Goal: Book appointment/travel/reservation

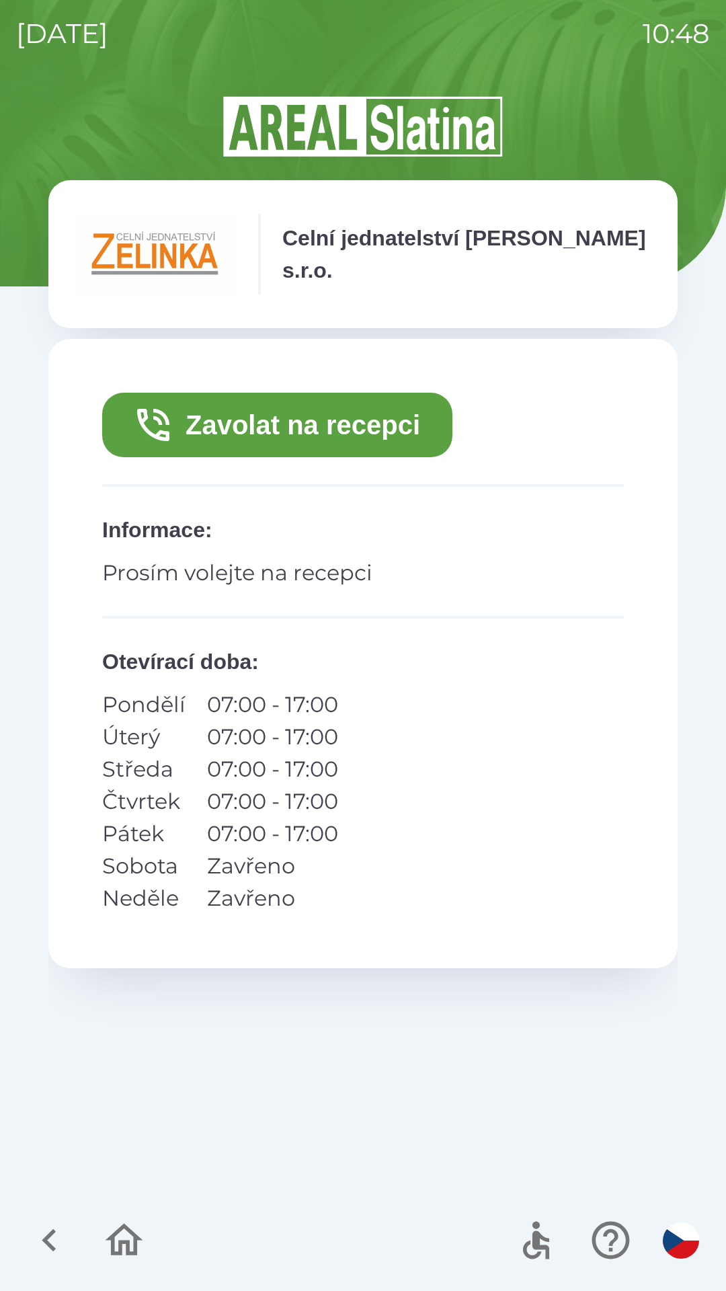
click at [354, 425] on button "Zavolat na recepci" at bounding box center [277, 425] width 350 height 65
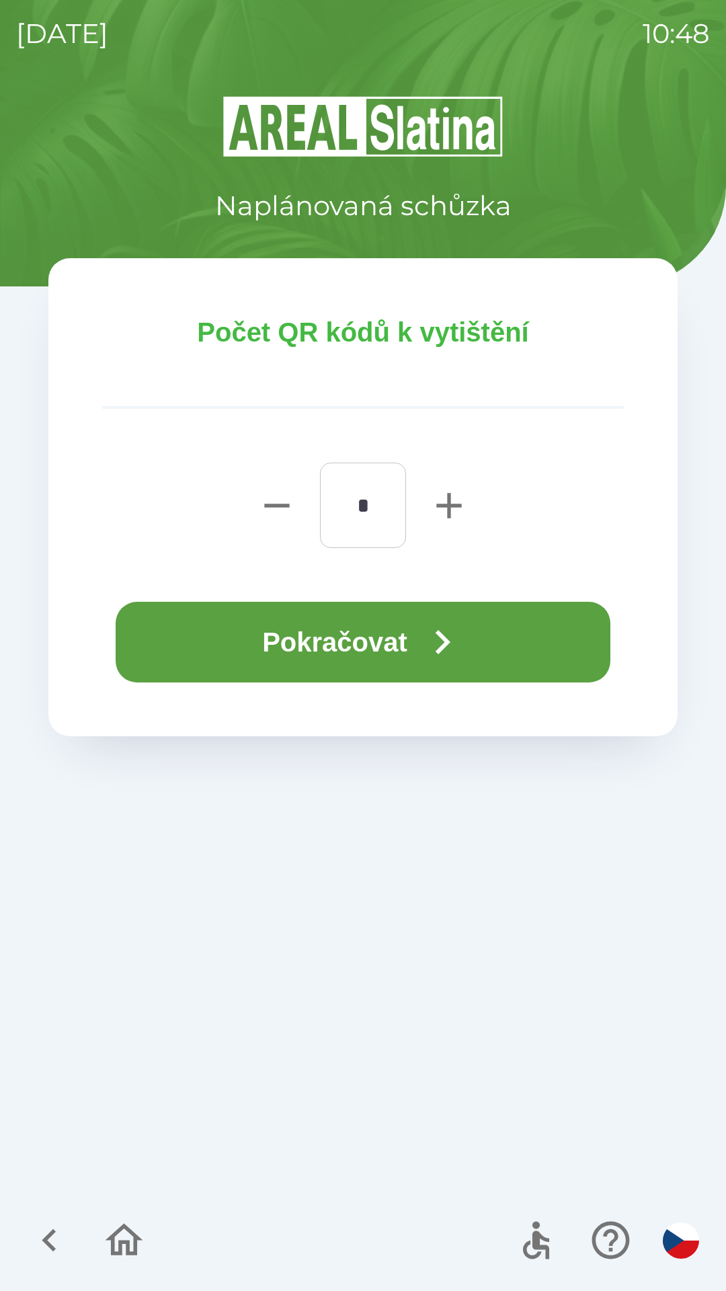
click at [363, 643] on button "Pokračovat" at bounding box center [363, 642] width 495 height 81
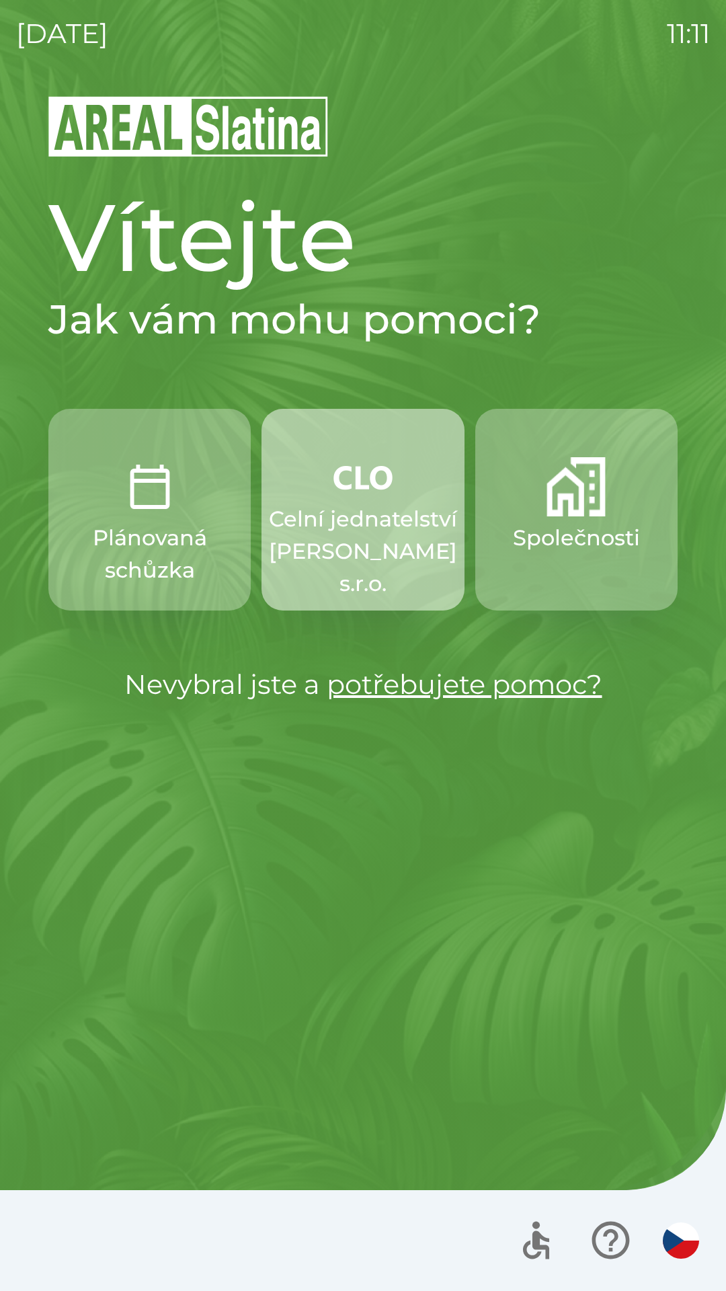
click at [355, 523] on p "Celní jednatelství [PERSON_NAME] s.r.o." at bounding box center [363, 551] width 188 height 97
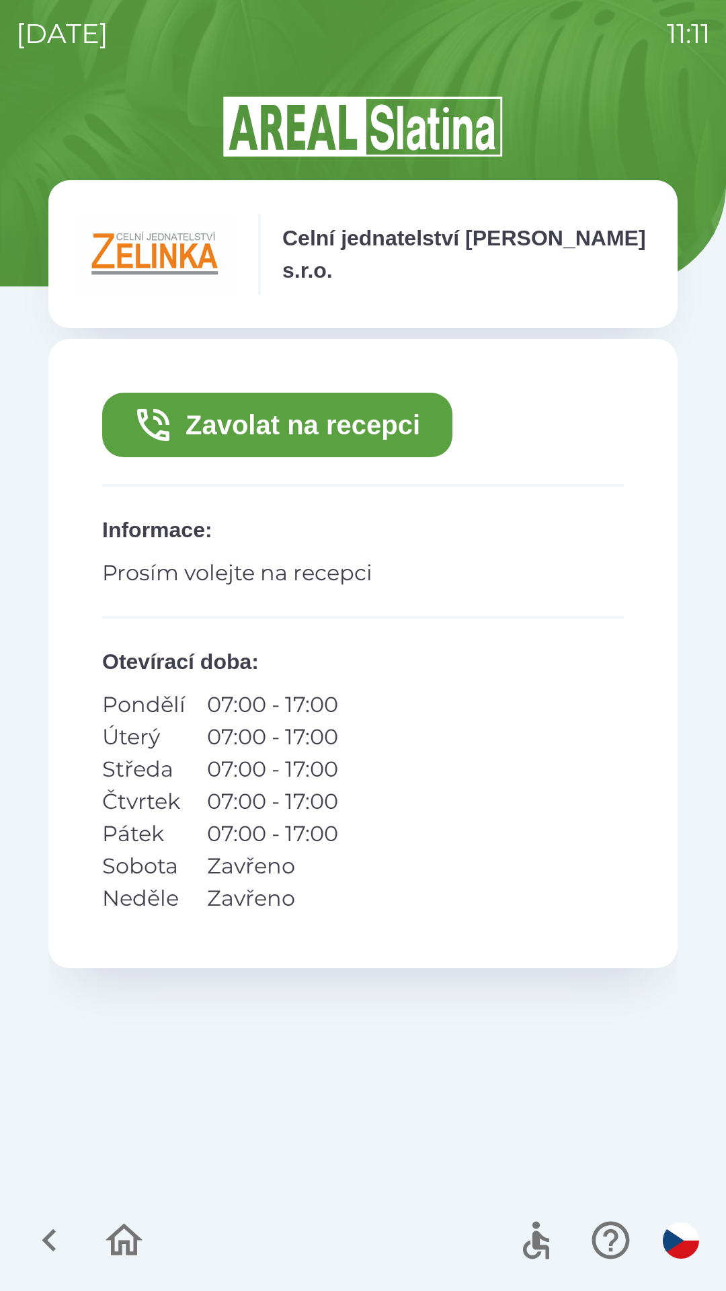
click at [298, 429] on button "Zavolat na recepci" at bounding box center [277, 425] width 350 height 65
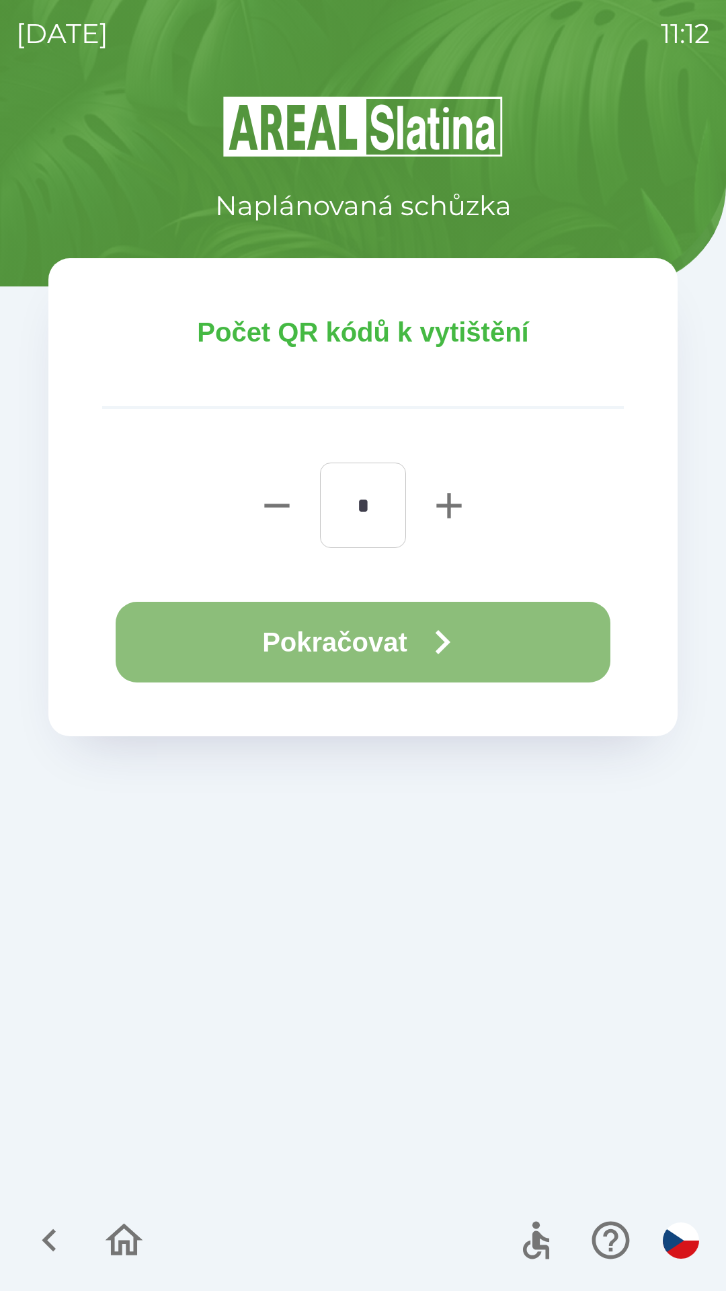
click at [352, 650] on button "Pokračovat" at bounding box center [363, 642] width 495 height 81
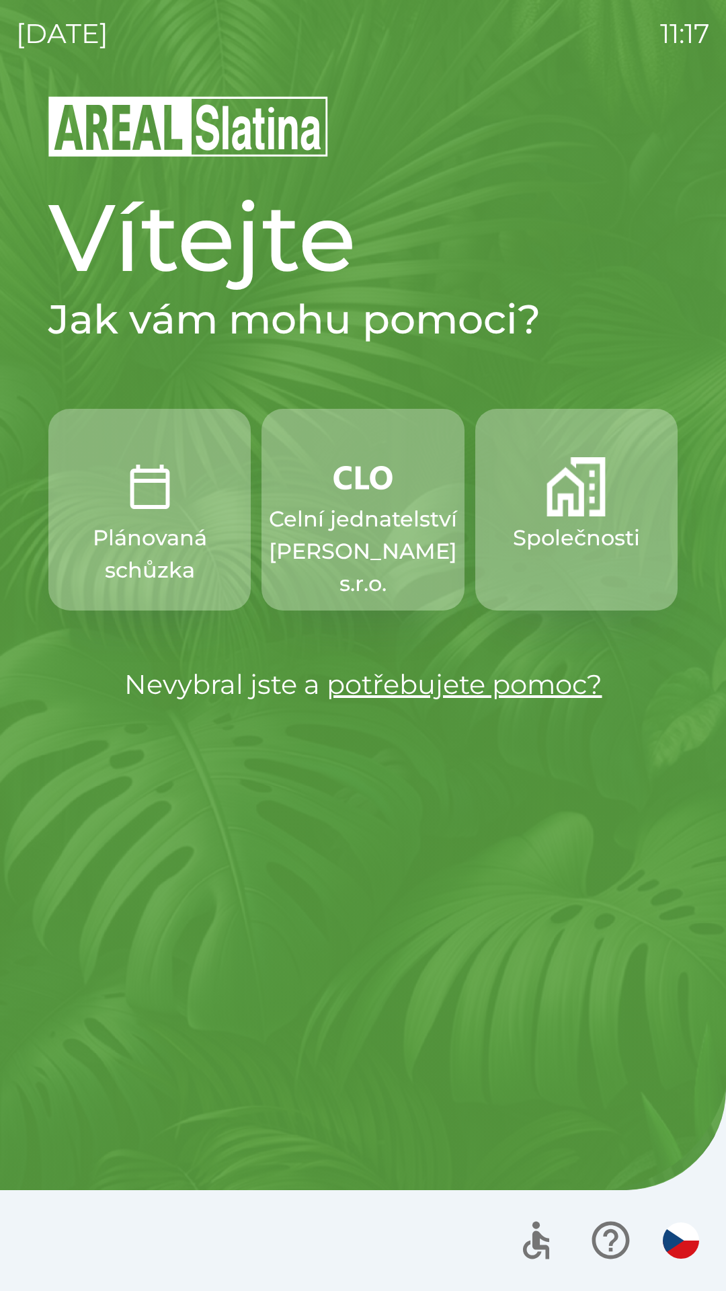
click at [536, 534] on p "Společnosti" at bounding box center [576, 538] width 127 height 32
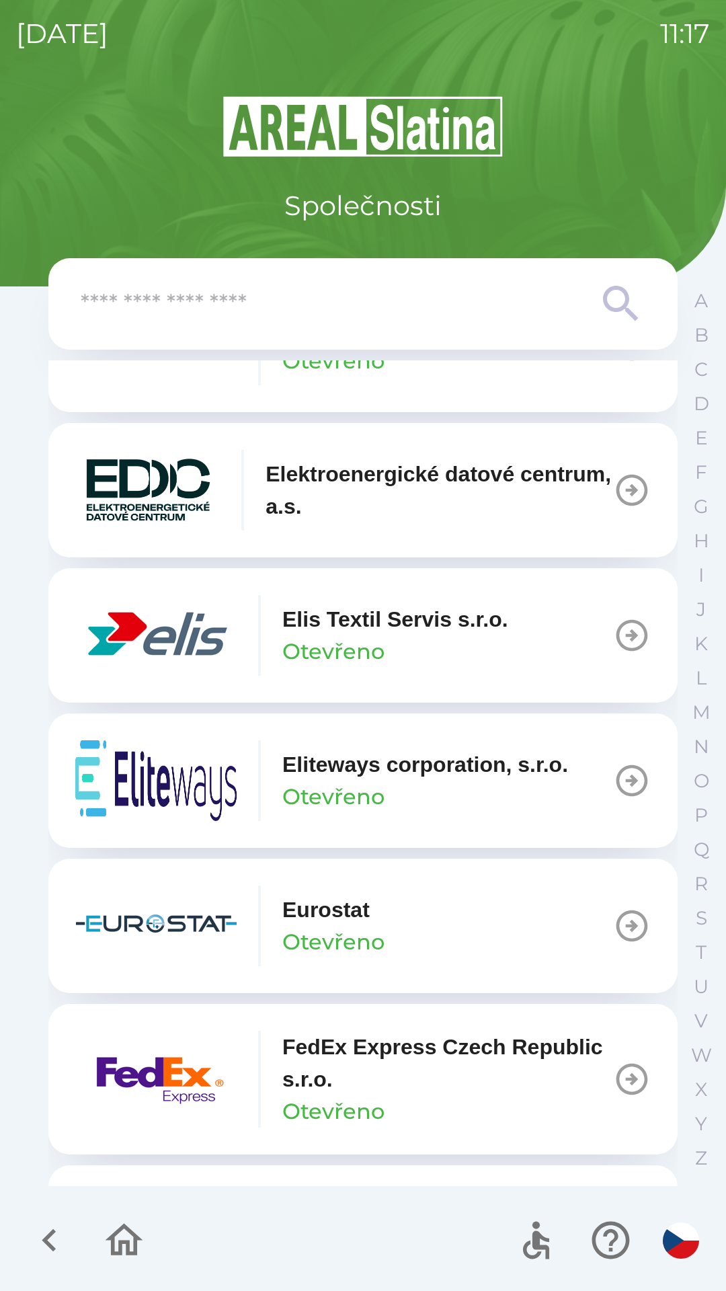
scroll to position [3734, 0]
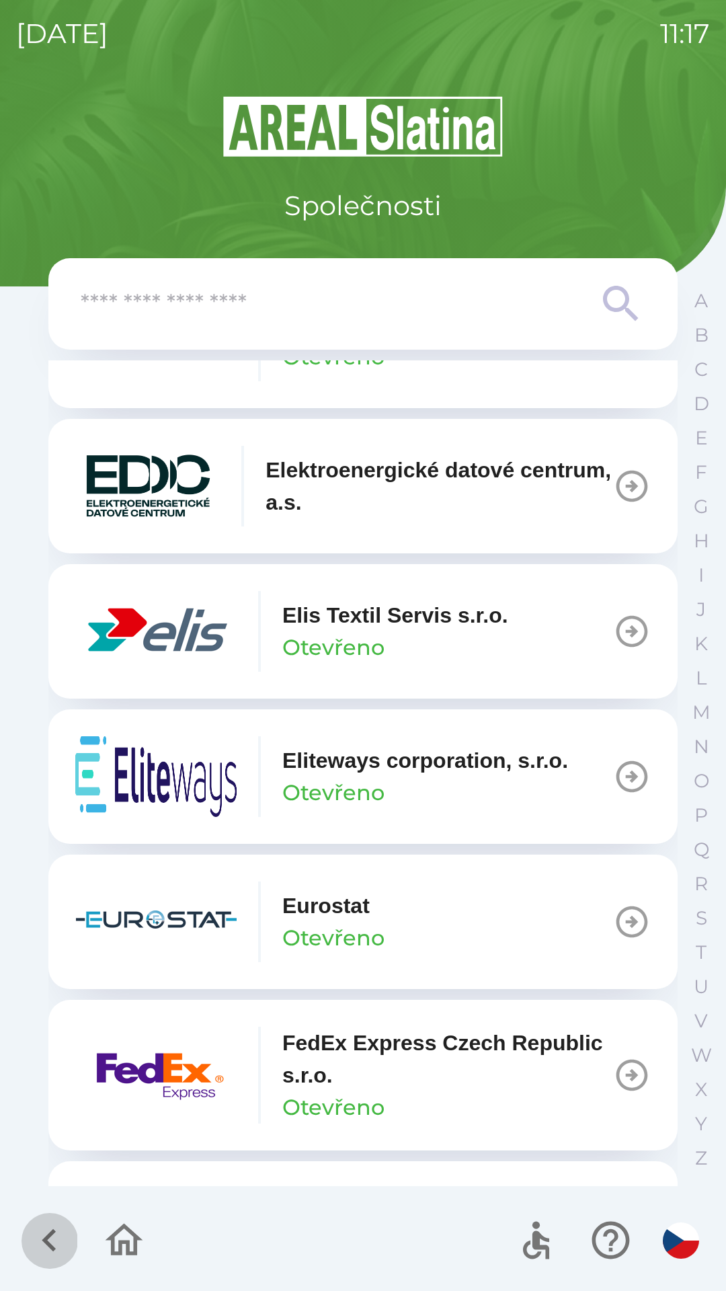
click at [54, 1249] on icon "button" at bounding box center [49, 1240] width 14 height 23
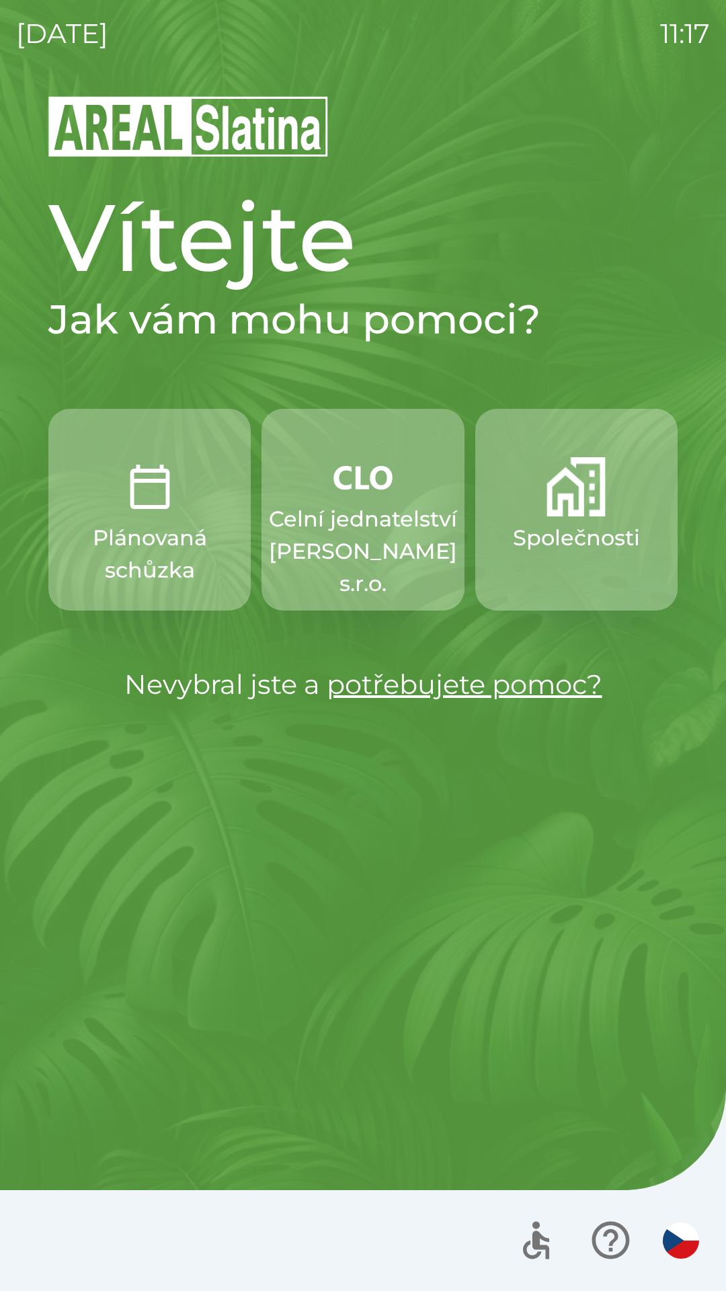
click at [147, 519] on button "Plánovaná schůzka" at bounding box center [149, 510] width 202 height 202
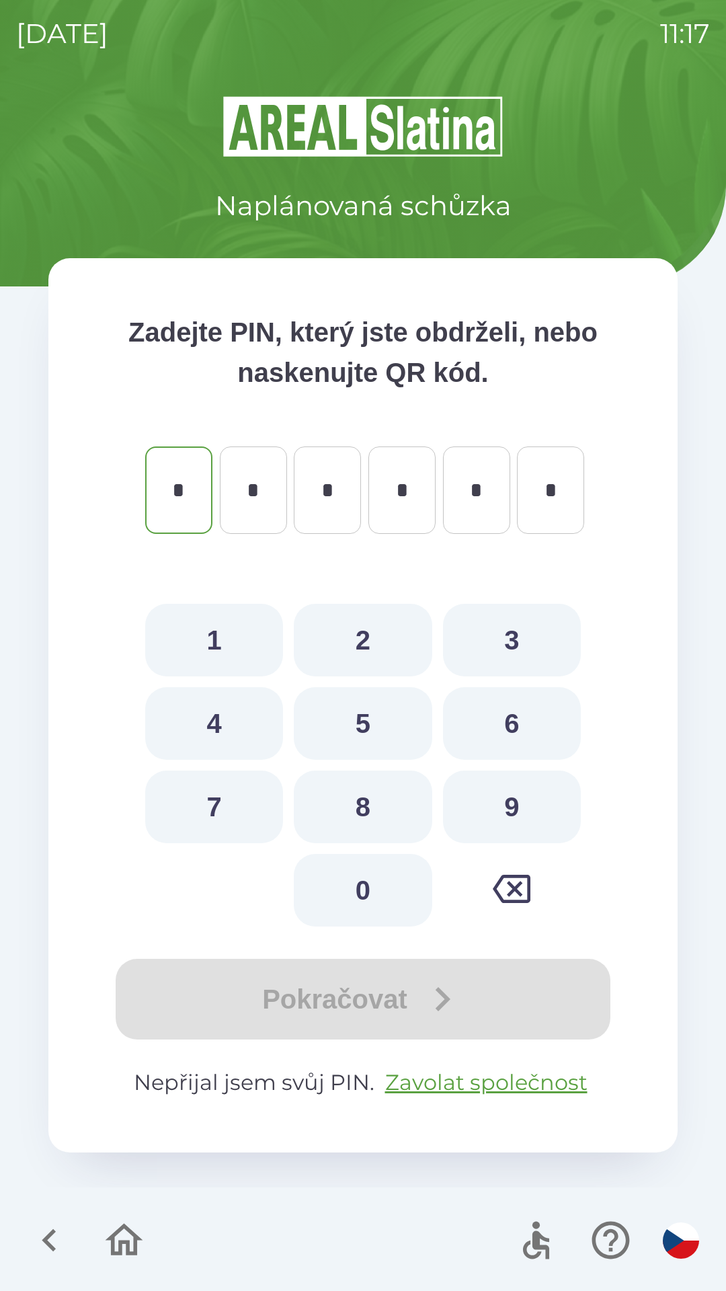
click at [56, 1230] on icon "button" at bounding box center [49, 1240] width 45 height 45
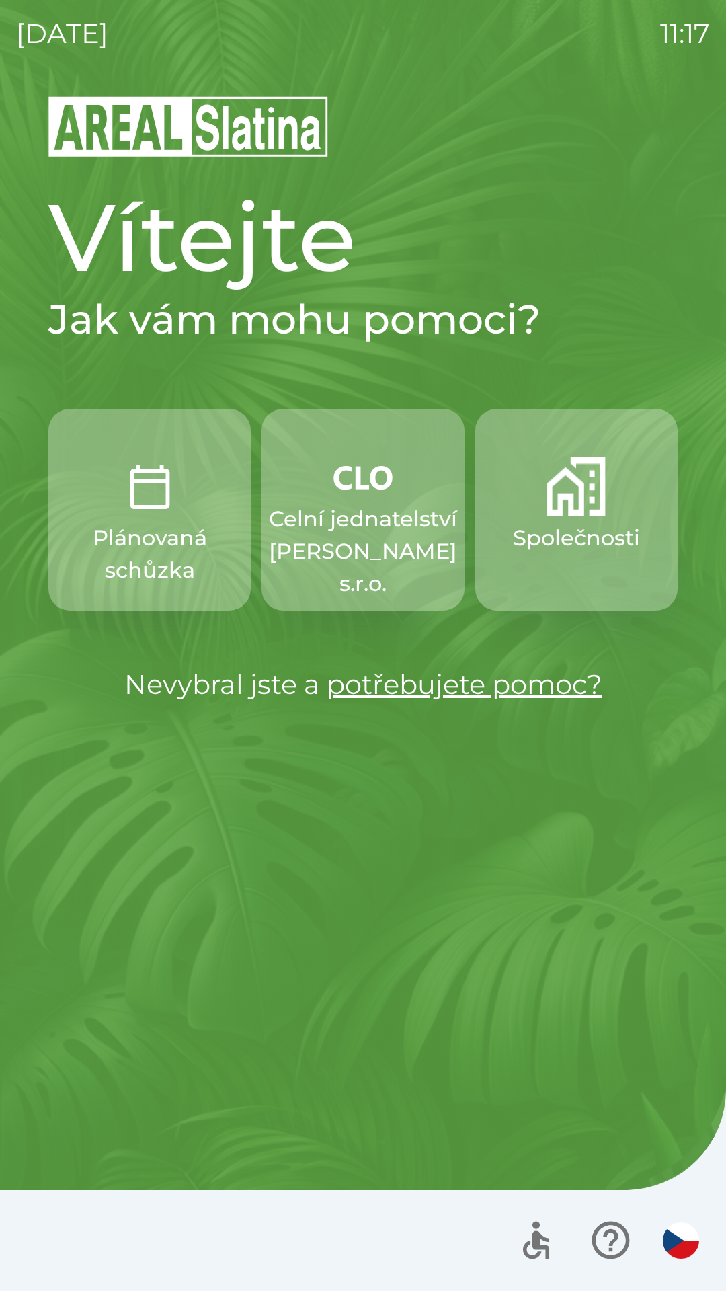
click at [542, 546] on p "Společnosti" at bounding box center [576, 538] width 127 height 32
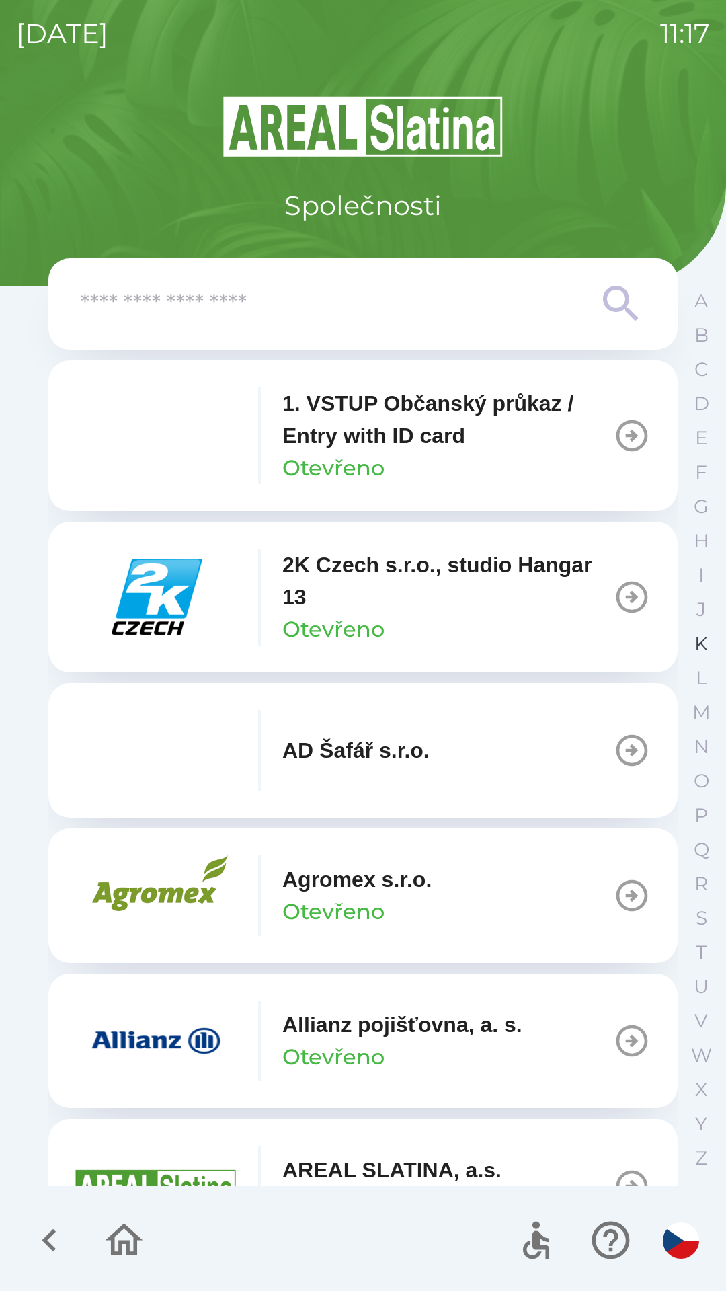
click at [704, 644] on p "K" at bounding box center [701, 644] width 13 height 24
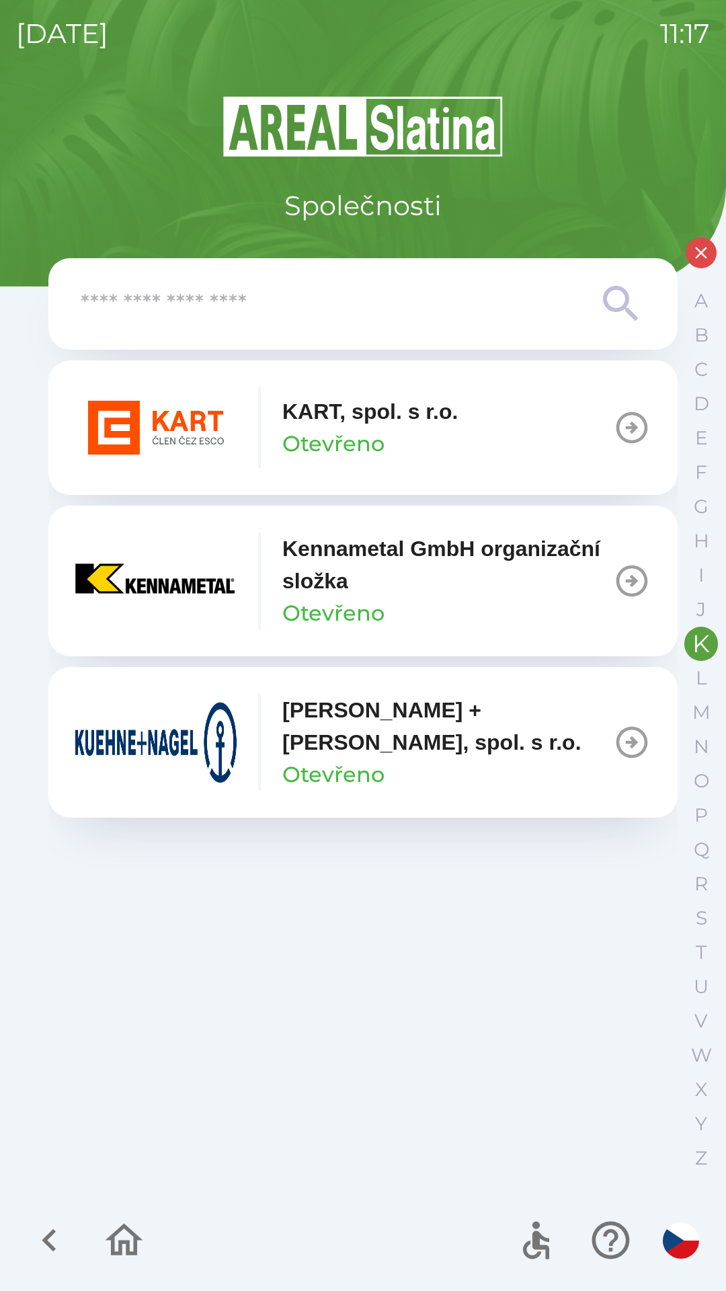
click at [310, 410] on p "KART, spol. s r.o." at bounding box center [369, 411] width 175 height 32
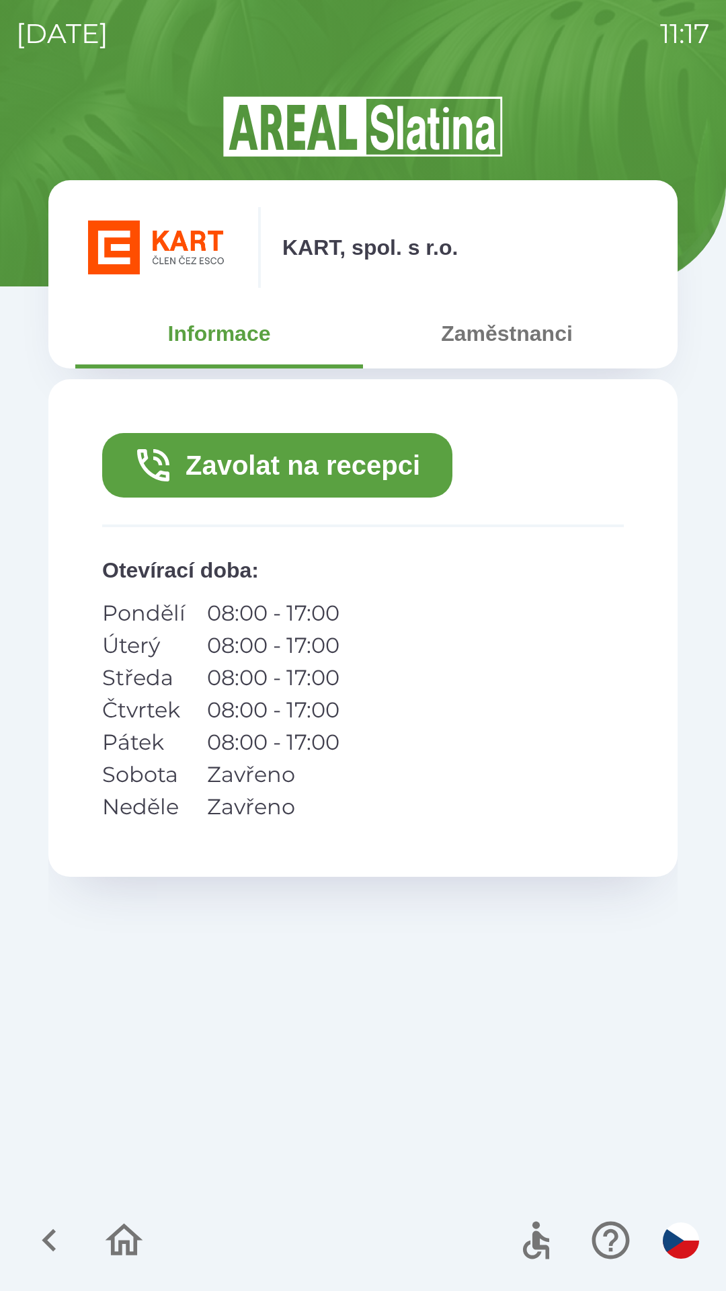
click at [467, 331] on button "Zaměstnanci" at bounding box center [507, 333] width 288 height 48
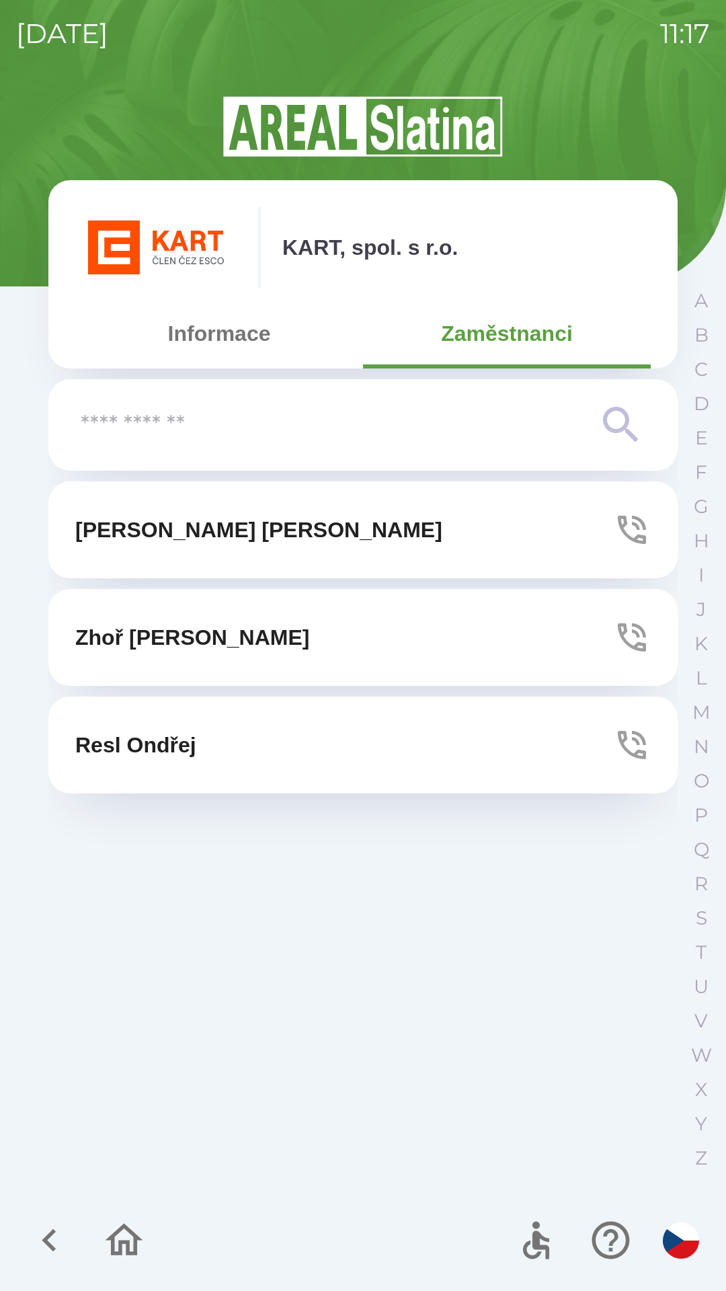
click at [165, 338] on button "Informace" at bounding box center [219, 333] width 288 height 48
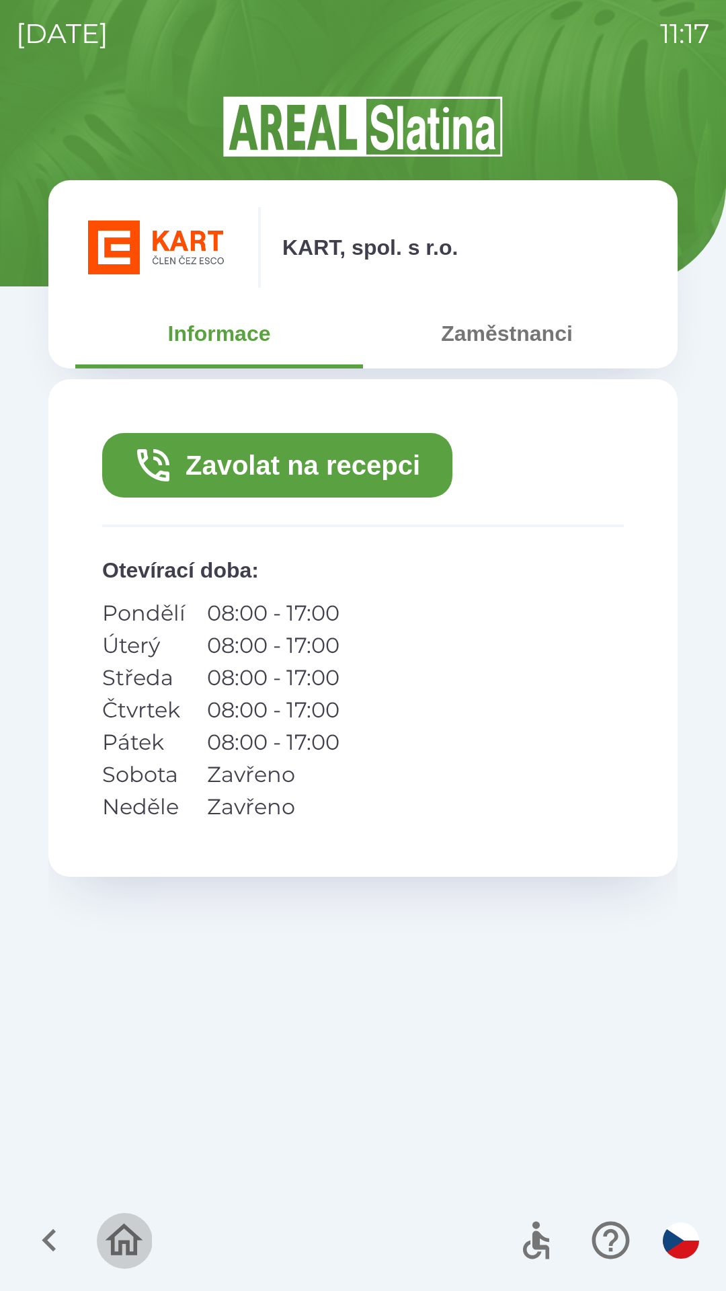
click at [117, 1239] on icon "button" at bounding box center [124, 1240] width 45 height 45
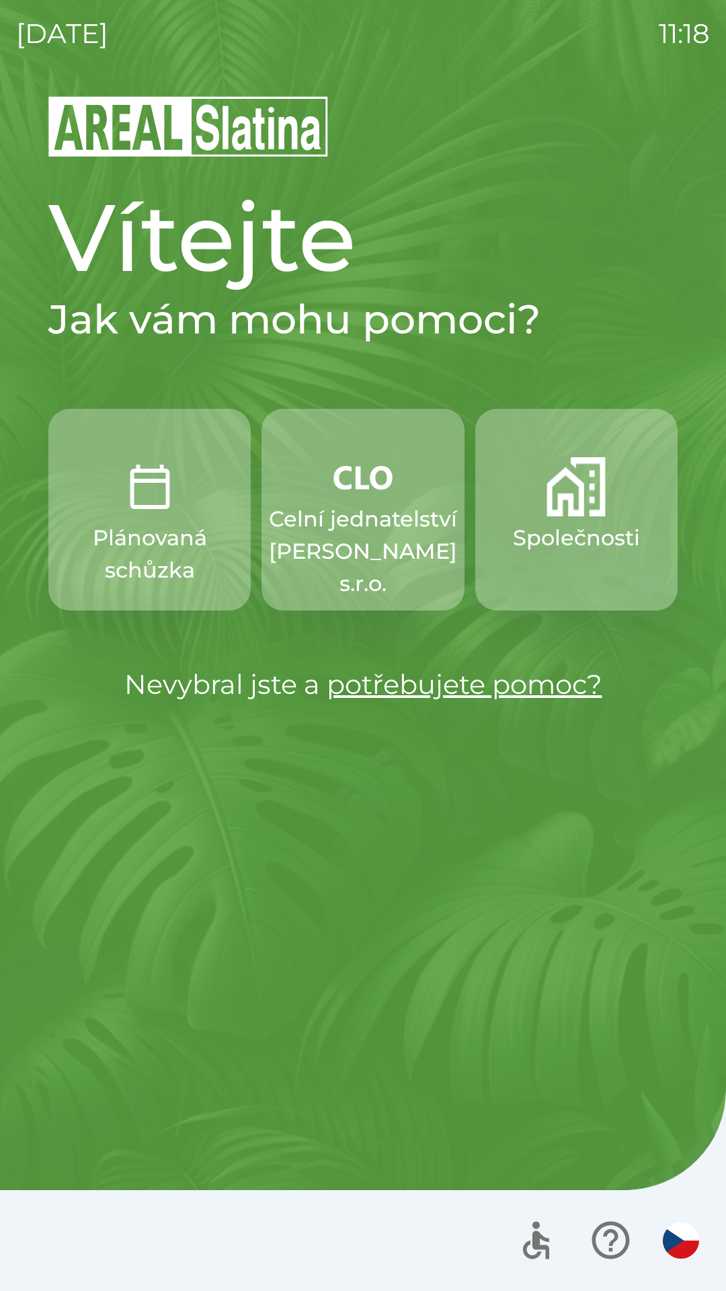
click at [547, 533] on p "Společnosti" at bounding box center [576, 538] width 127 height 32
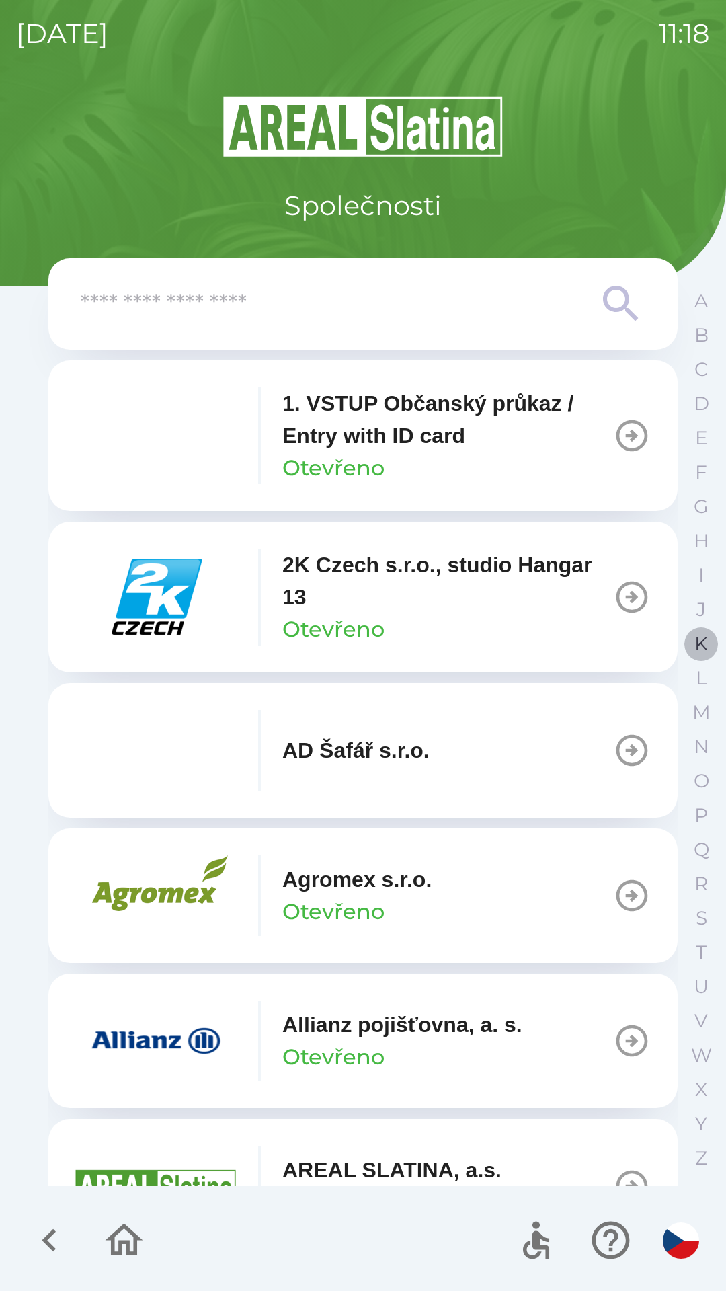
click at [689, 645] on button "K" at bounding box center [701, 644] width 34 height 34
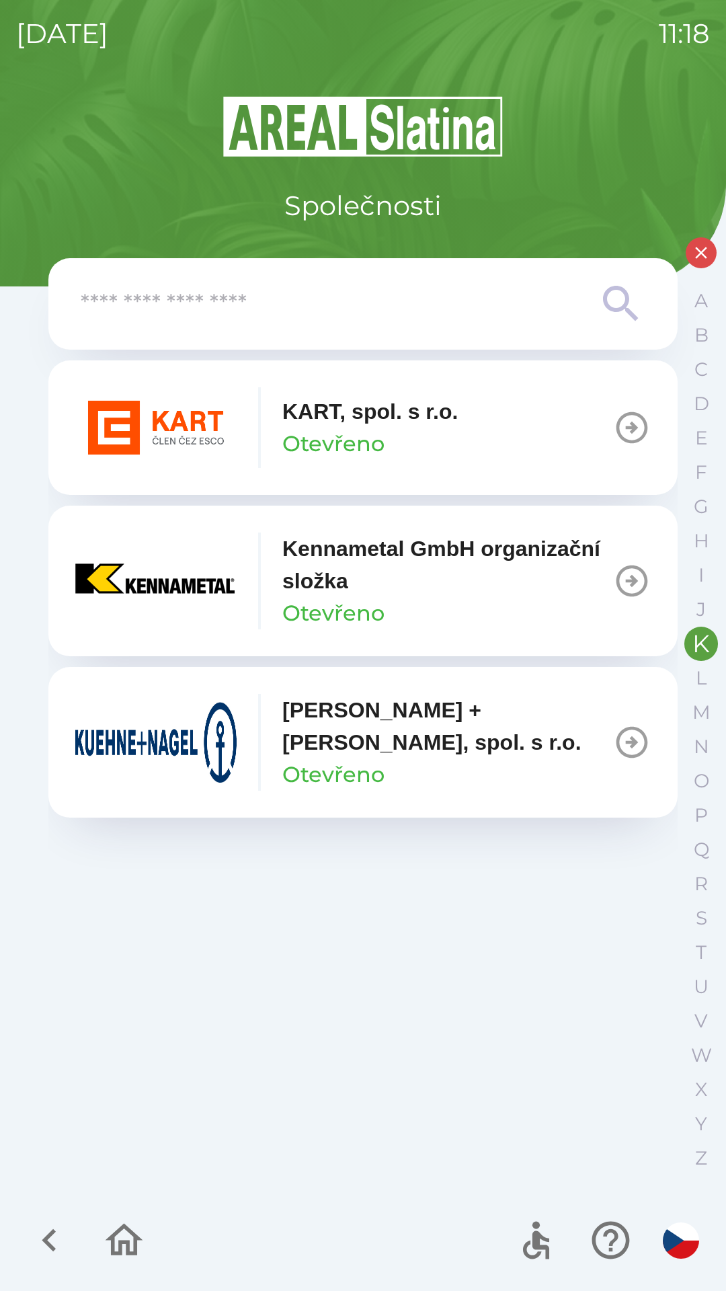
click at [385, 434] on div "KART, spol. s [PERSON_NAME]" at bounding box center [369, 427] width 175 height 65
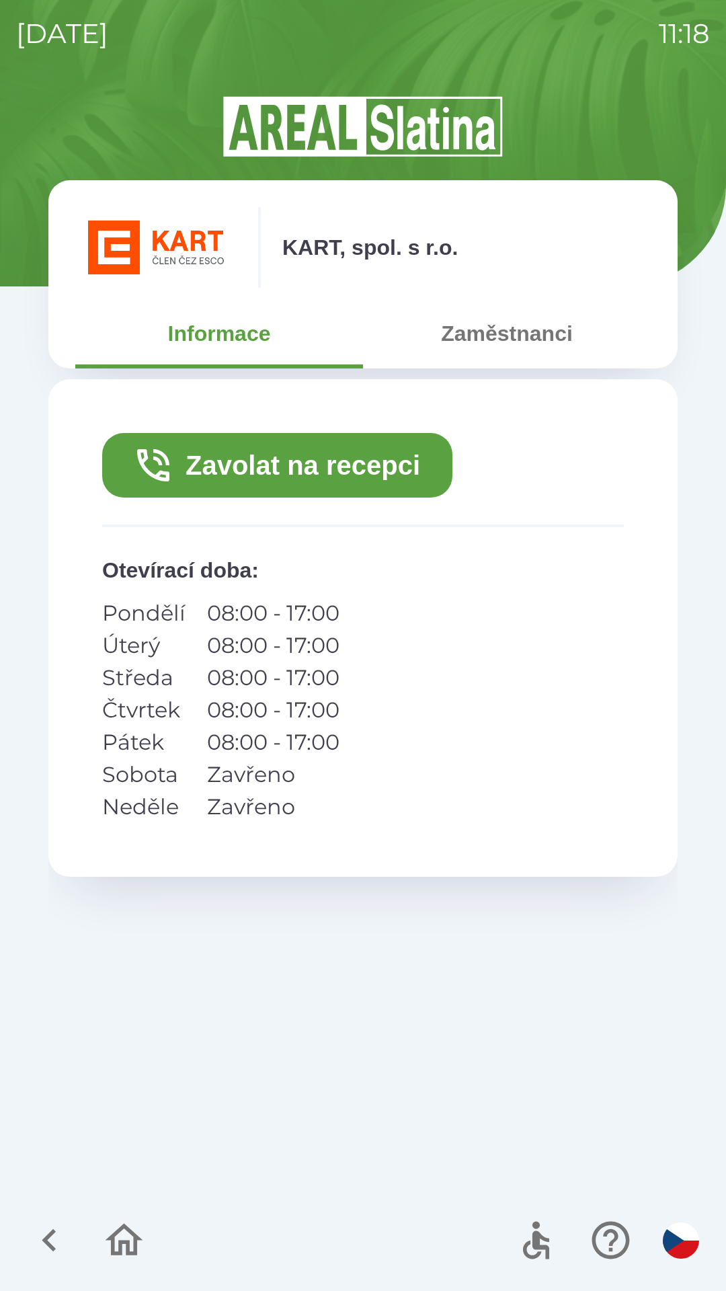
click at [494, 333] on button "Zaměstnanci" at bounding box center [507, 333] width 288 height 48
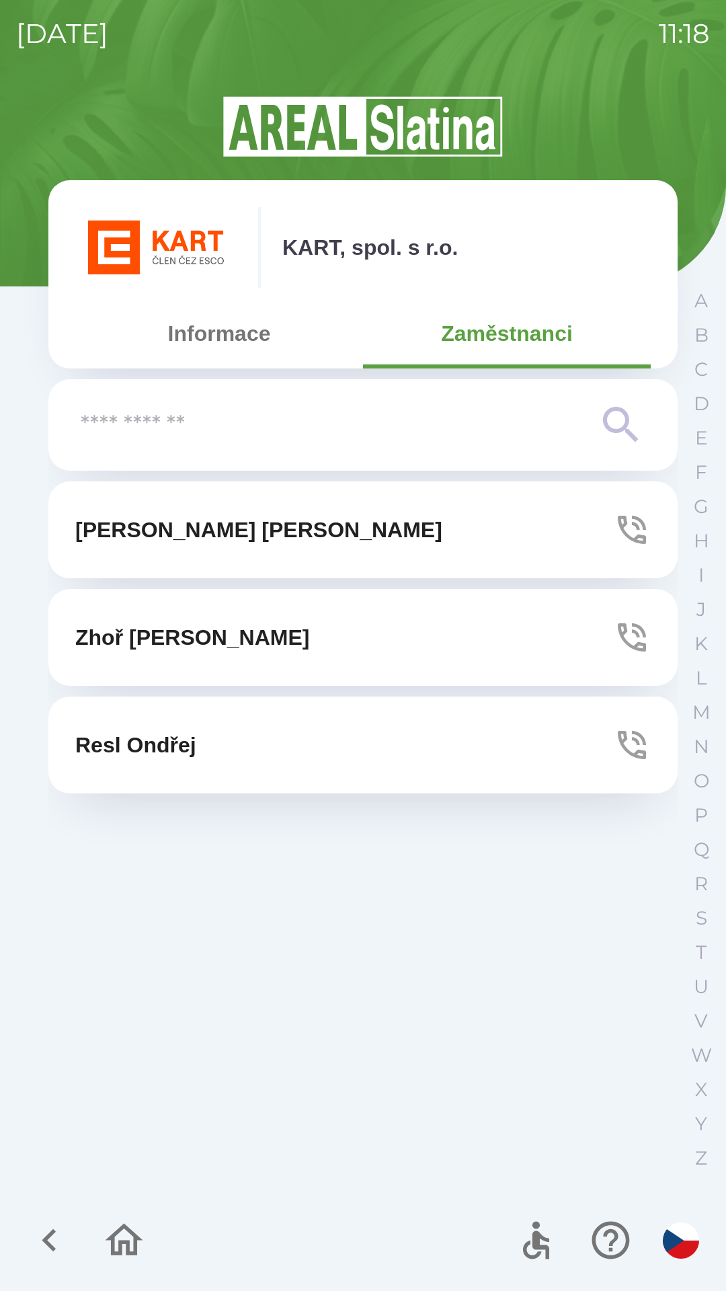
click at [188, 532] on p "[PERSON_NAME]" at bounding box center [258, 530] width 367 height 32
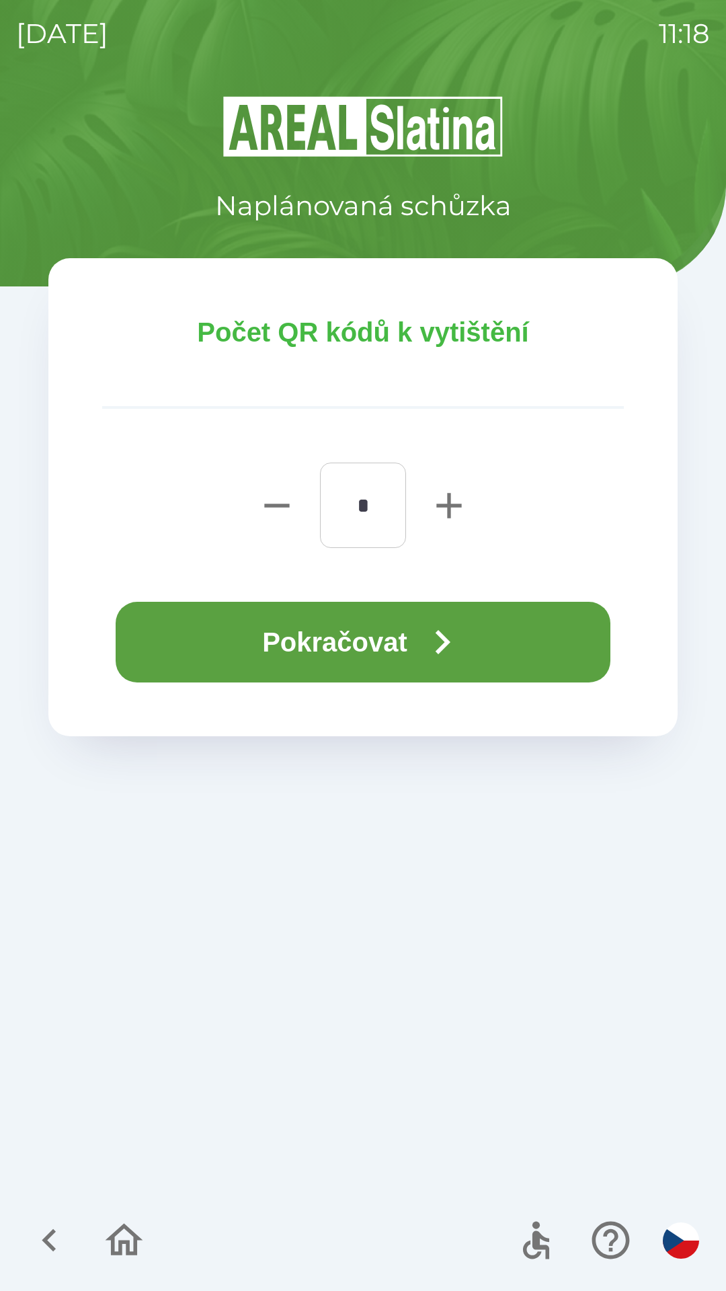
click at [228, 617] on button "Pokračovat" at bounding box center [363, 642] width 495 height 81
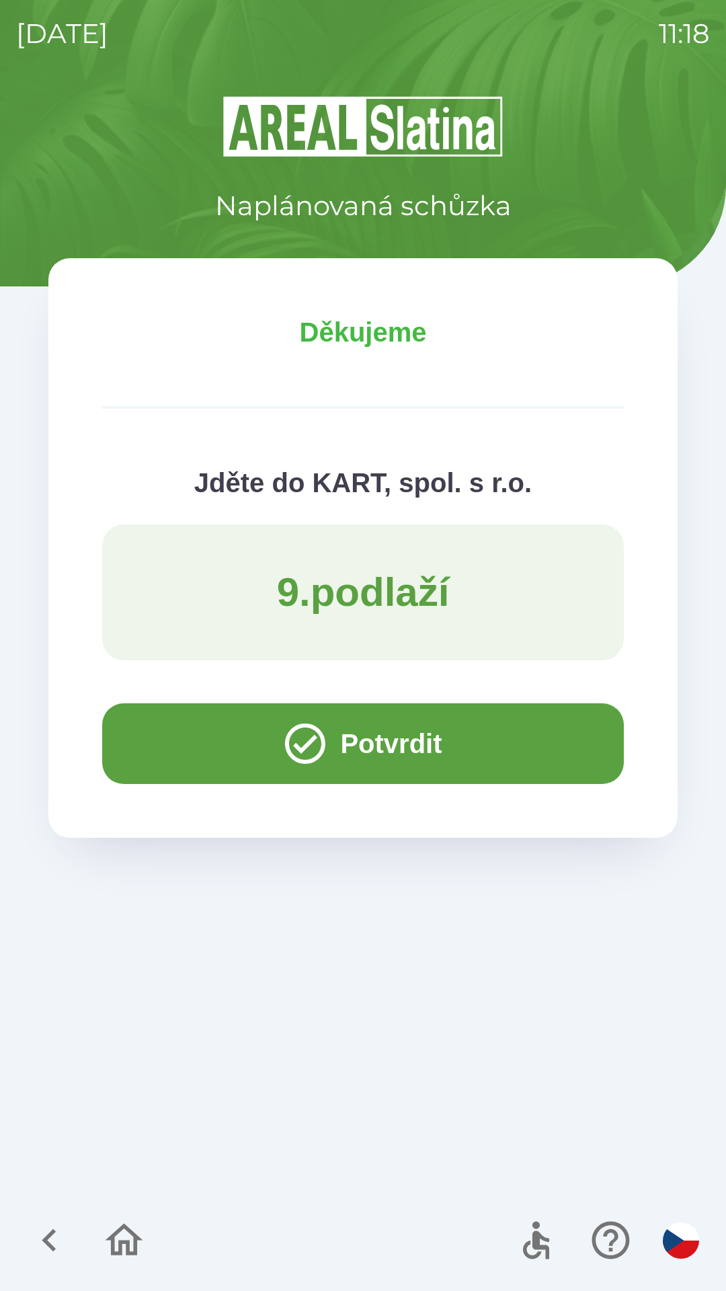
click at [122, 1224] on icon "button" at bounding box center [124, 1240] width 45 height 45
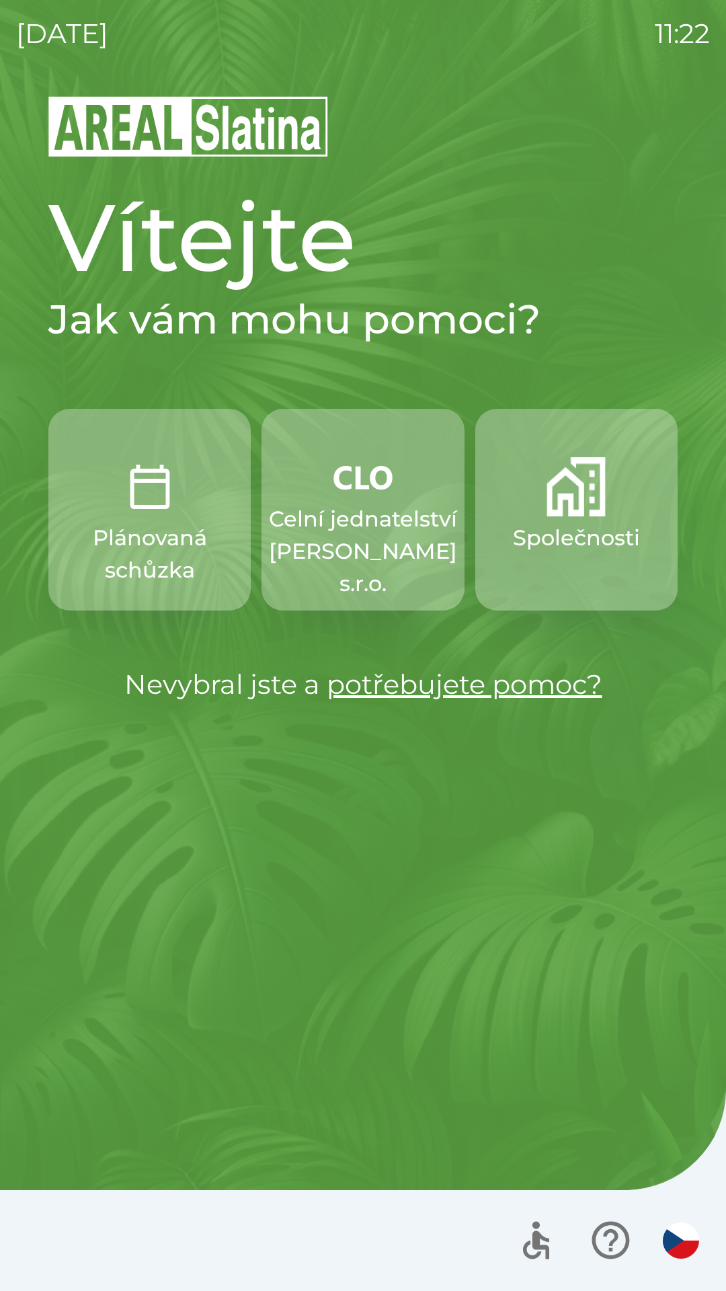
click at [543, 496] on button "Společnosti" at bounding box center [576, 510] width 202 height 202
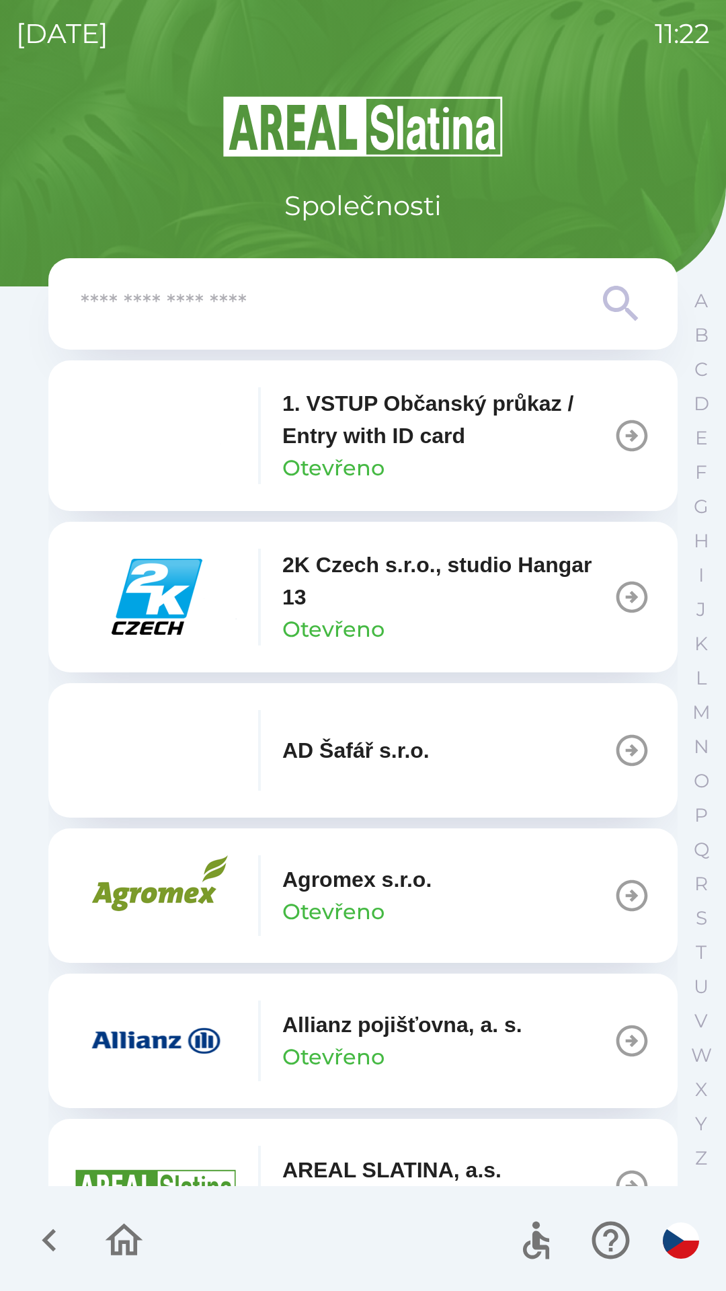
click at [477, 311] on input "text" at bounding box center [336, 304] width 511 height 37
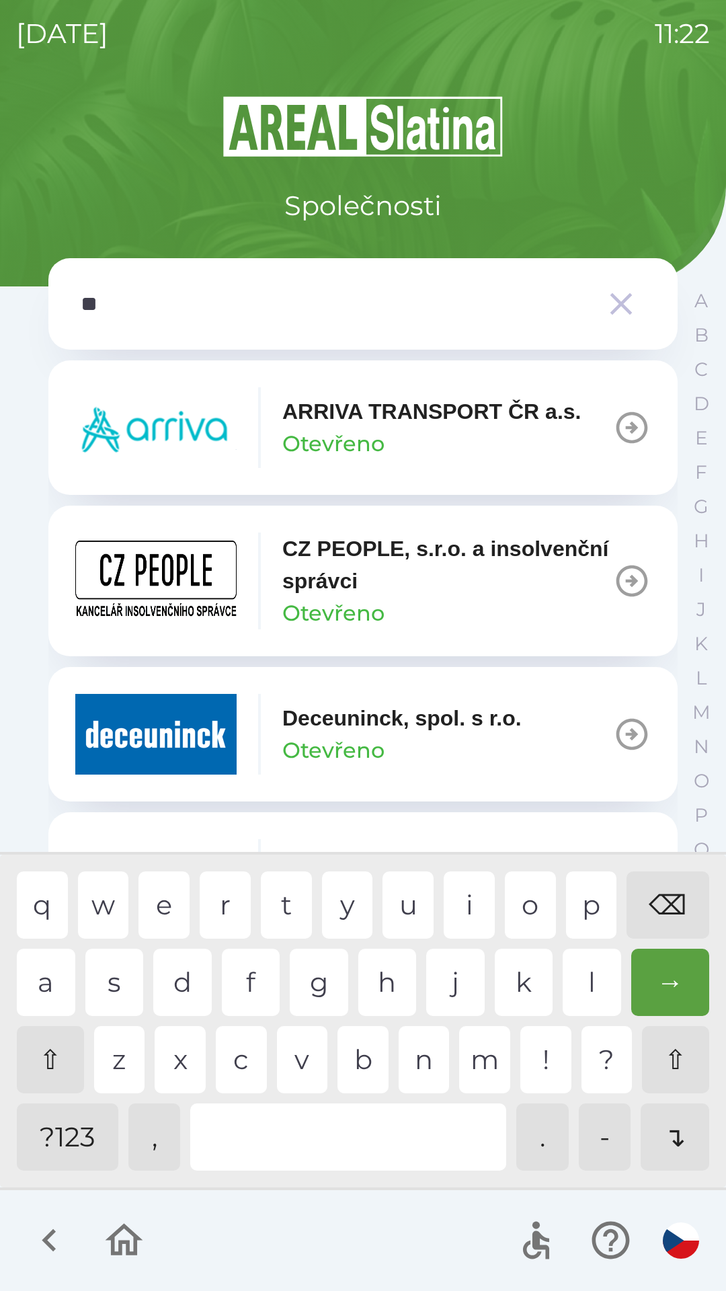
type input "***"
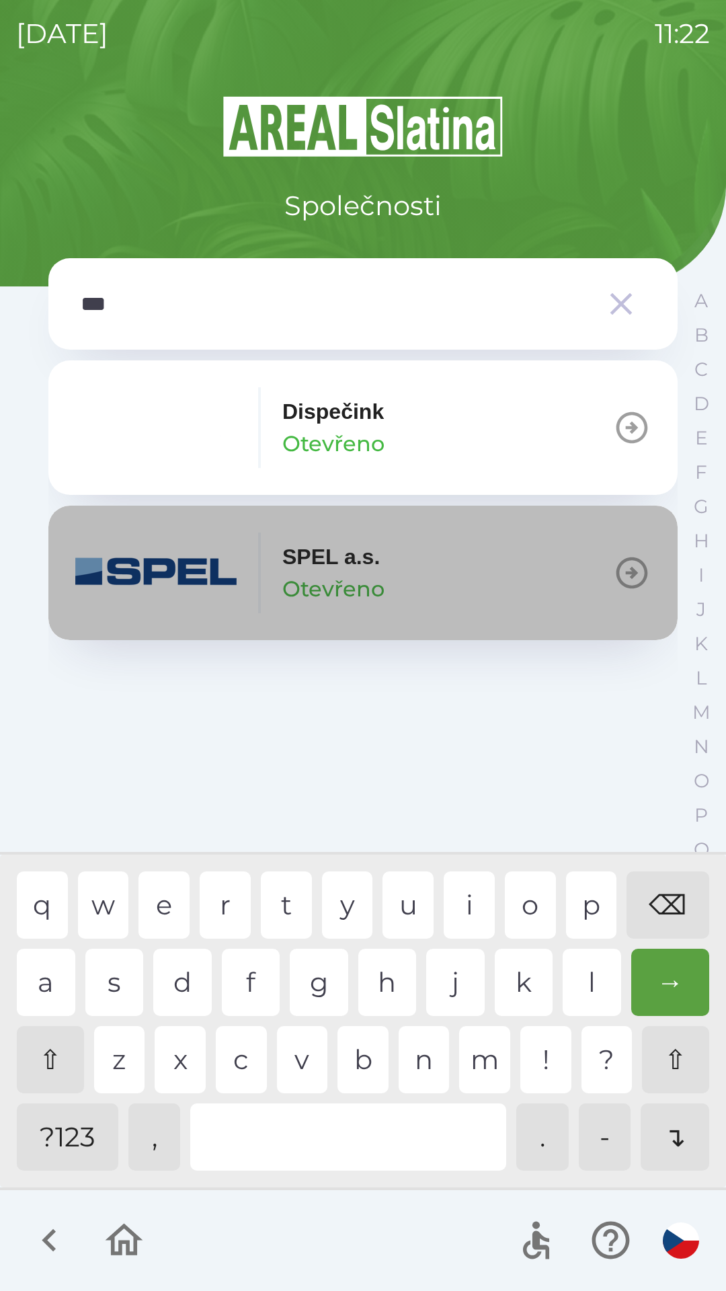
click at [463, 603] on button "SPEL a.s. Otevřeno" at bounding box center [362, 573] width 629 height 134
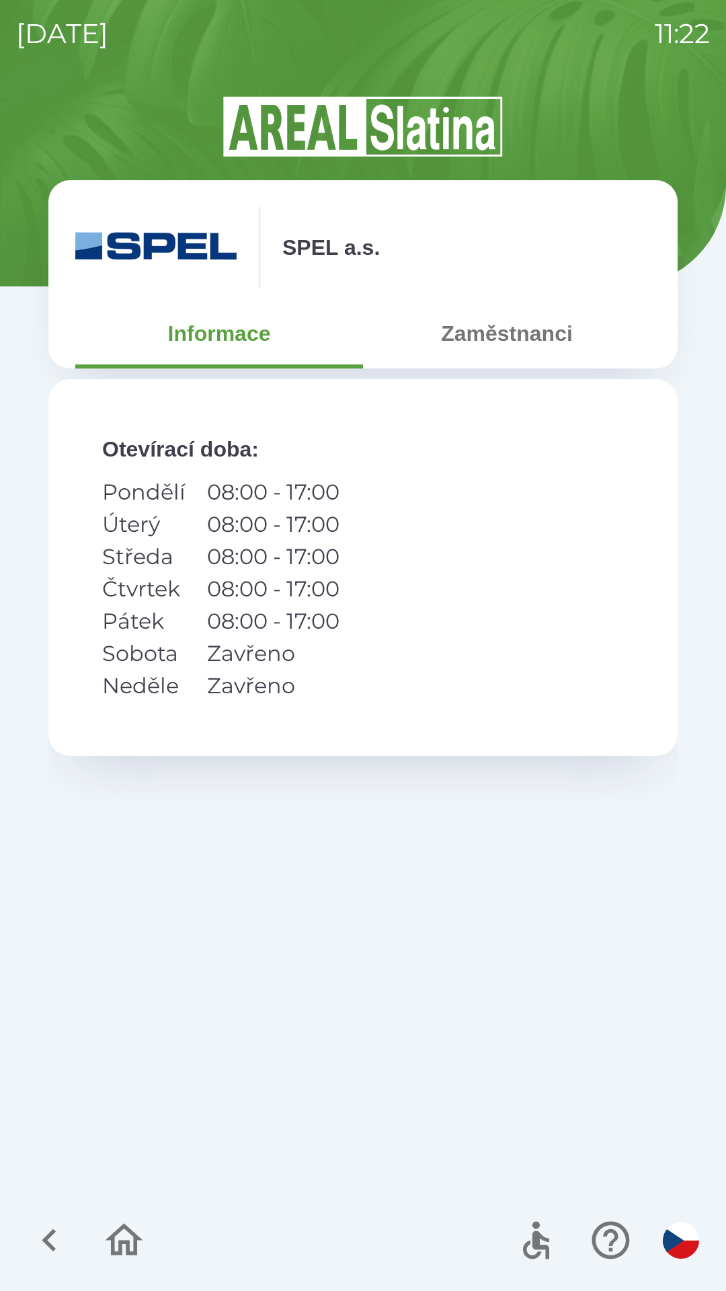
click at [527, 338] on button "Zaměstnanci" at bounding box center [507, 333] width 288 height 48
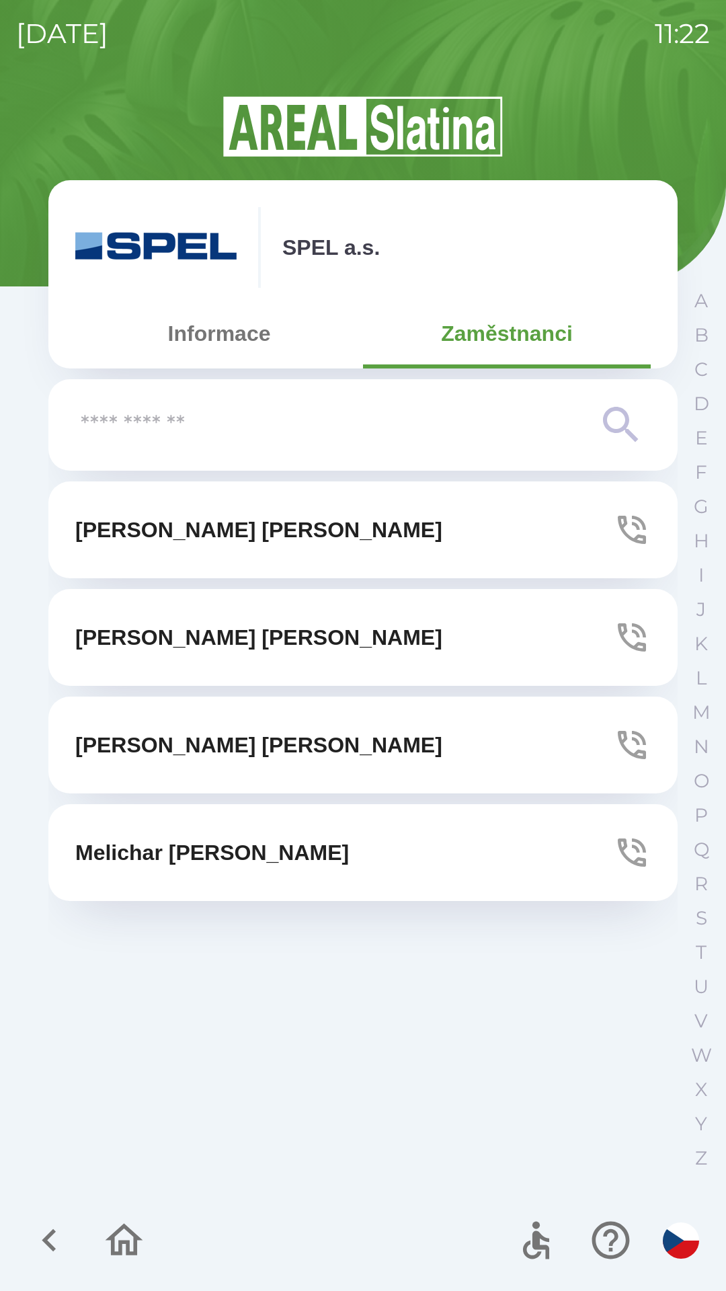
click at [615, 635] on icon "button" at bounding box center [632, 638] width 38 height 38
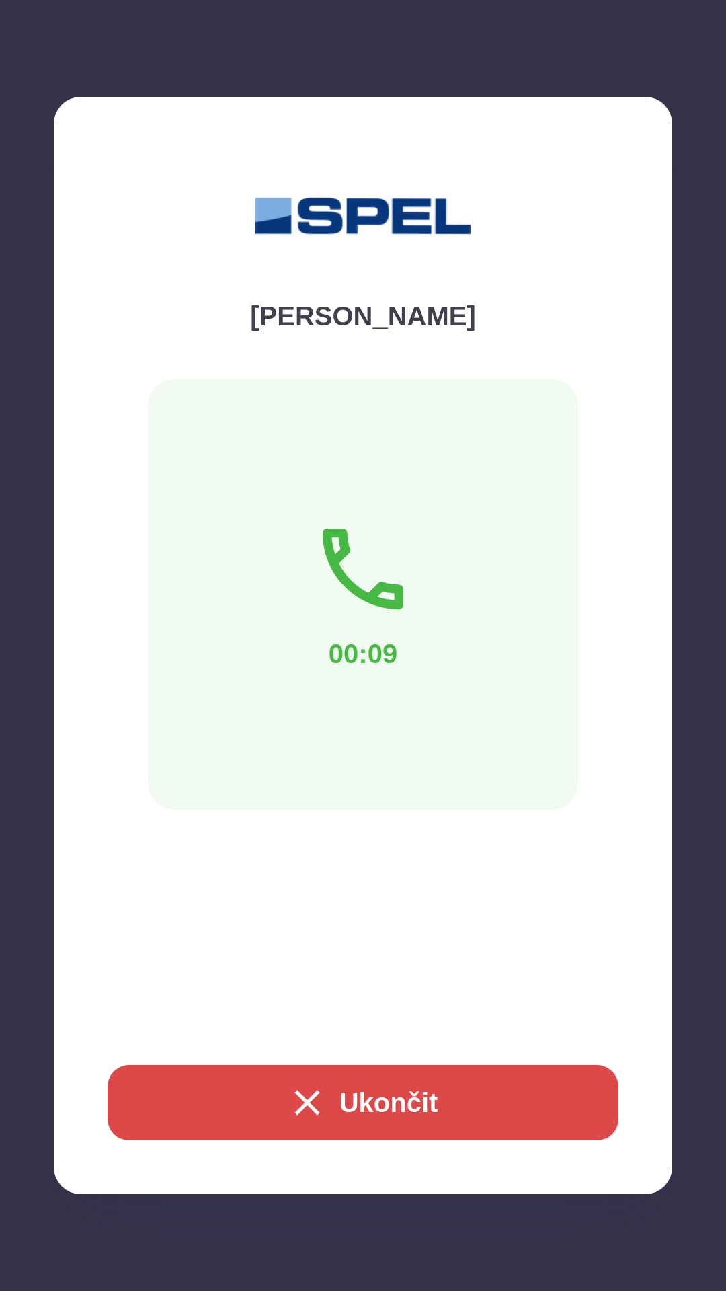
click at [369, 1111] on button "Ukončit" at bounding box center [363, 1102] width 511 height 75
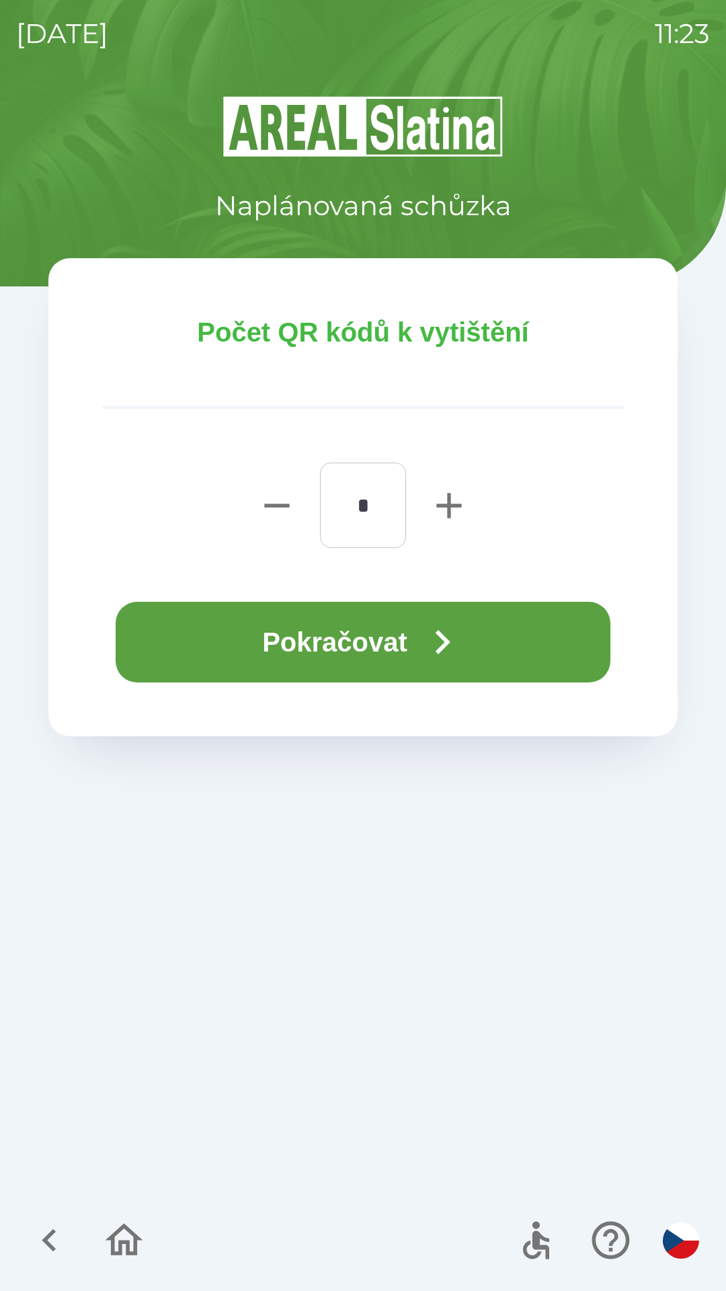
click at [436, 621] on icon "button" at bounding box center [442, 642] width 48 height 48
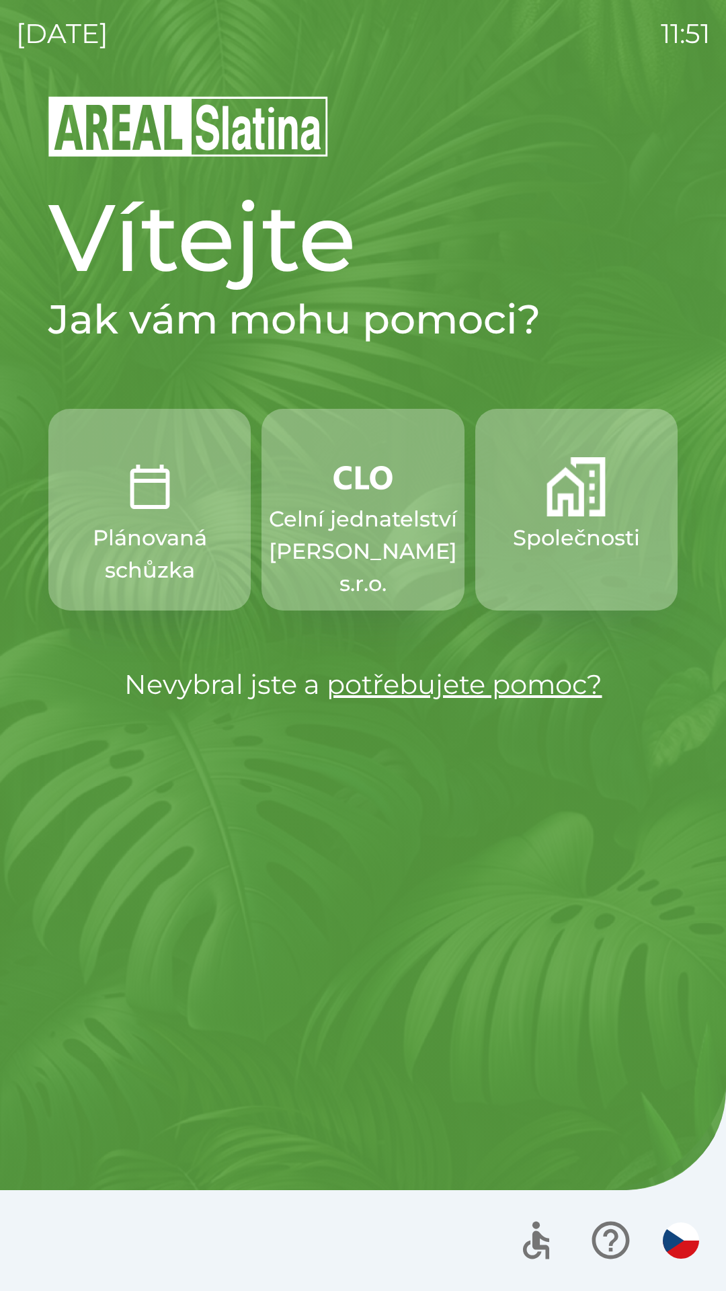
click at [391, 496] on img "button" at bounding box center [363, 477] width 59 height 40
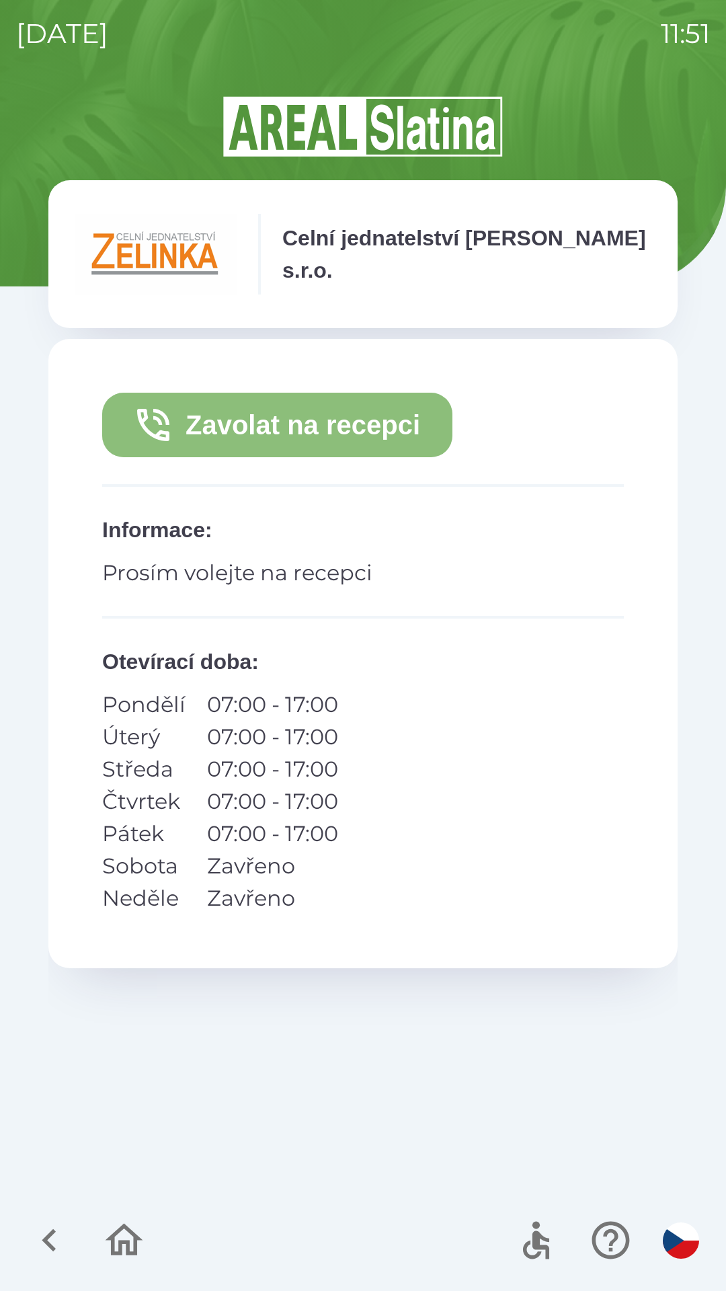
click at [391, 421] on button "Zavolat na recepci" at bounding box center [277, 425] width 350 height 65
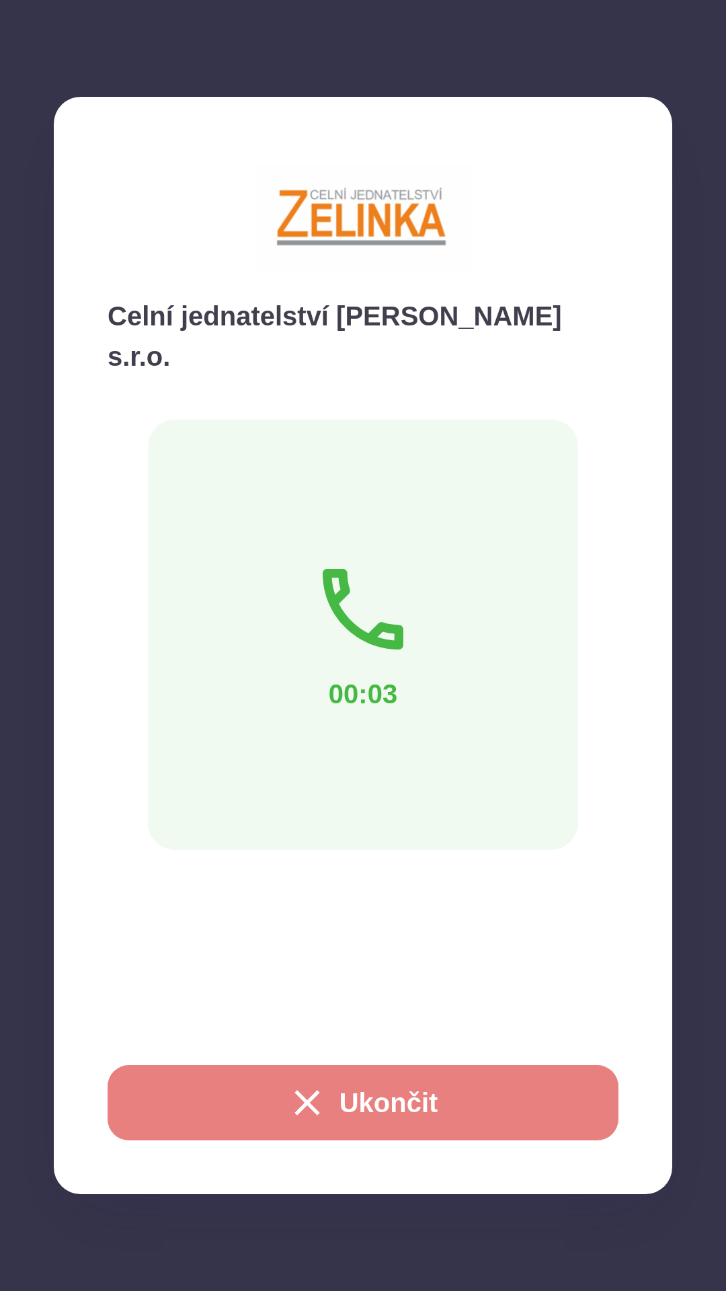
click at [459, 1087] on button "Ukončit" at bounding box center [363, 1102] width 511 height 75
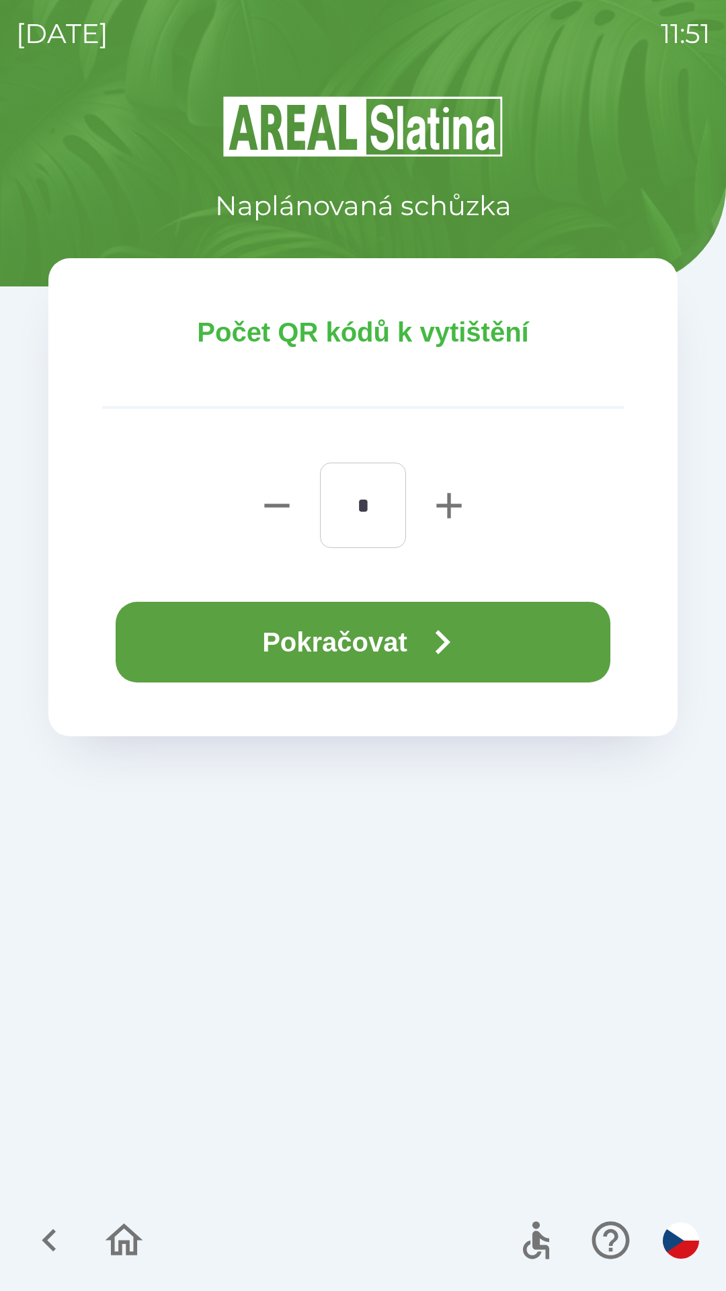
click at [438, 628] on icon "button" at bounding box center [442, 642] width 48 height 48
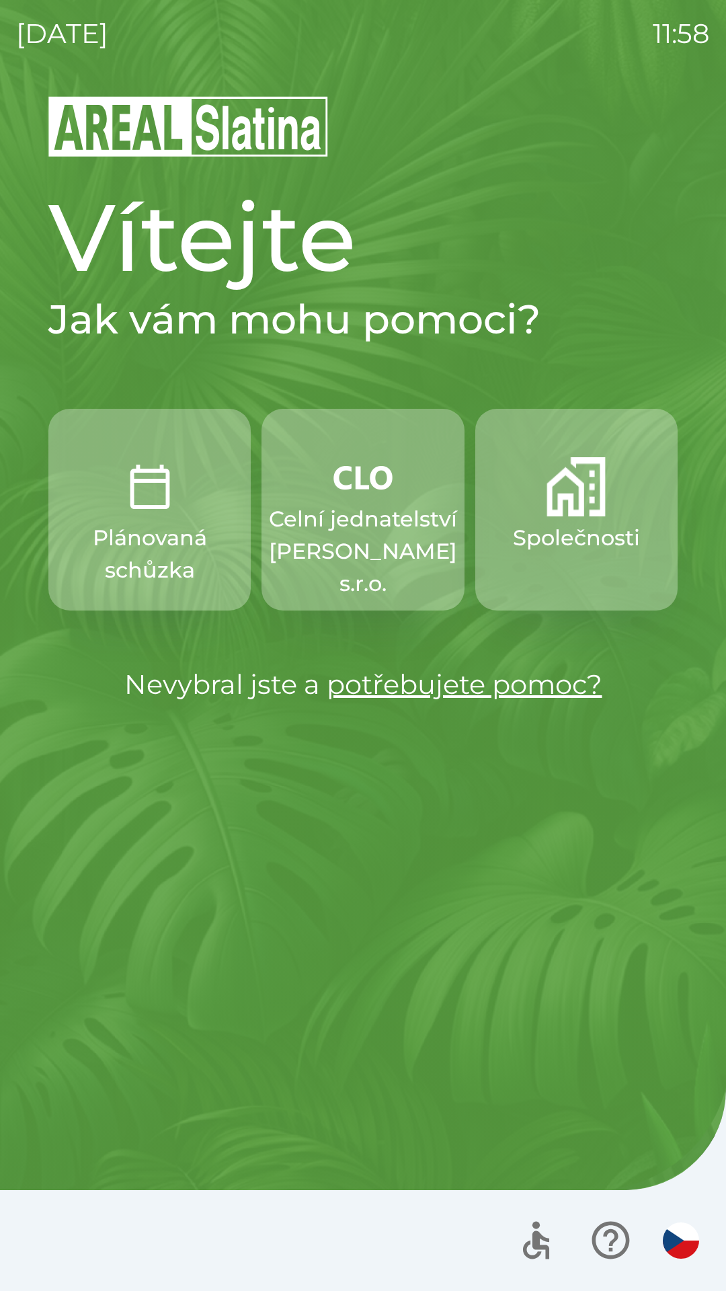
click at [370, 489] on img "button" at bounding box center [363, 477] width 59 height 40
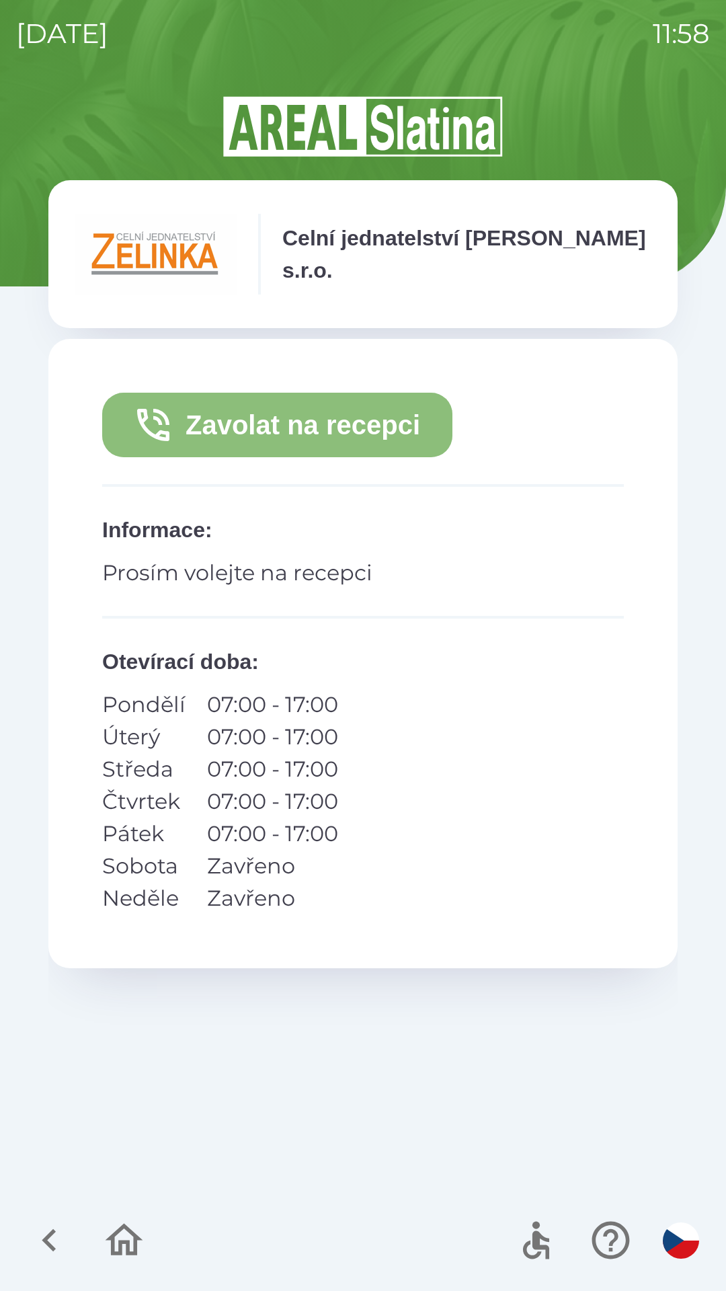
click at [342, 428] on button "Zavolat na recepci" at bounding box center [277, 425] width 350 height 65
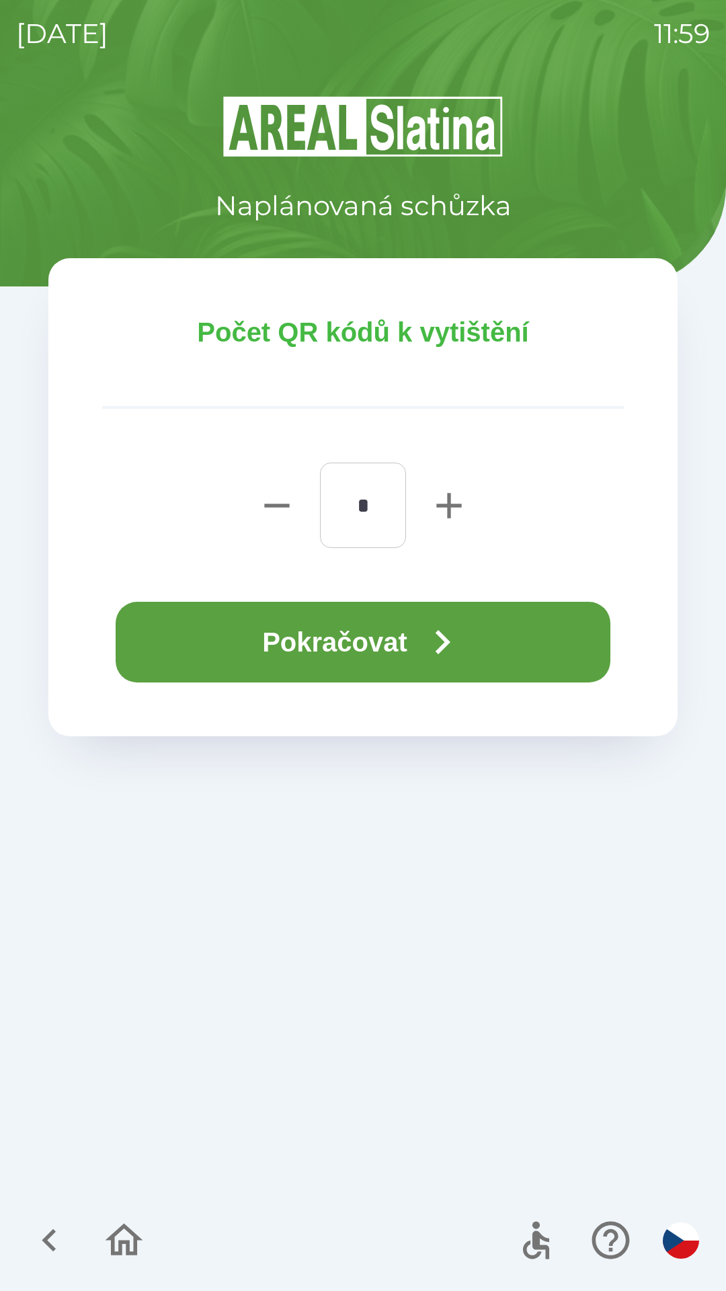
click at [327, 635] on button "Pokračovat" at bounding box center [363, 642] width 495 height 81
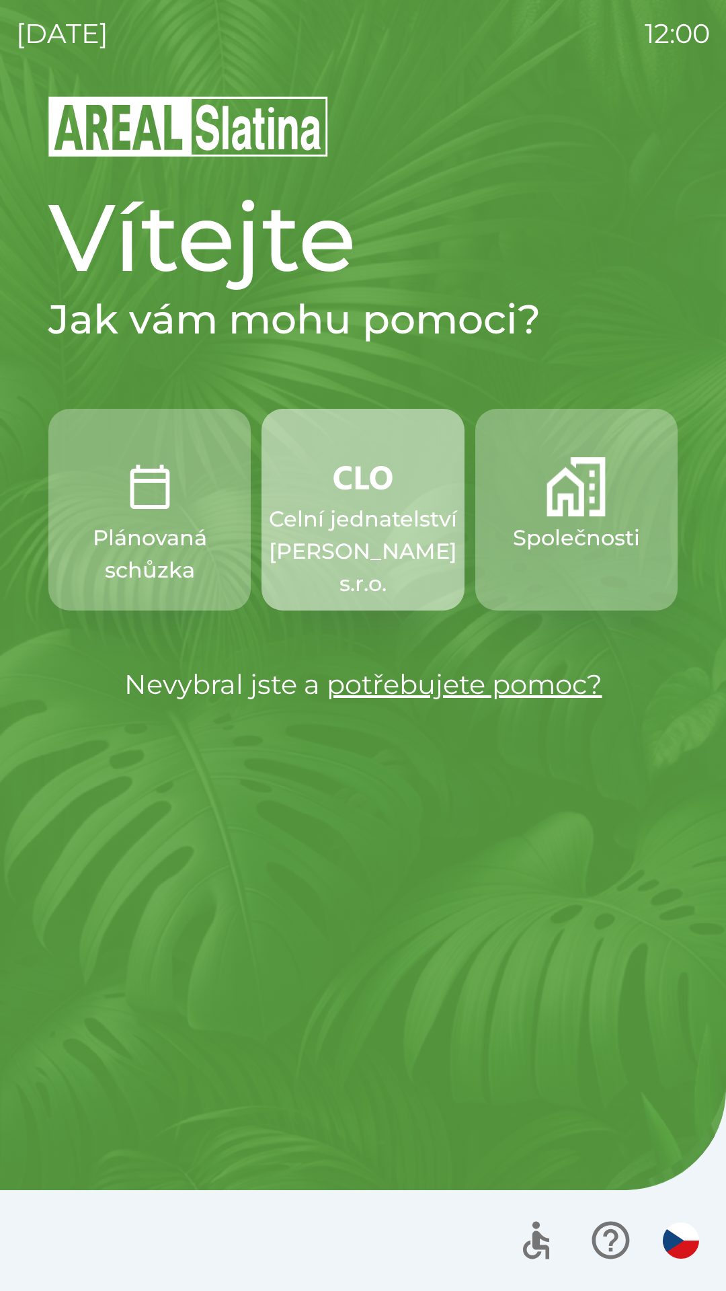
click at [368, 516] on p "Celní jednatelství [PERSON_NAME] s.r.o." at bounding box center [363, 551] width 188 height 97
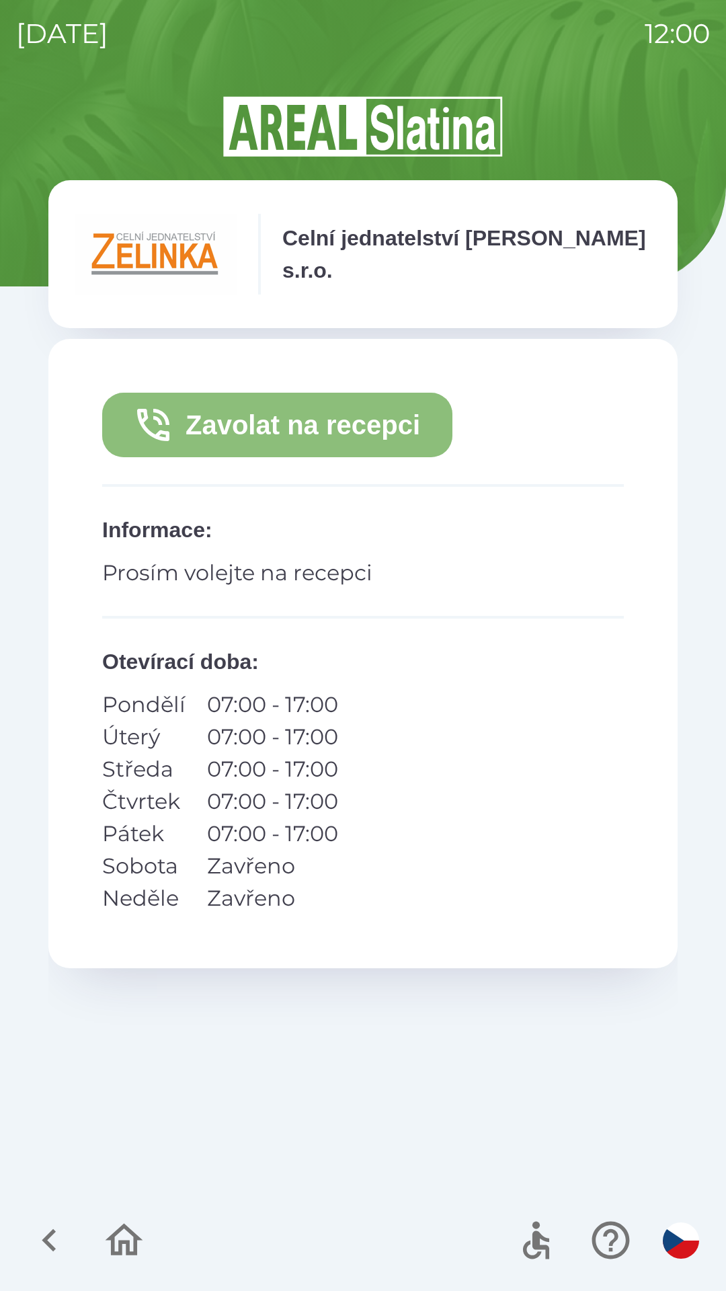
click at [245, 426] on button "Zavolat na recepci" at bounding box center [277, 425] width 350 height 65
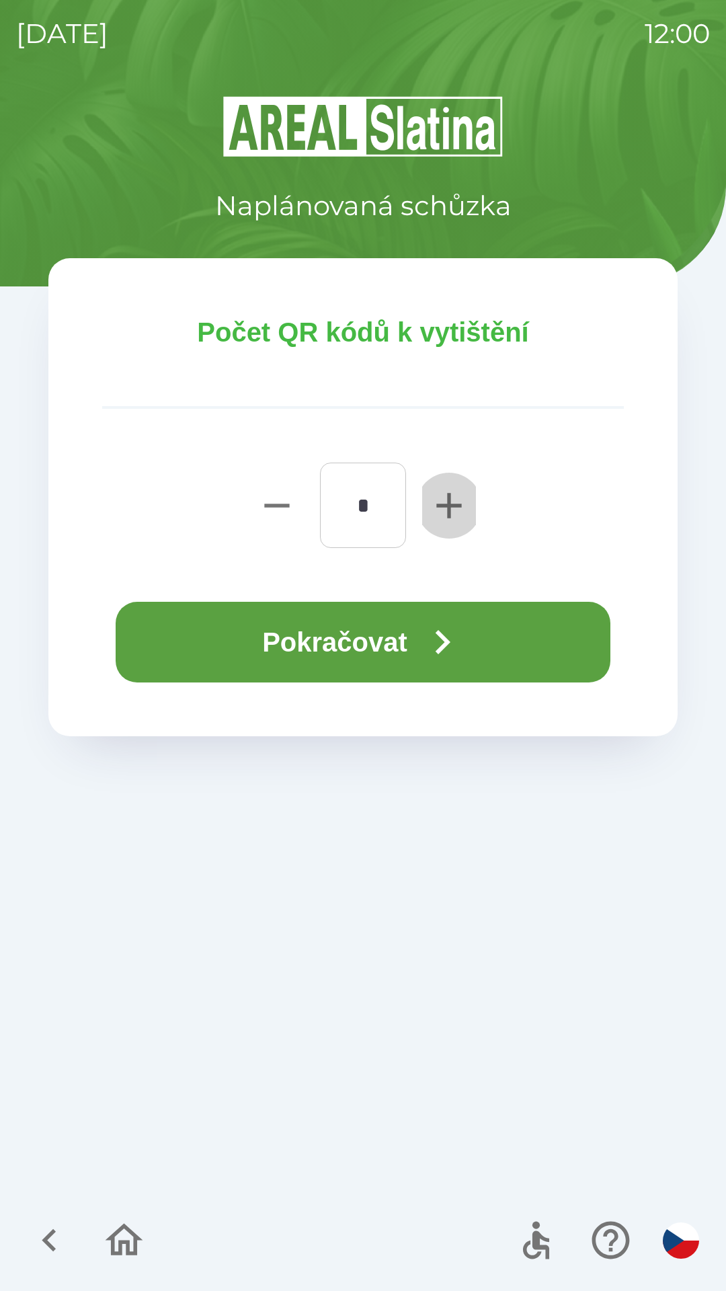
click at [440, 509] on icon "button" at bounding box center [449, 505] width 43 height 43
type input "*"
click at [371, 648] on button "Pokračovat" at bounding box center [363, 642] width 495 height 81
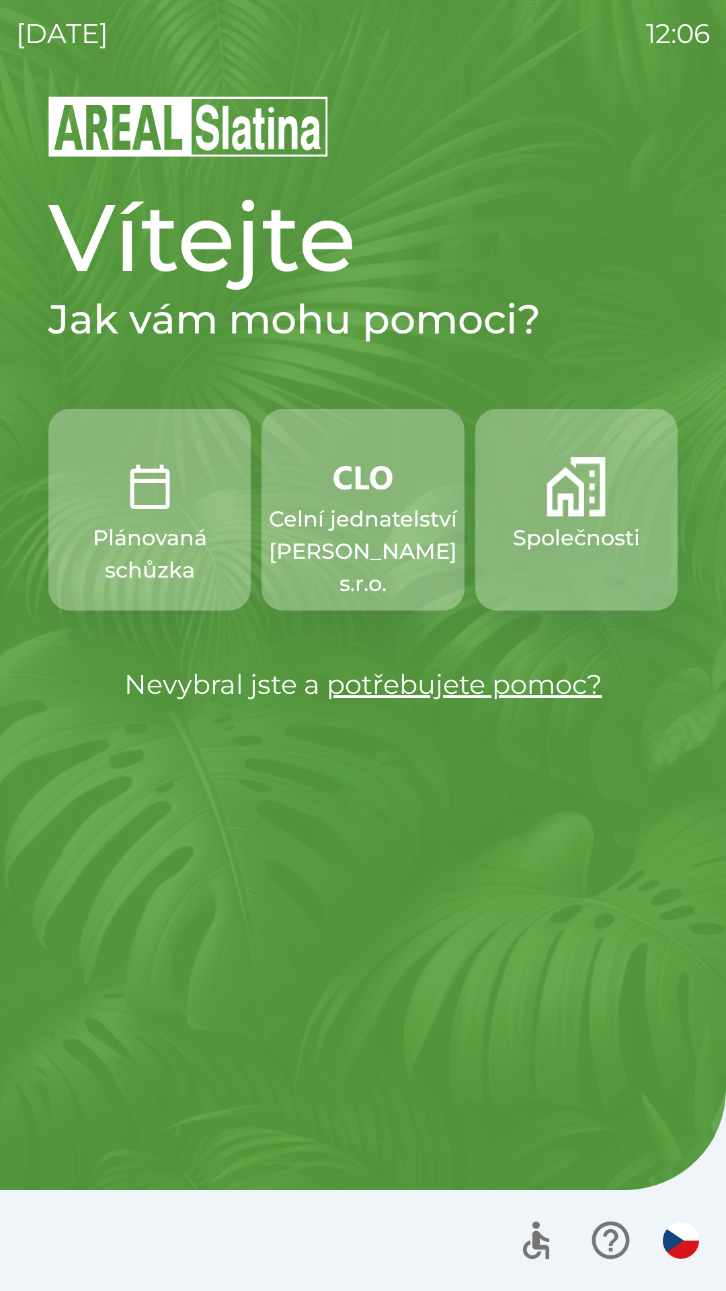
click at [370, 538] on p "Celní jednatelství [PERSON_NAME] s.r.o." at bounding box center [363, 551] width 188 height 97
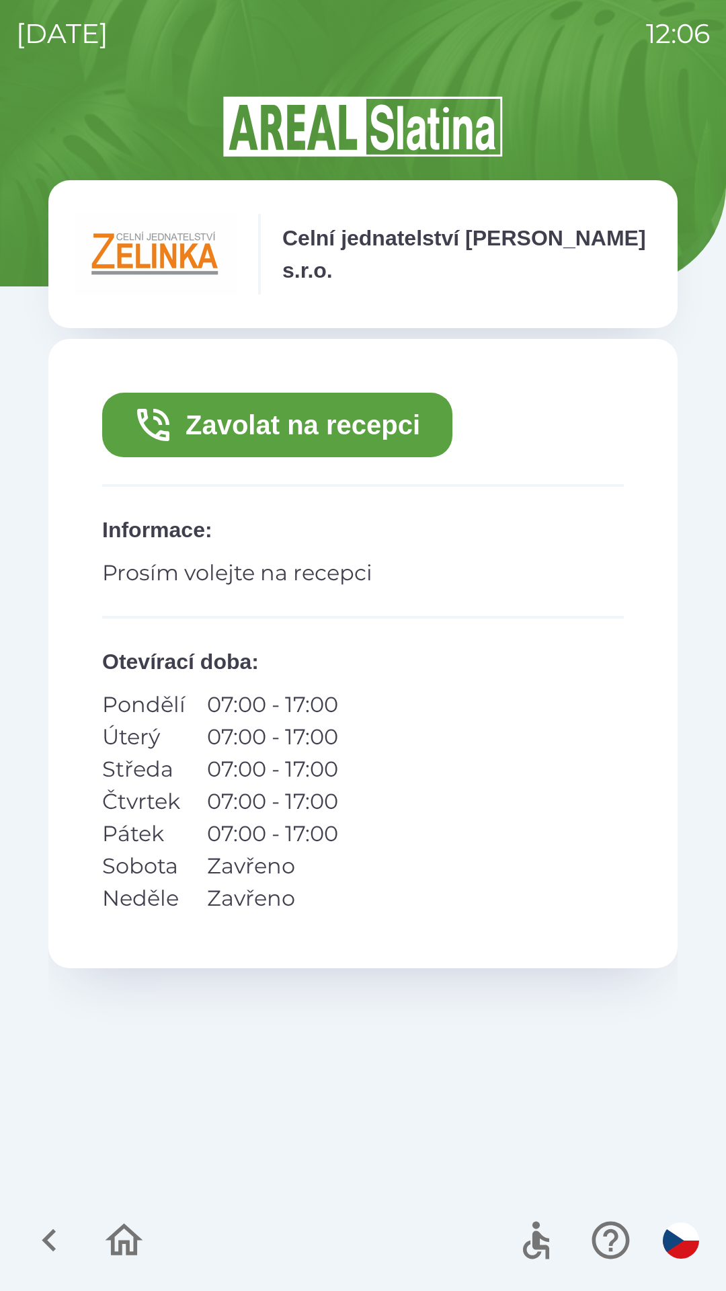
click at [409, 420] on button "Zavolat na recepci" at bounding box center [277, 425] width 350 height 65
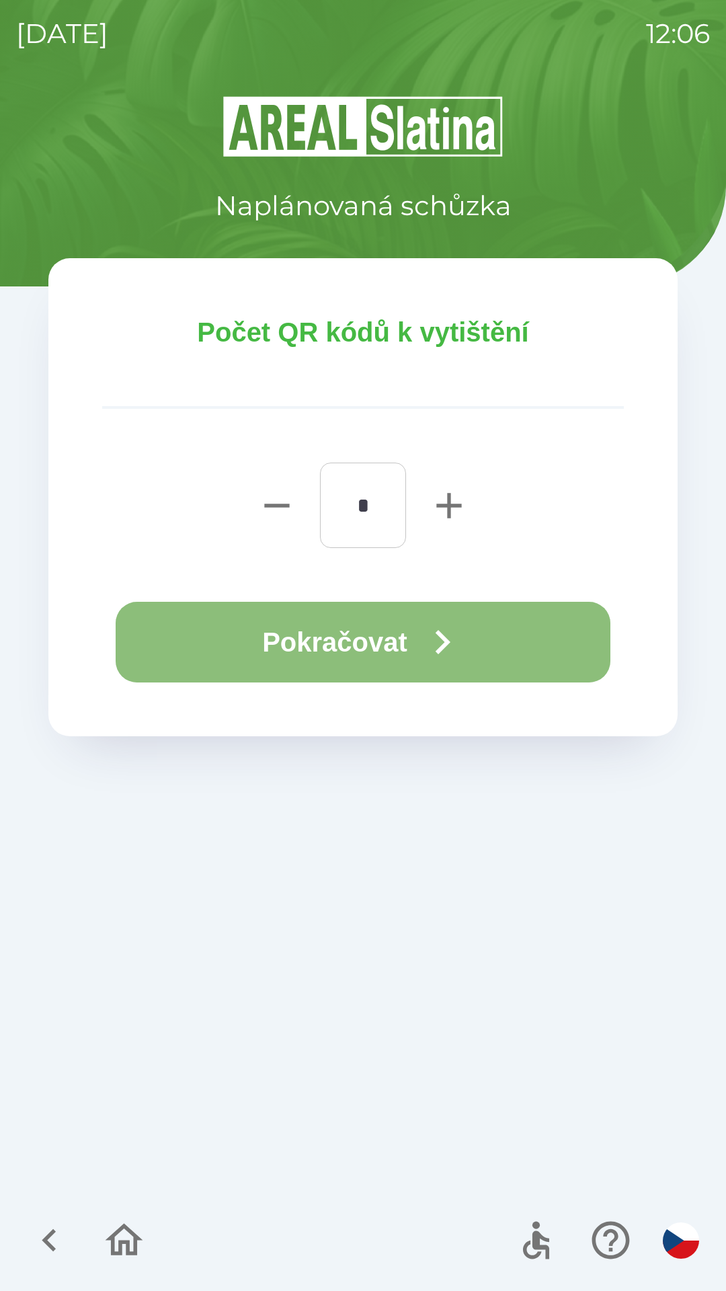
click at [514, 633] on button "Pokračovat" at bounding box center [363, 642] width 495 height 81
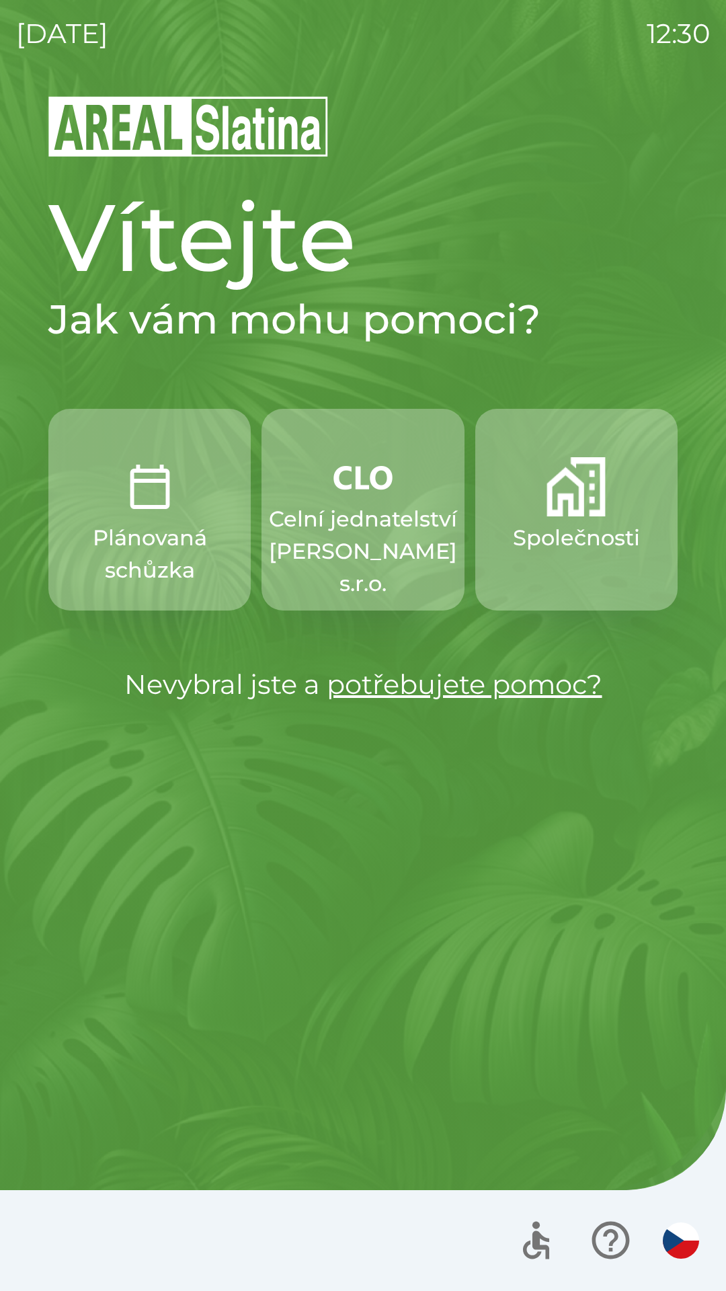
click at [555, 534] on p "Společnosti" at bounding box center [576, 538] width 127 height 32
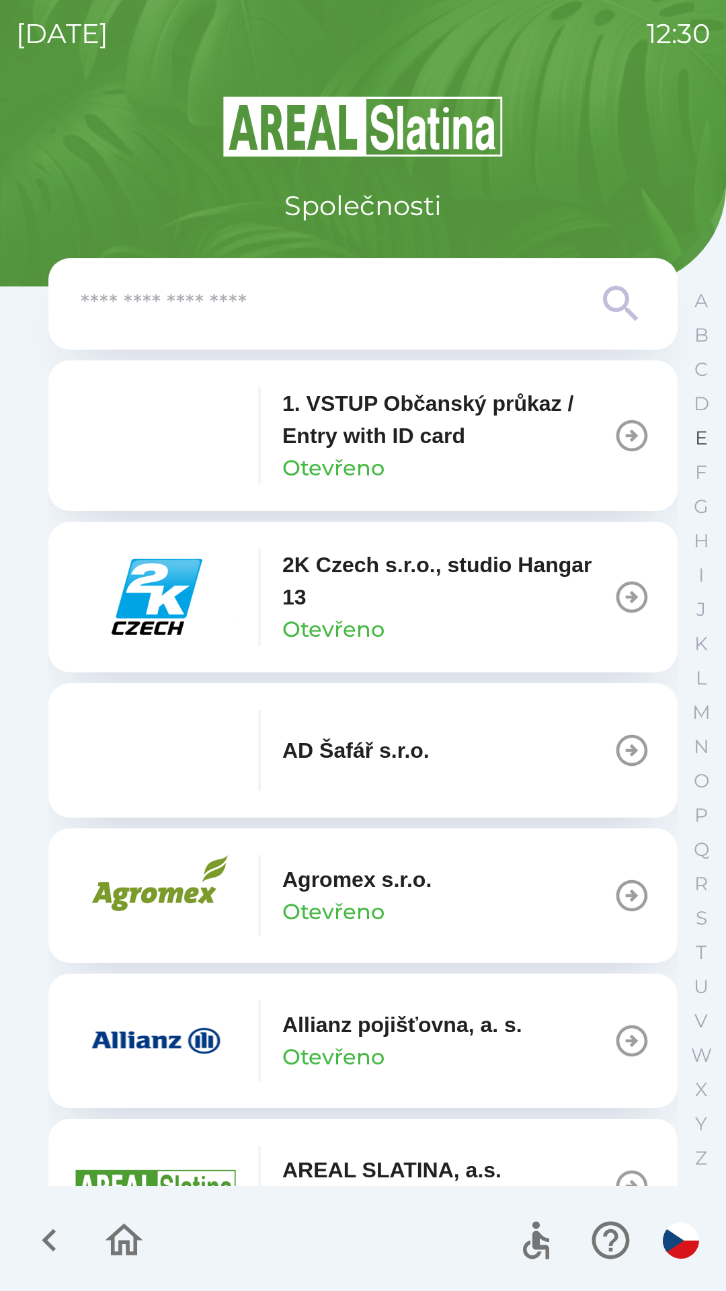
click at [700, 437] on p "E" at bounding box center [701, 438] width 13 height 24
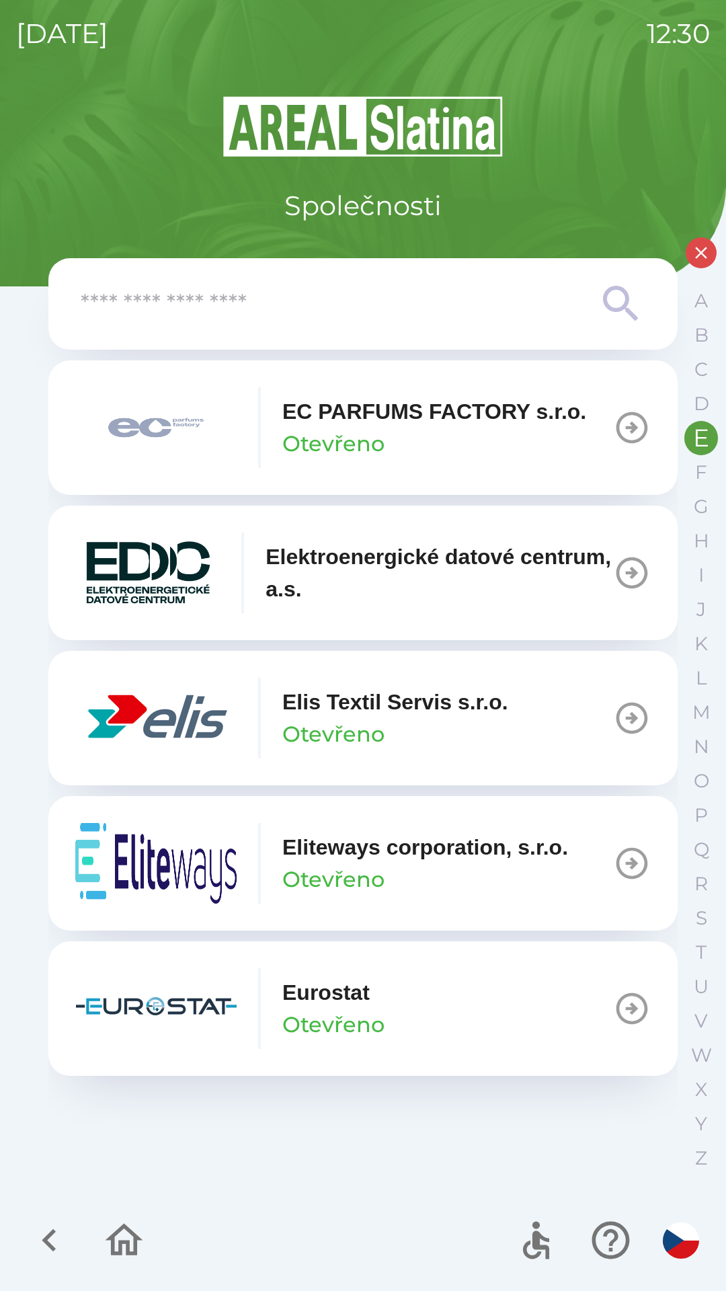
click at [408, 713] on p "Elis Textil Servis s.r.o." at bounding box center [395, 702] width 226 height 32
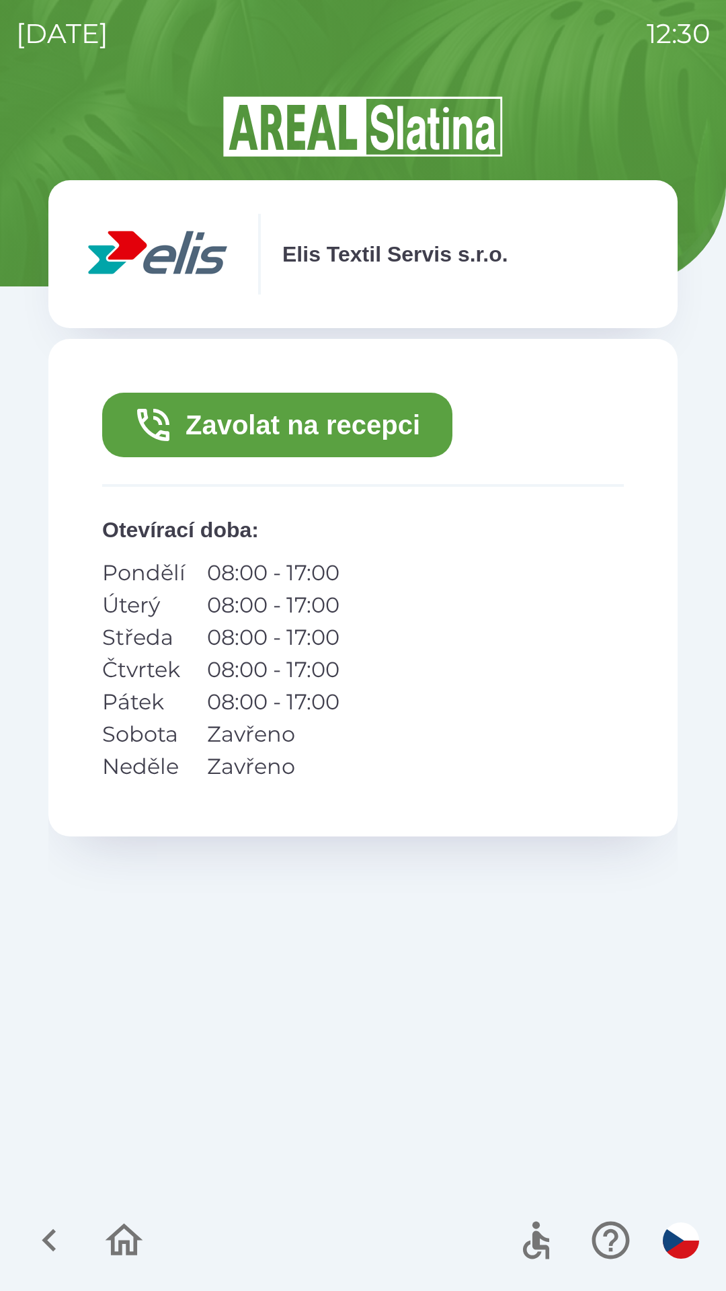
click at [352, 409] on button "Zavolat na recepci" at bounding box center [277, 425] width 350 height 65
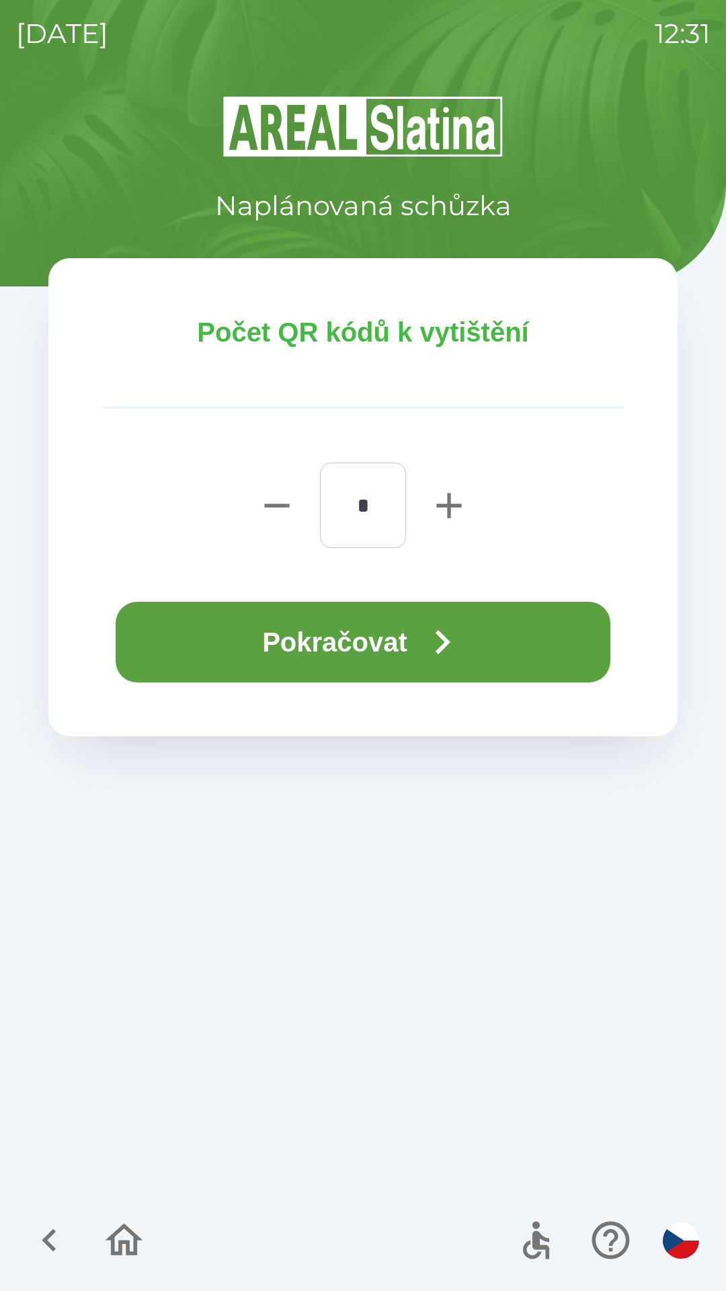
click at [431, 635] on icon "button" at bounding box center [442, 642] width 48 height 48
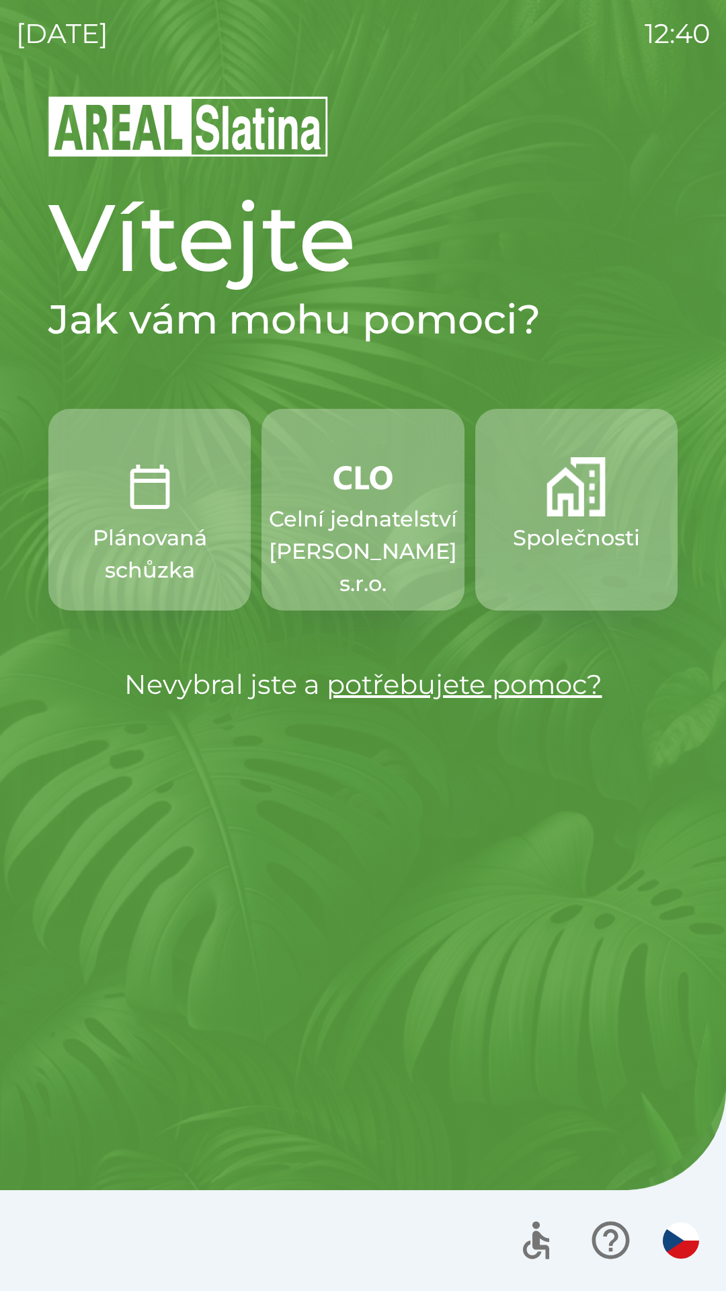
click at [368, 563] on p "Celní jednatelství [PERSON_NAME] s.r.o." at bounding box center [363, 551] width 188 height 97
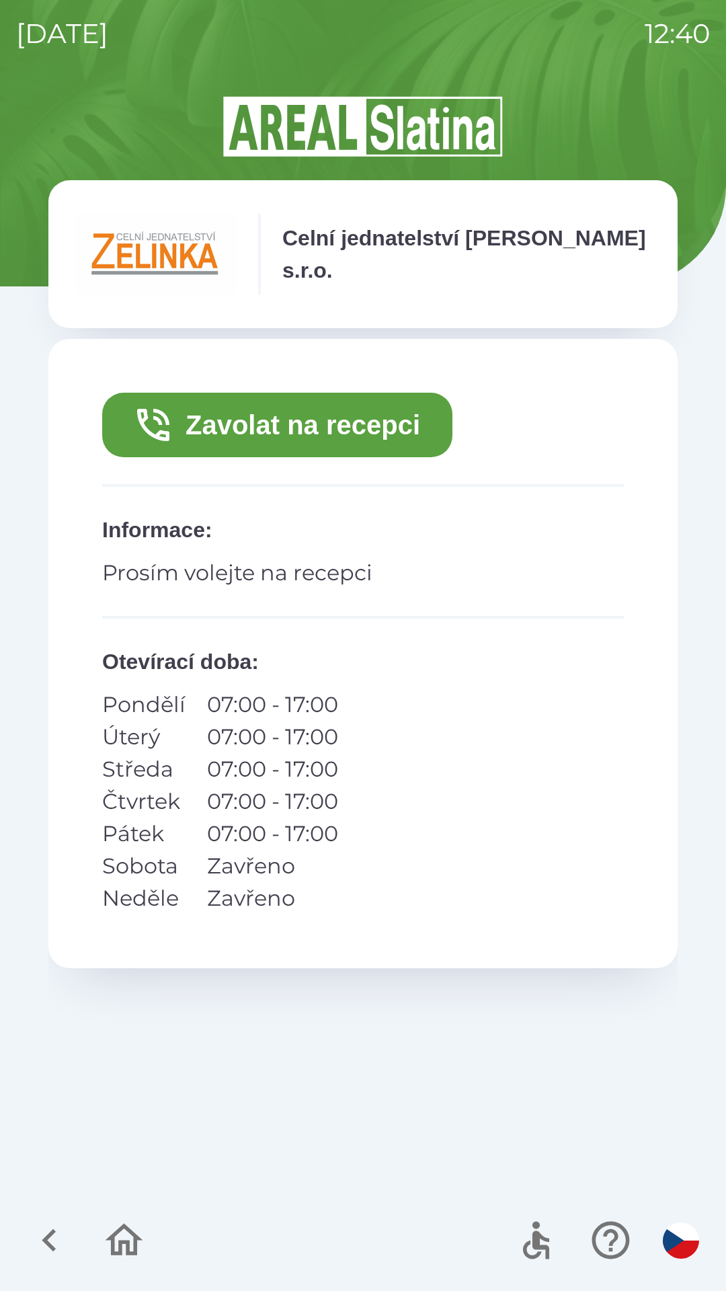
click at [295, 419] on button "Zavolat na recepci" at bounding box center [277, 425] width 350 height 65
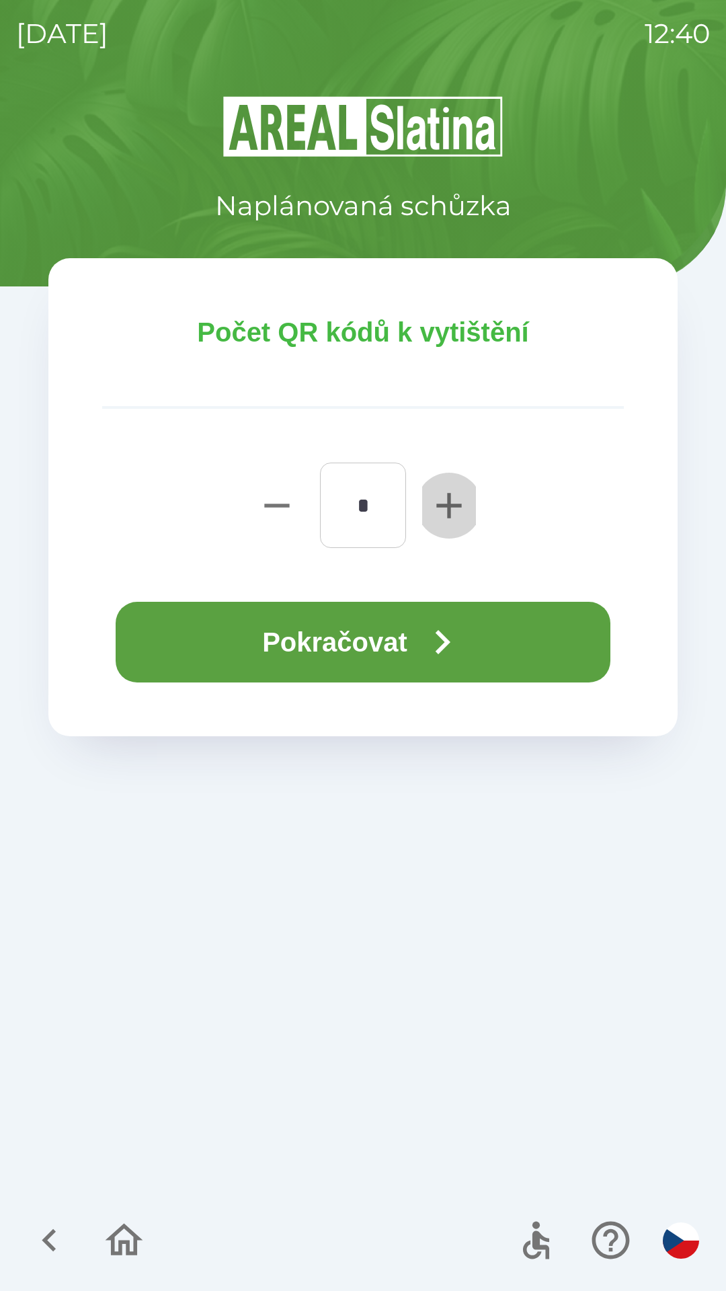
click at [447, 504] on icon "button" at bounding box center [448, 505] width 25 height 25
type input "*"
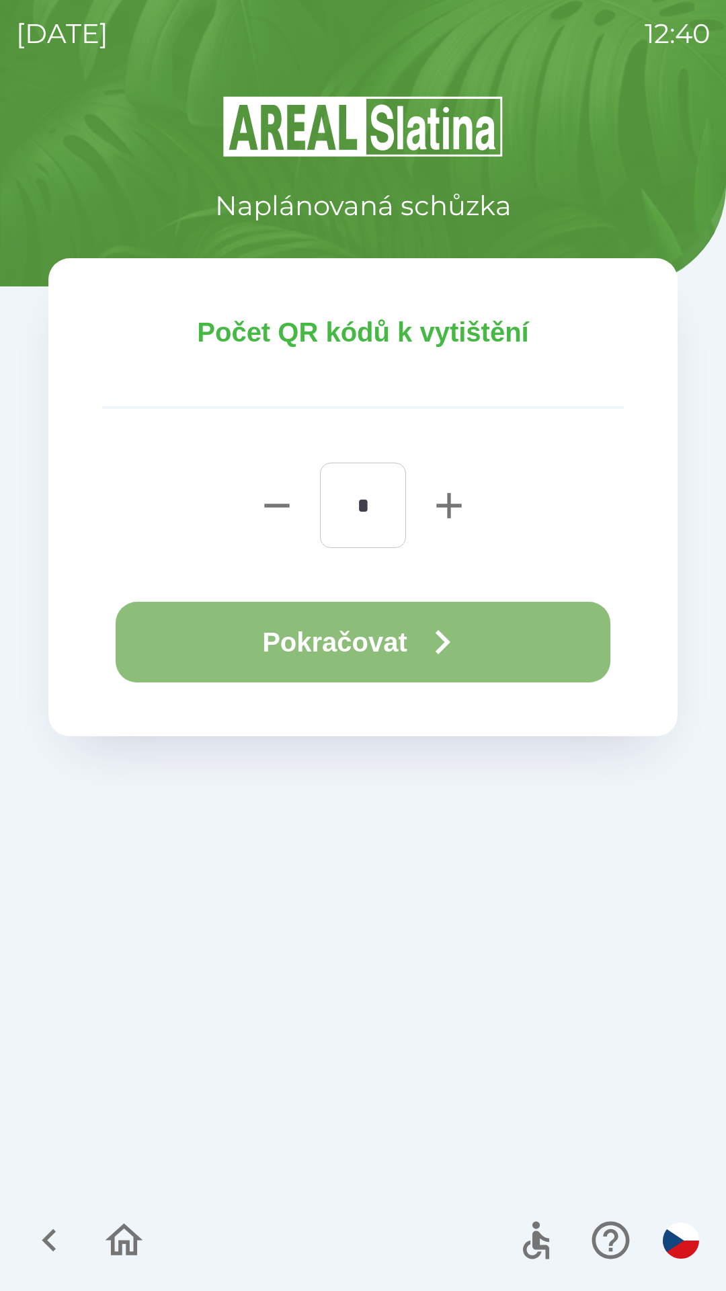
click at [405, 654] on button "Pokračovat" at bounding box center [363, 642] width 495 height 81
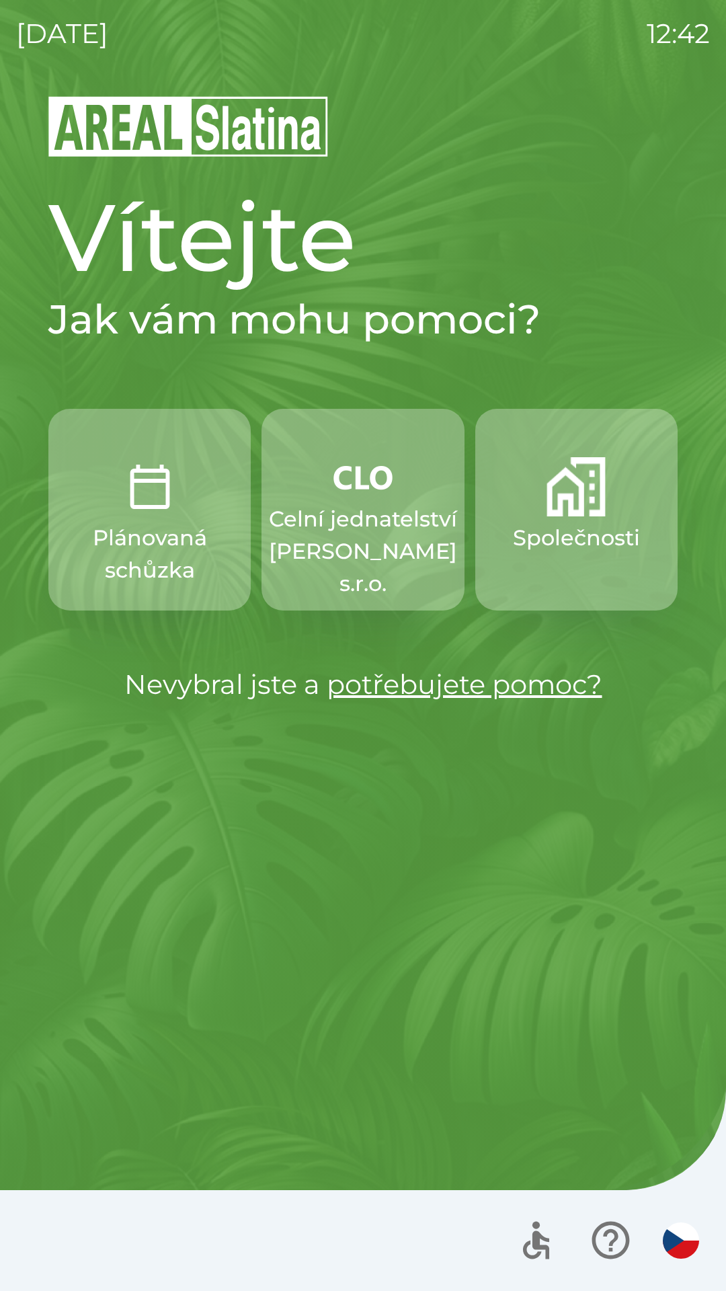
click at [392, 571] on p "Celní jednatelství [PERSON_NAME] s.r.o." at bounding box center [363, 551] width 188 height 97
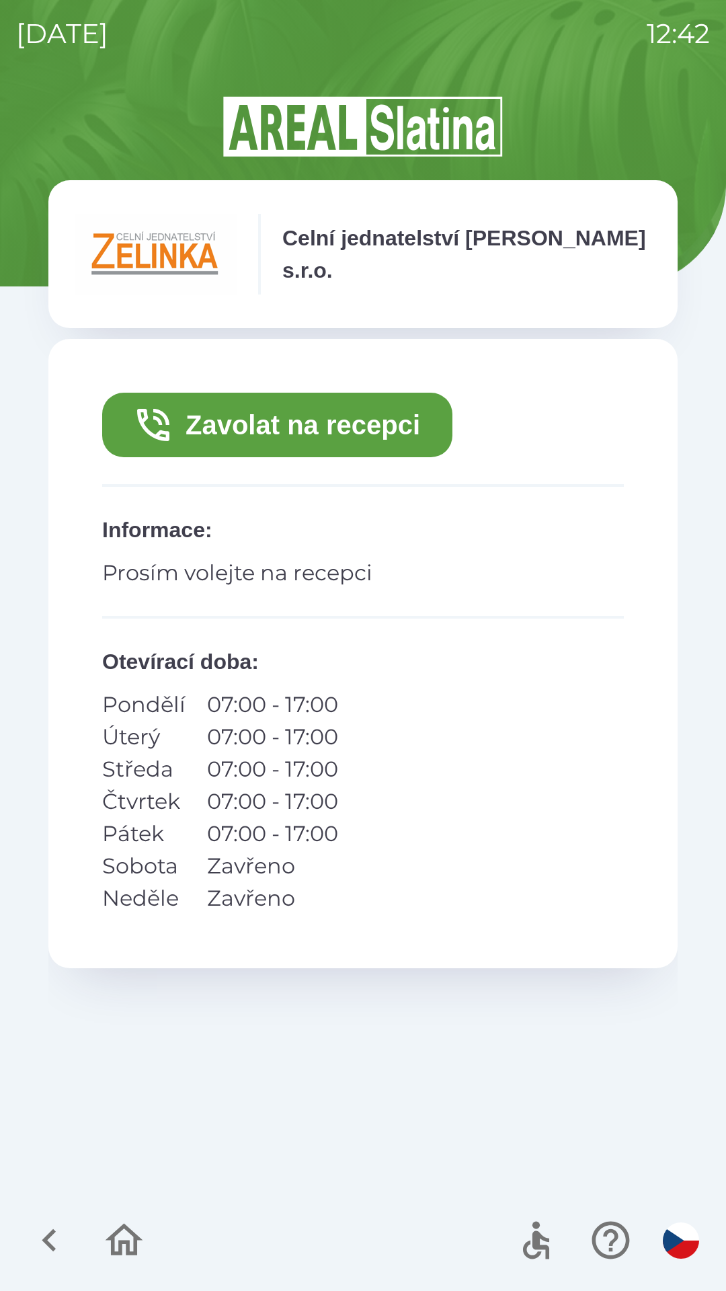
click at [355, 450] on button "Zavolat na recepci" at bounding box center [277, 425] width 350 height 65
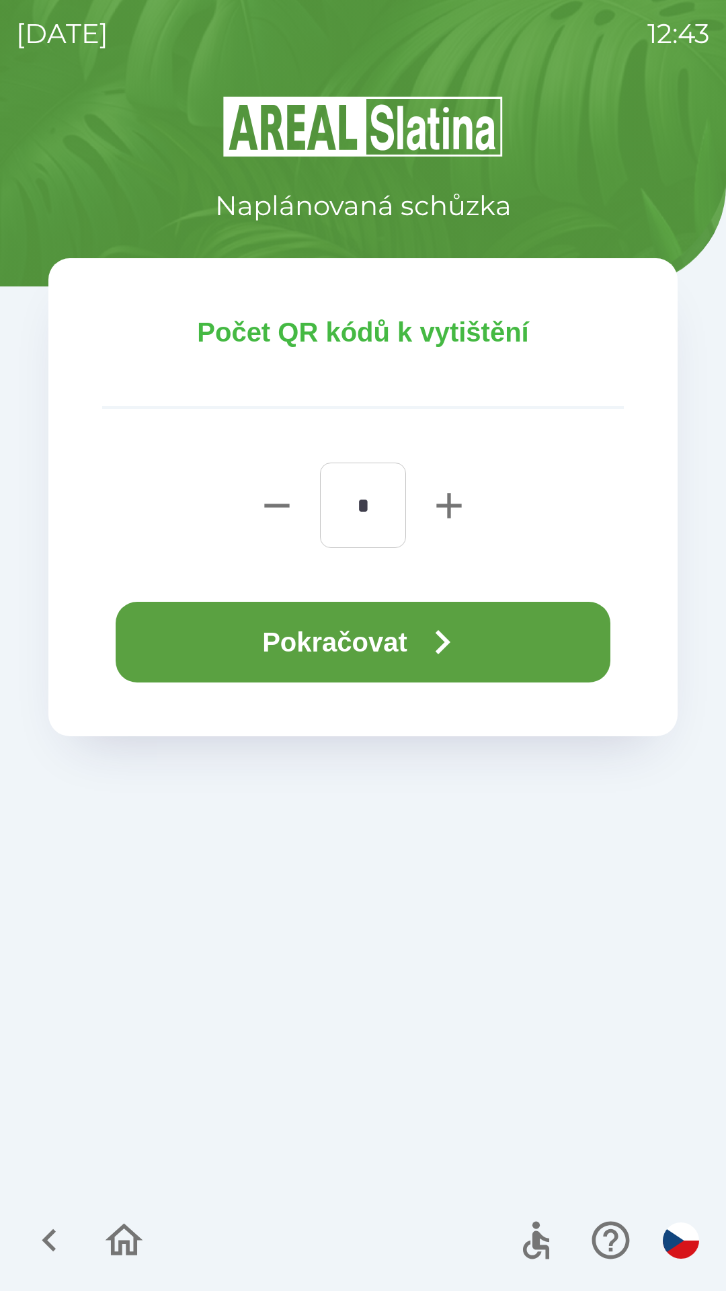
click at [391, 633] on button "Pokračovat" at bounding box center [363, 642] width 495 height 81
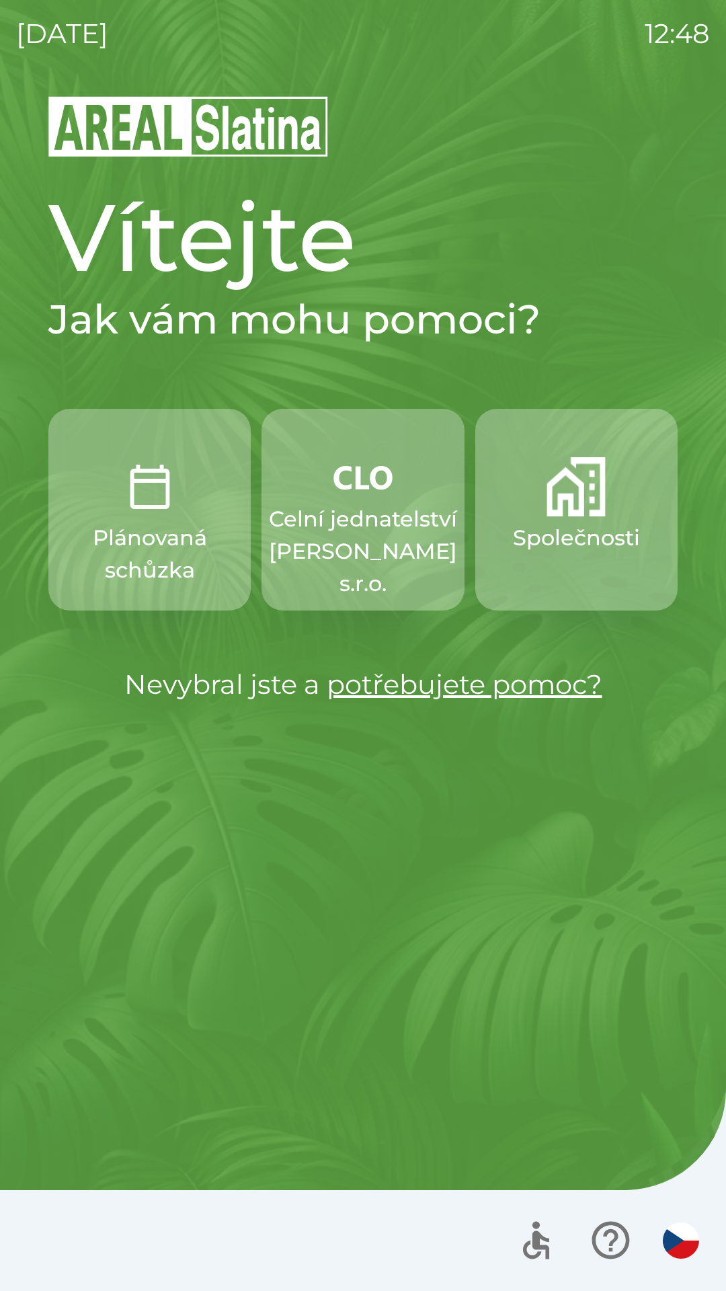
click at [158, 505] on img "button" at bounding box center [149, 486] width 59 height 59
click at [393, 508] on p "Celní jednatelství [PERSON_NAME] s.r.o." at bounding box center [363, 551] width 188 height 97
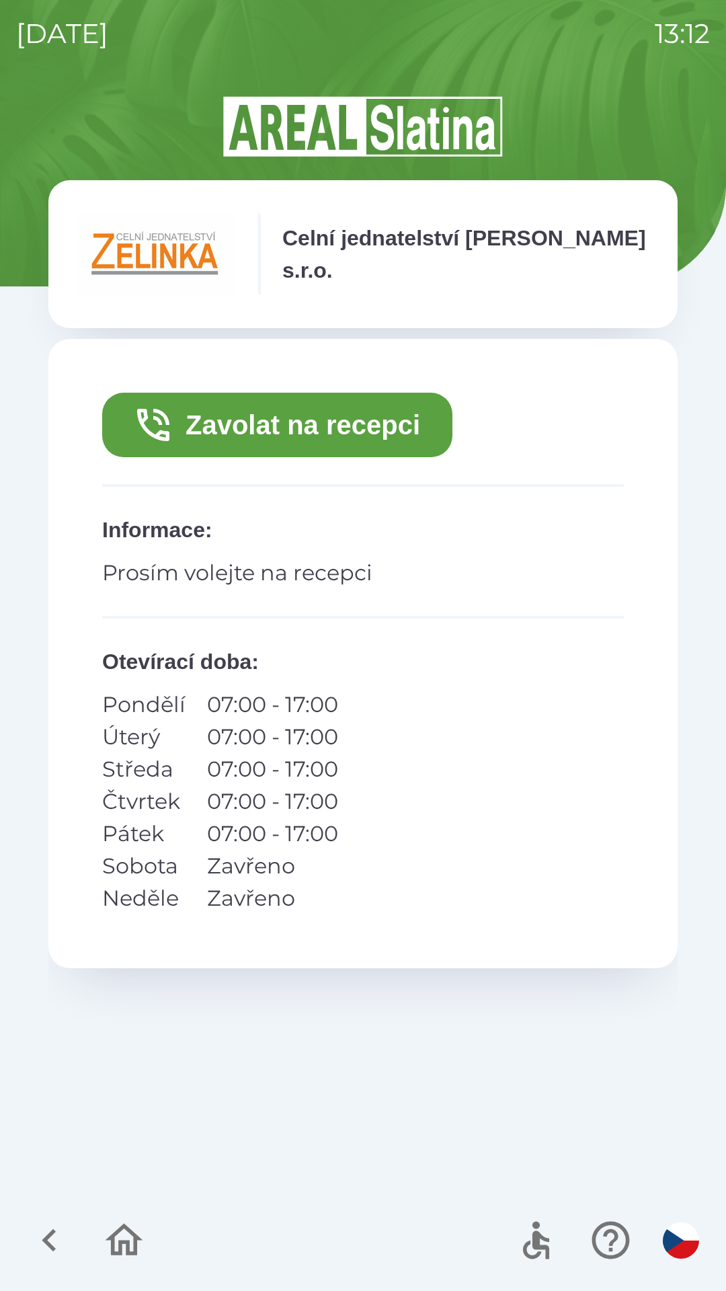
click at [341, 427] on button "Zavolat na recepci" at bounding box center [277, 425] width 350 height 65
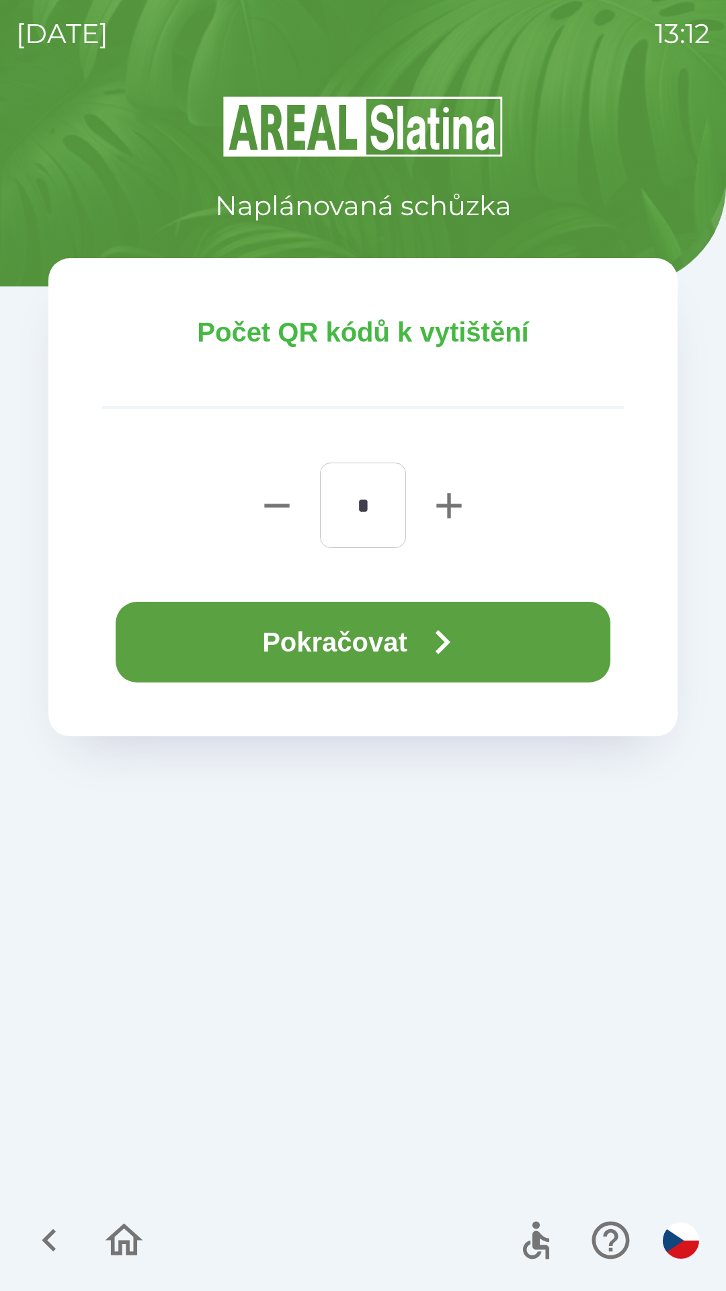
click at [420, 633] on button "Pokračovat" at bounding box center [363, 642] width 495 height 81
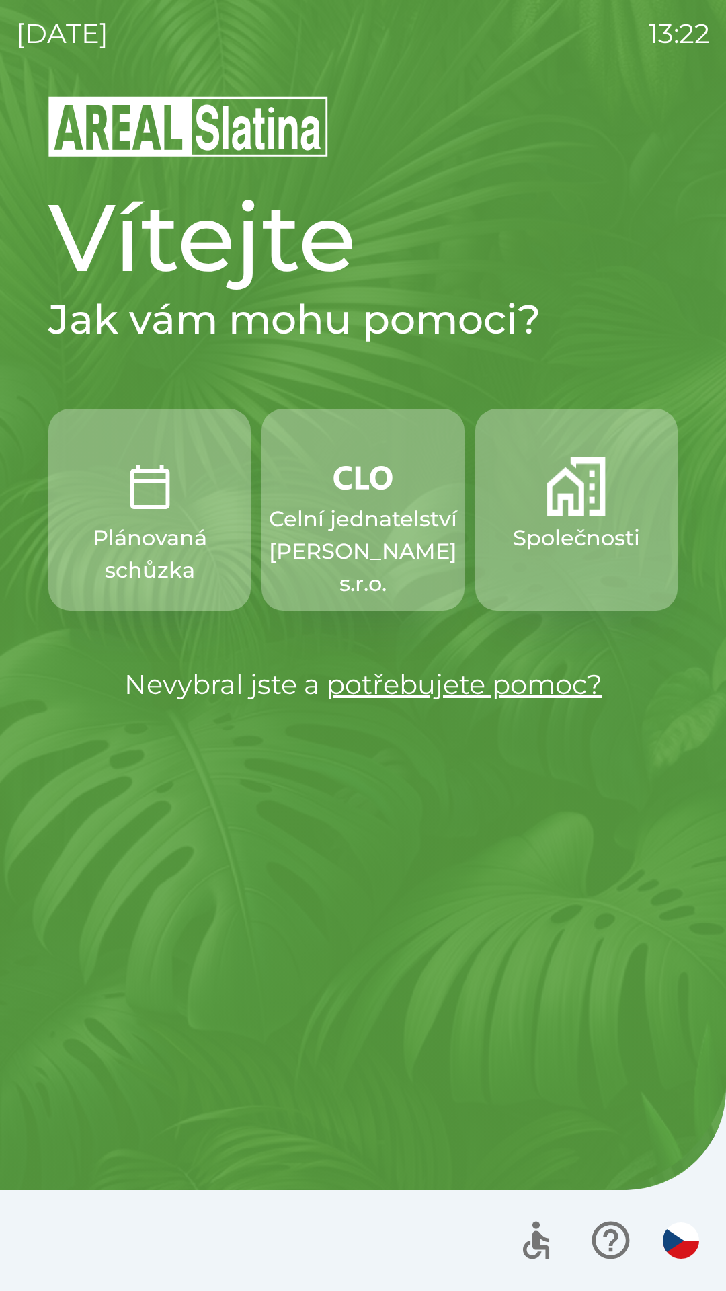
click at [546, 510] on button "Společnosti" at bounding box center [576, 510] width 202 height 202
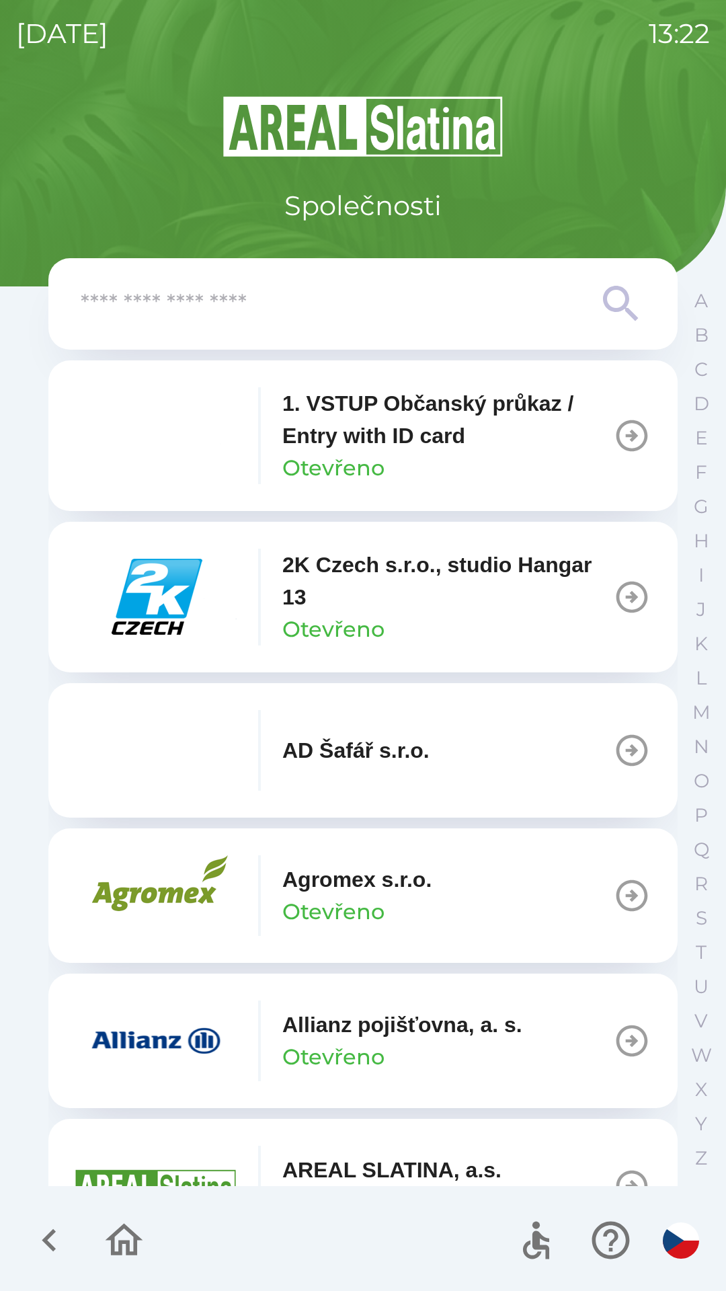
click at [431, 288] on input "text" at bounding box center [336, 304] width 511 height 37
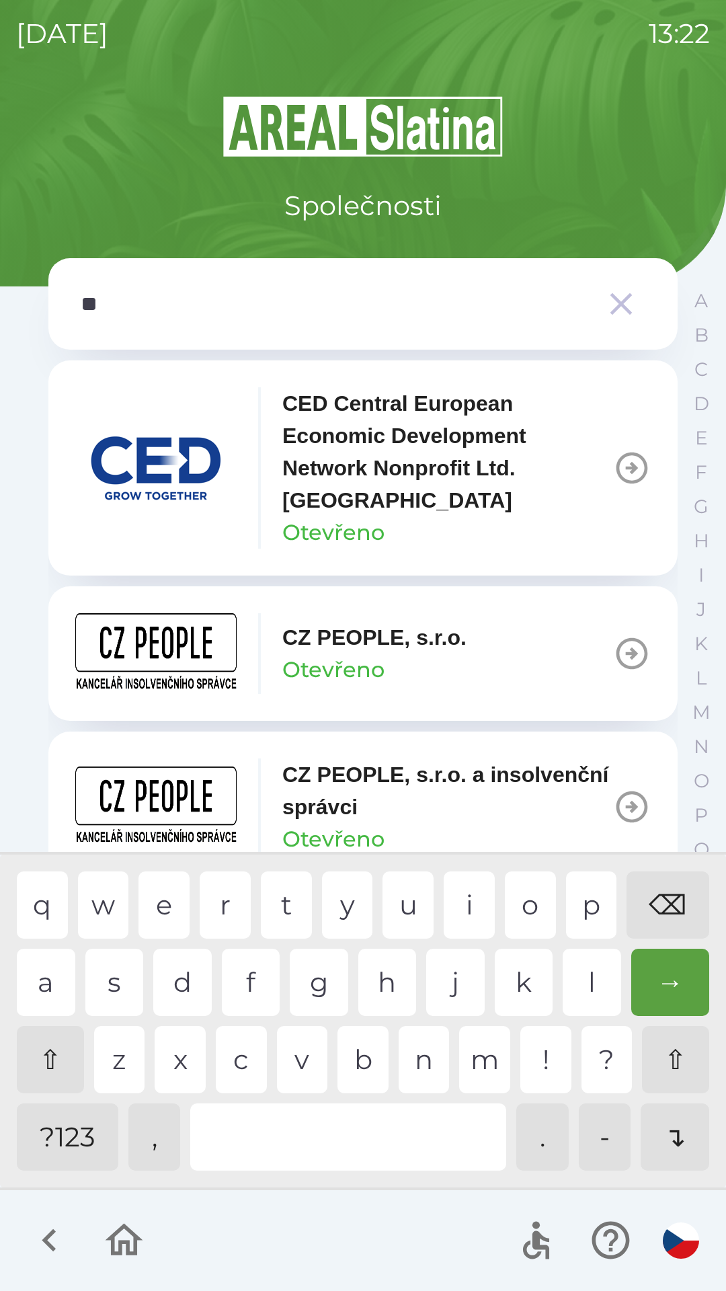
type input "***"
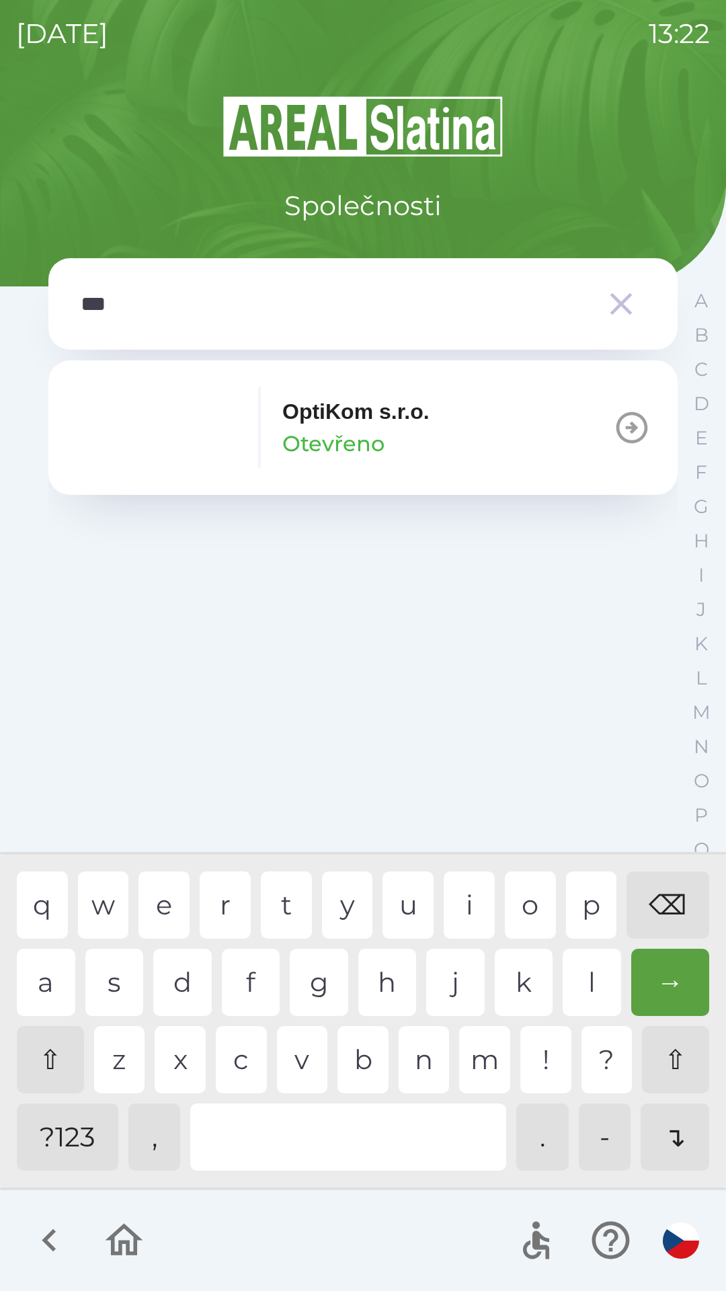
click at [368, 438] on p "Otevřeno" at bounding box center [333, 444] width 102 height 32
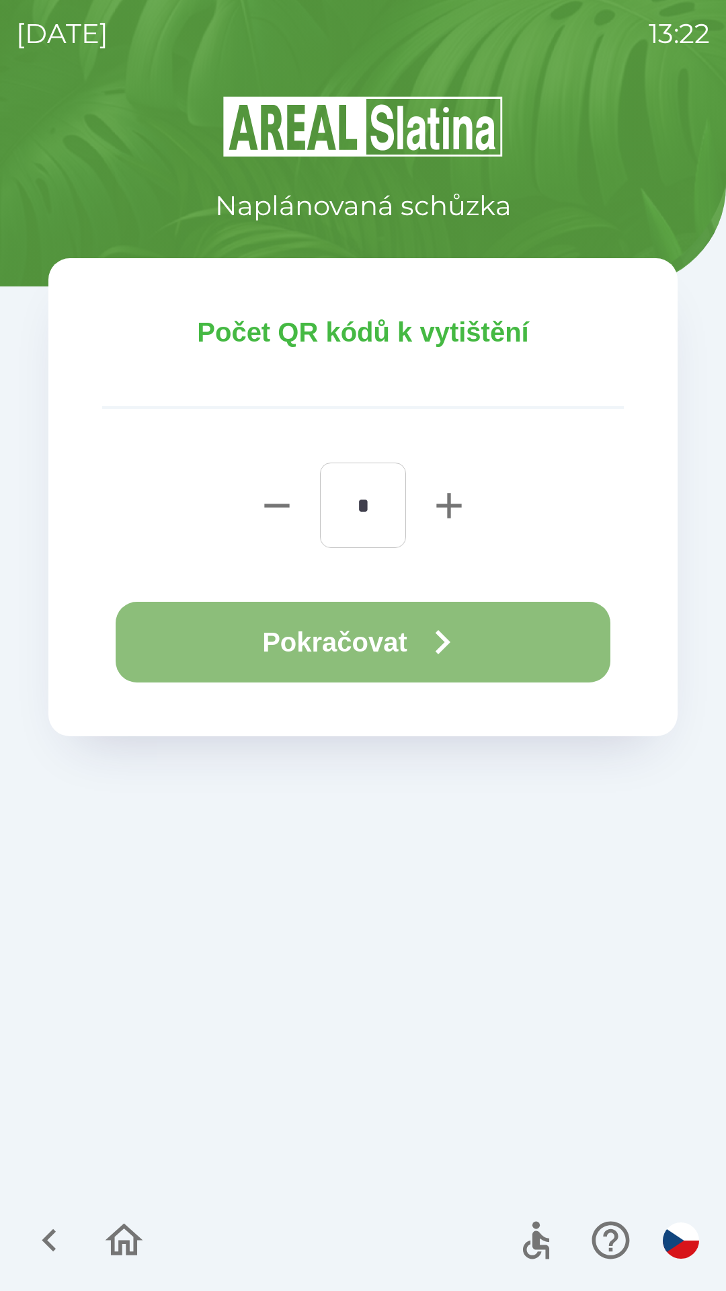
click at [408, 630] on button "Pokračovat" at bounding box center [363, 642] width 495 height 81
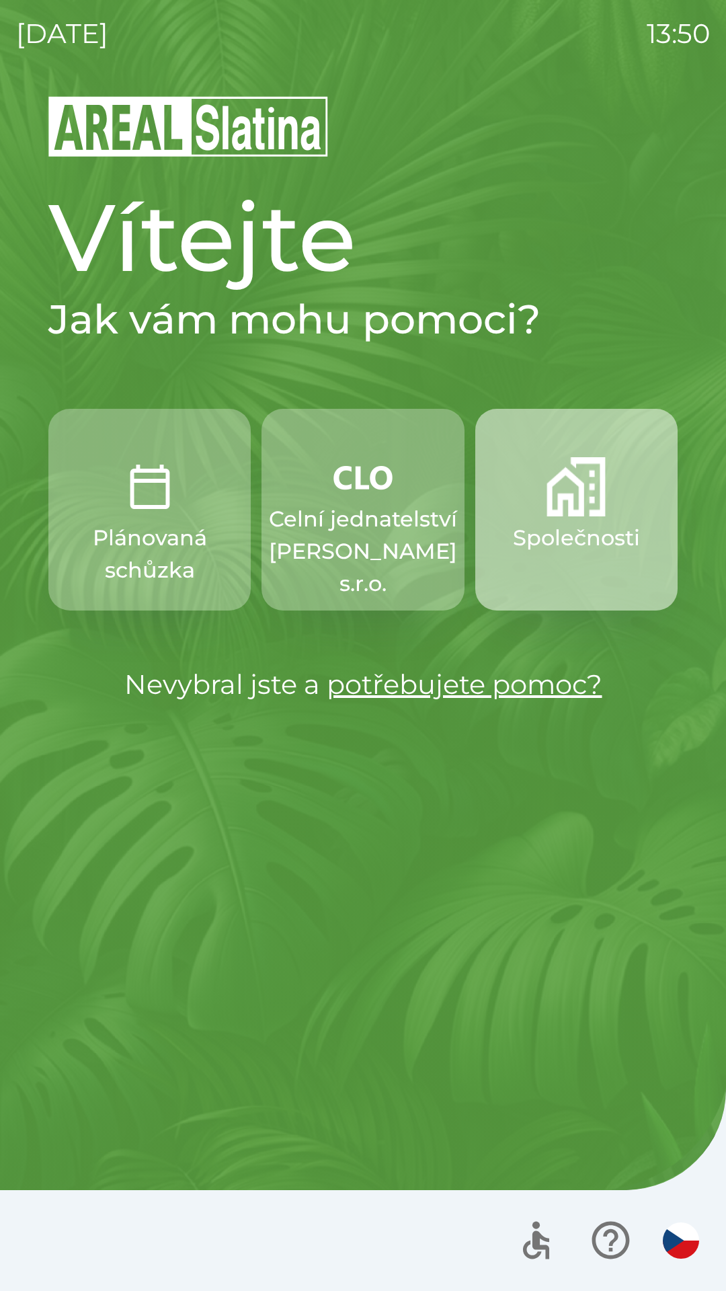
click at [576, 531] on p "Společnosti" at bounding box center [576, 538] width 127 height 32
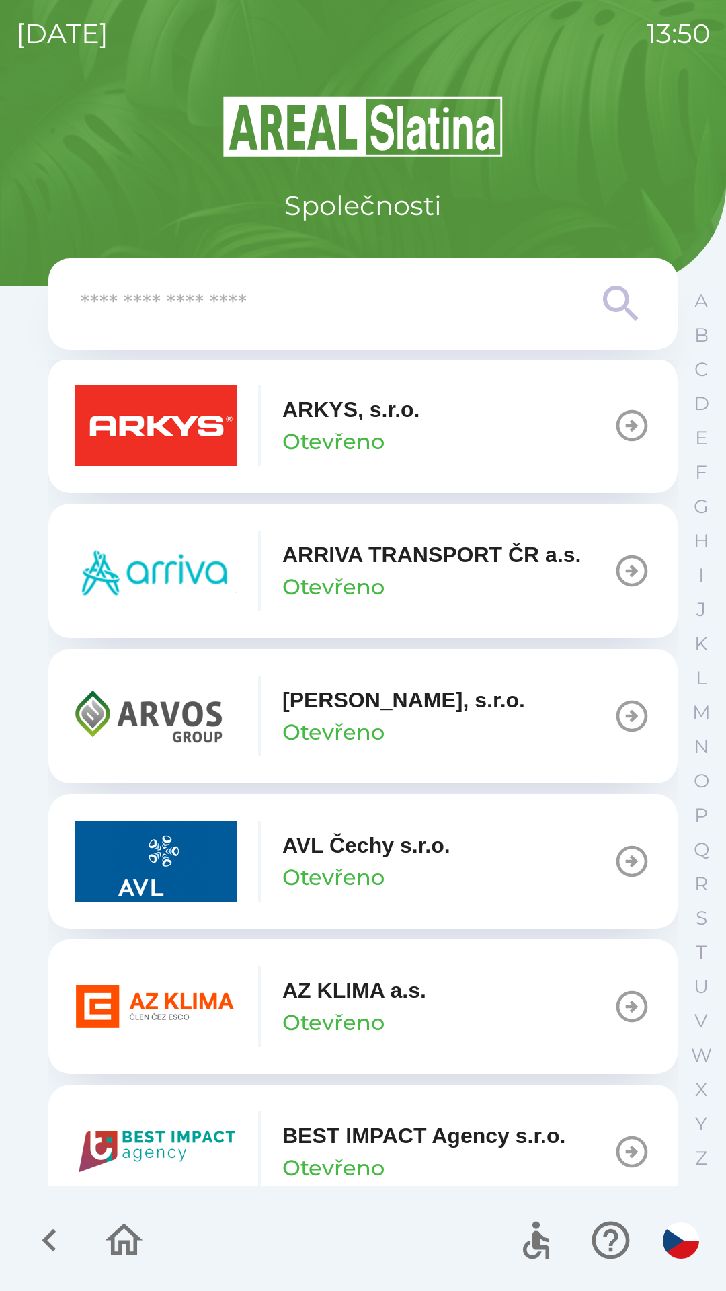
scroll to position [920, 0]
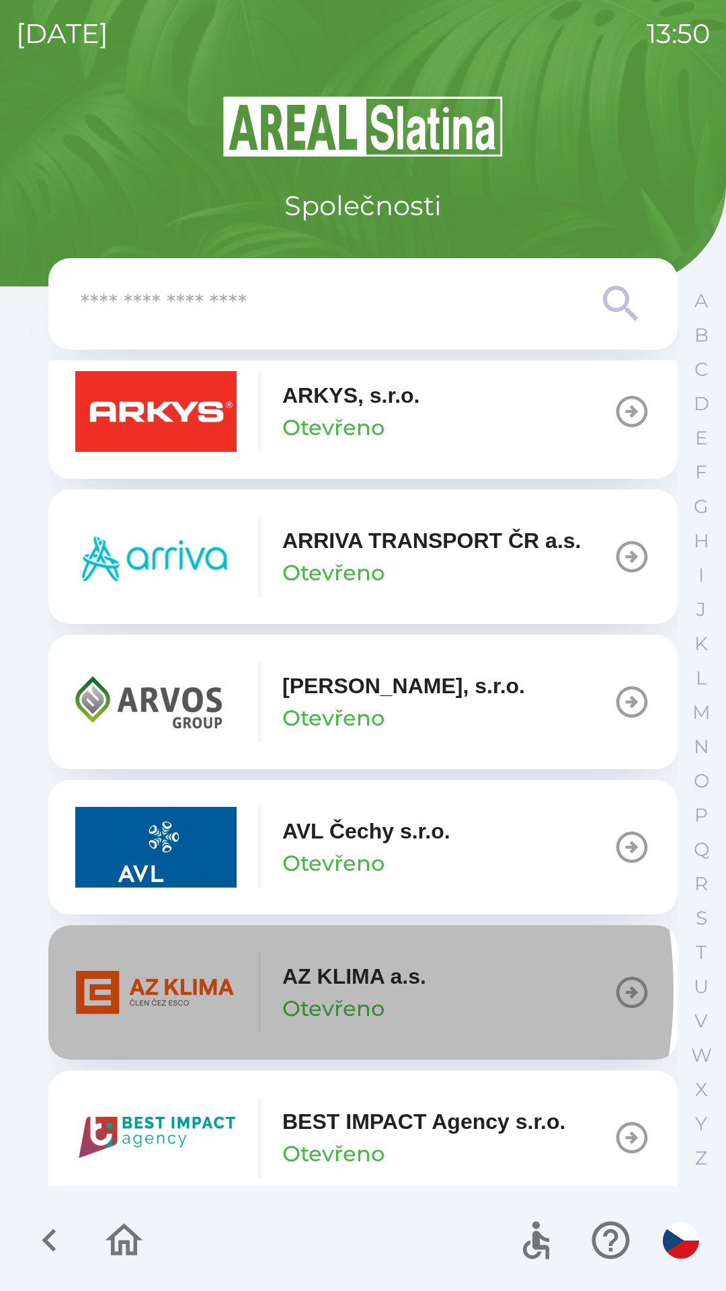
click at [219, 990] on img "button" at bounding box center [155, 992] width 161 height 81
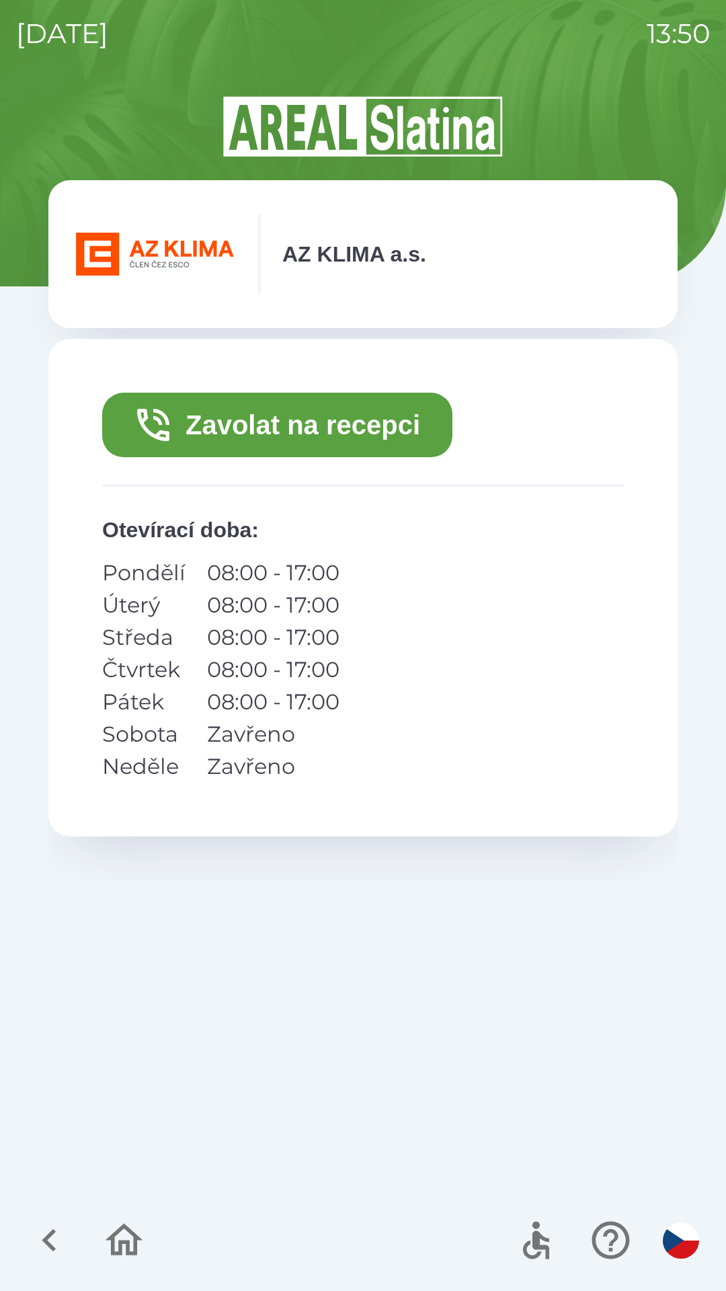
click at [349, 432] on button "Zavolat na recepci" at bounding box center [277, 425] width 350 height 65
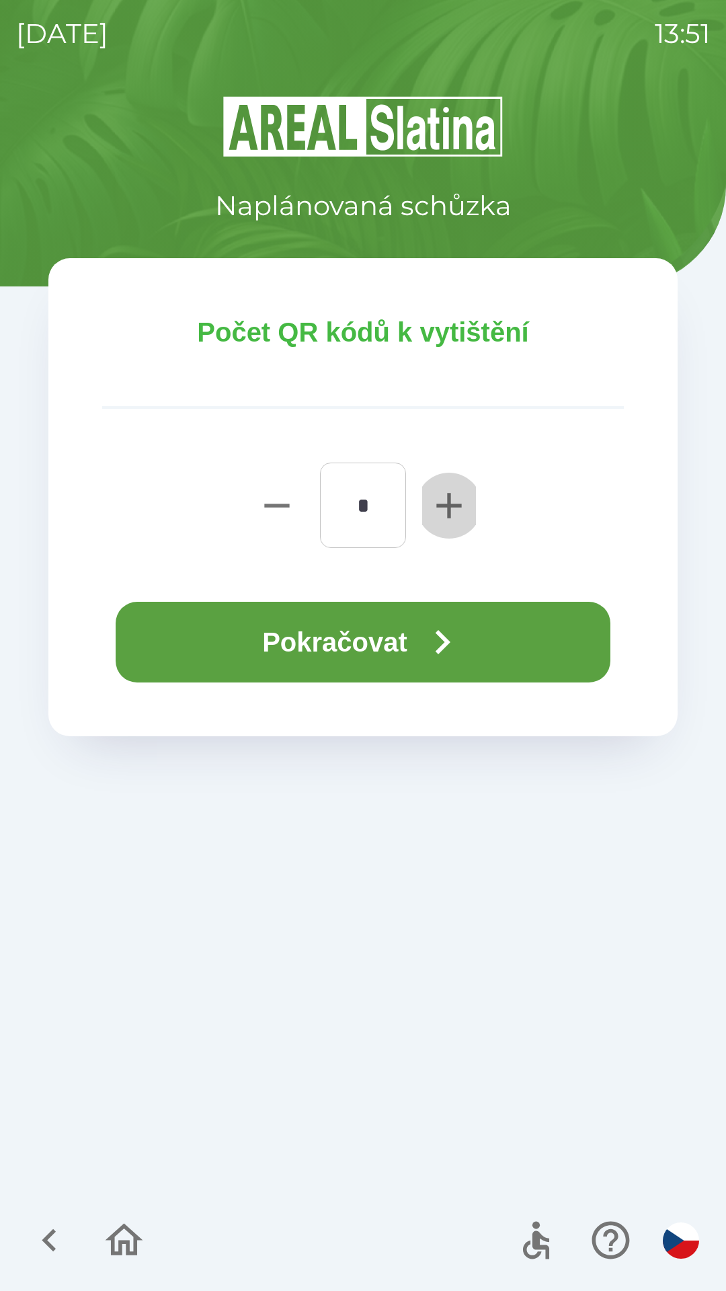
click at [432, 494] on icon "button" at bounding box center [449, 505] width 43 height 43
click at [447, 498] on icon "button" at bounding box center [449, 505] width 43 height 43
click at [448, 497] on icon "button" at bounding box center [448, 505] width 25 height 25
type input "*"
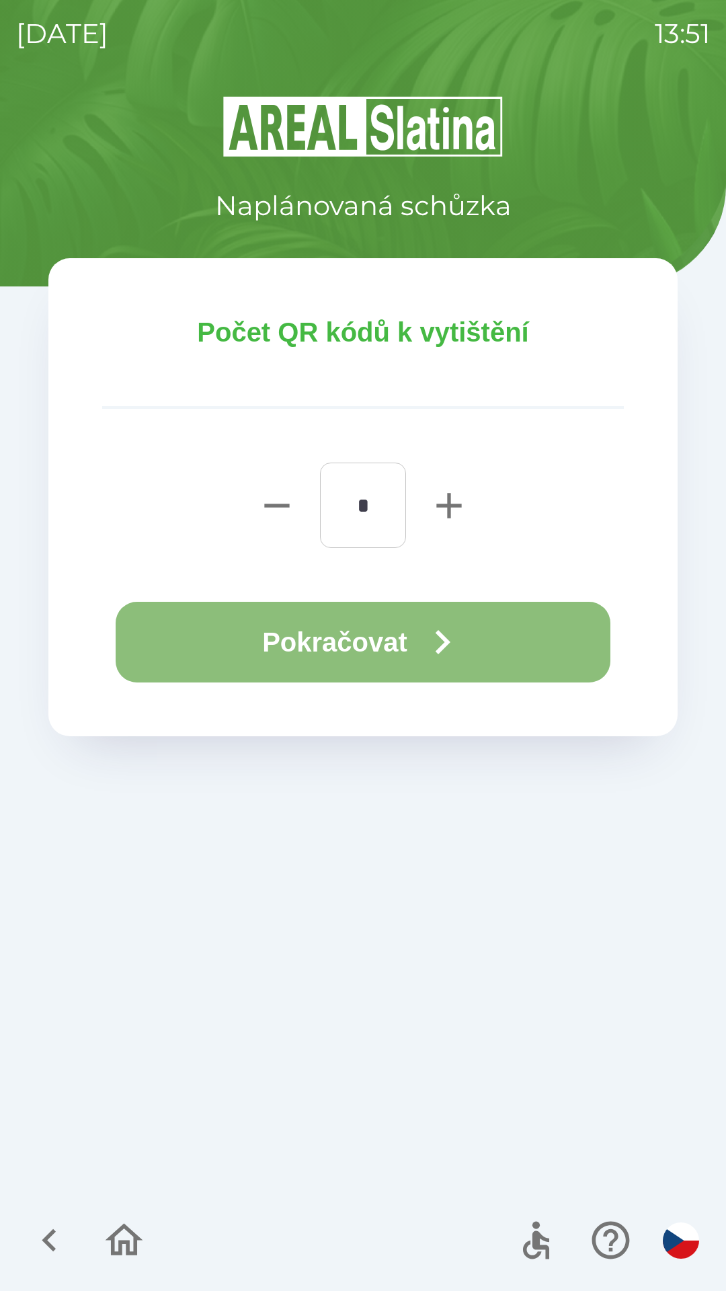
click at [389, 641] on button "Pokračovat" at bounding box center [363, 642] width 495 height 81
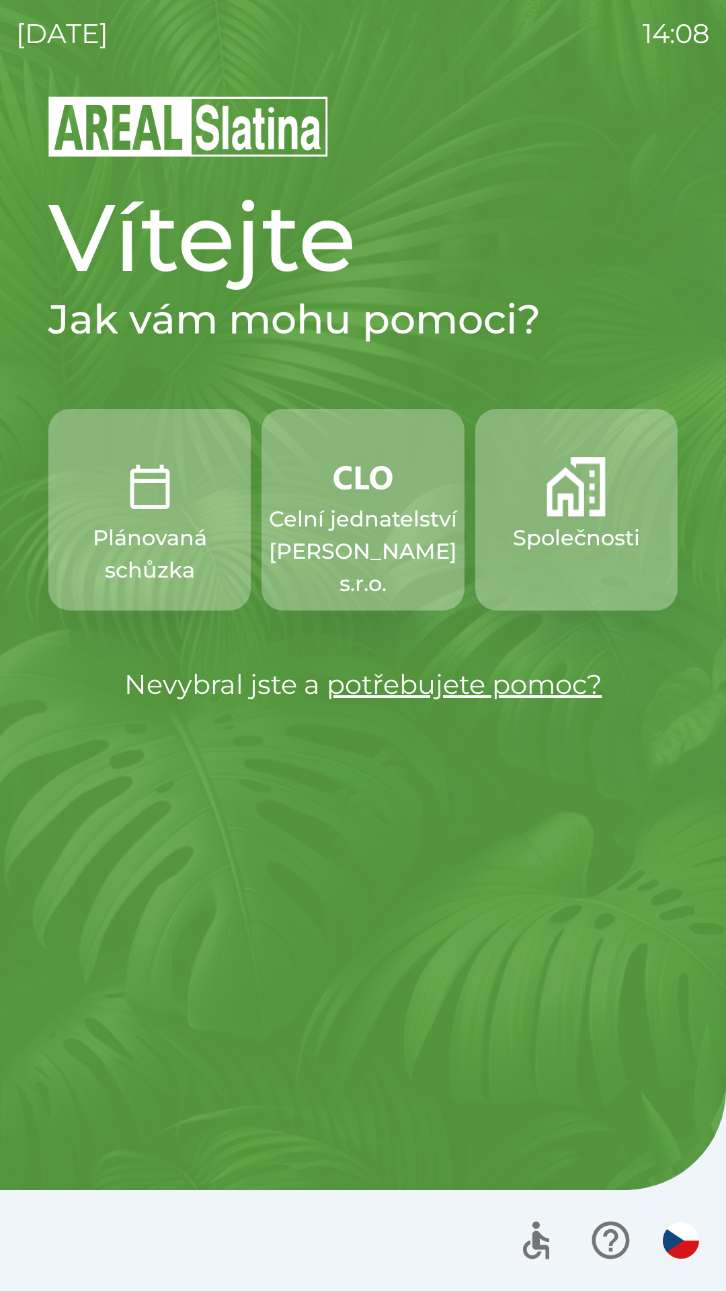
click at [376, 481] on img "button" at bounding box center [363, 477] width 59 height 40
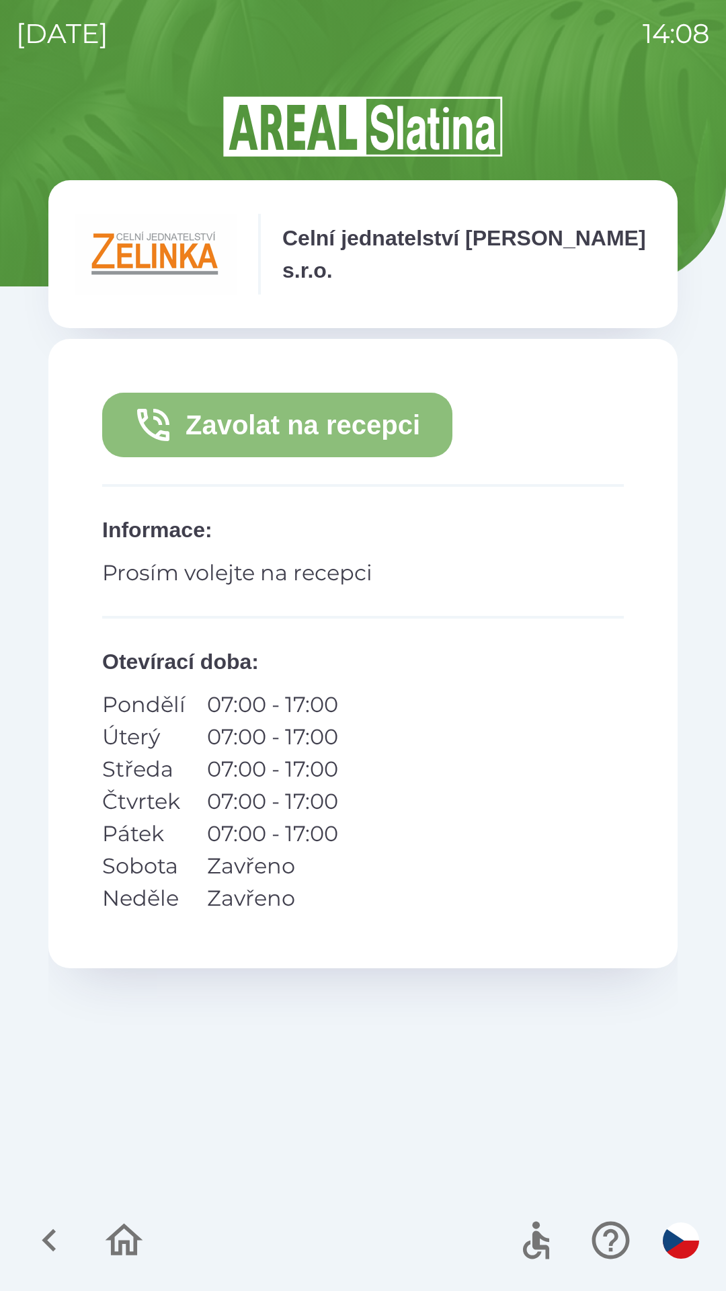
click at [370, 414] on button "Zavolat na recepci" at bounding box center [277, 425] width 350 height 65
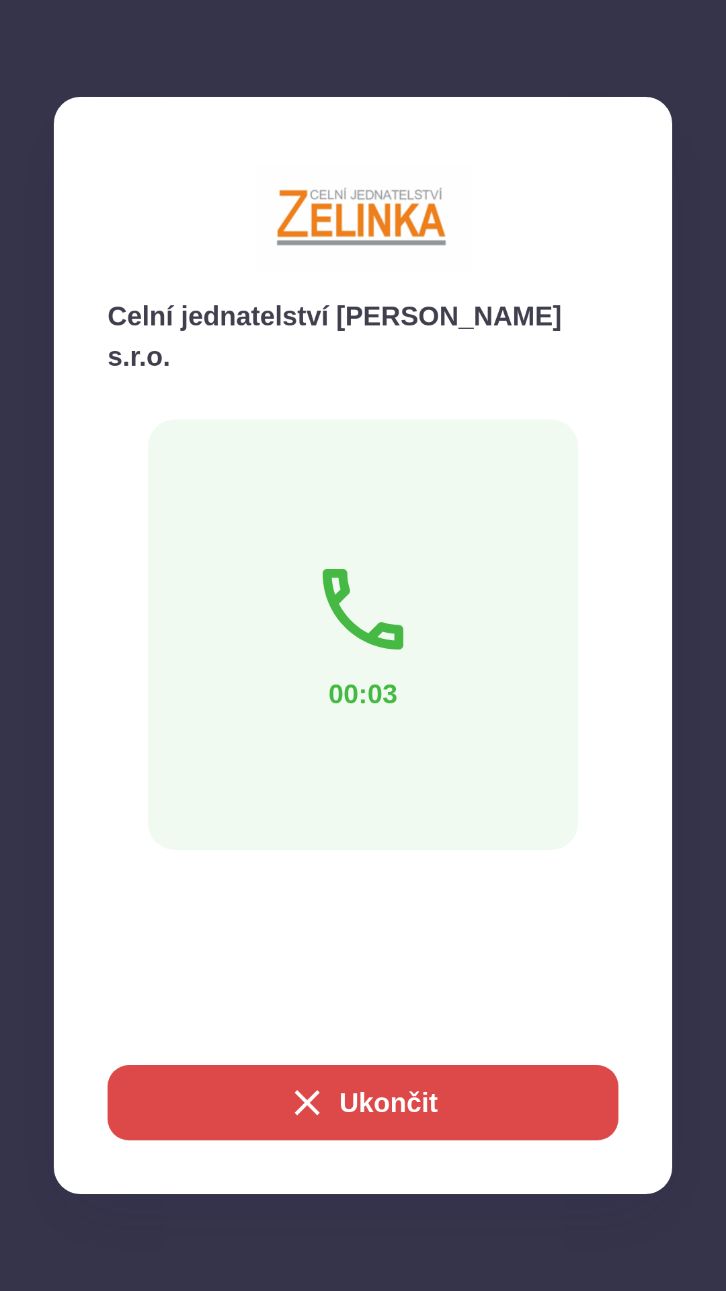
click at [434, 1109] on button "Ukončit" at bounding box center [363, 1102] width 511 height 75
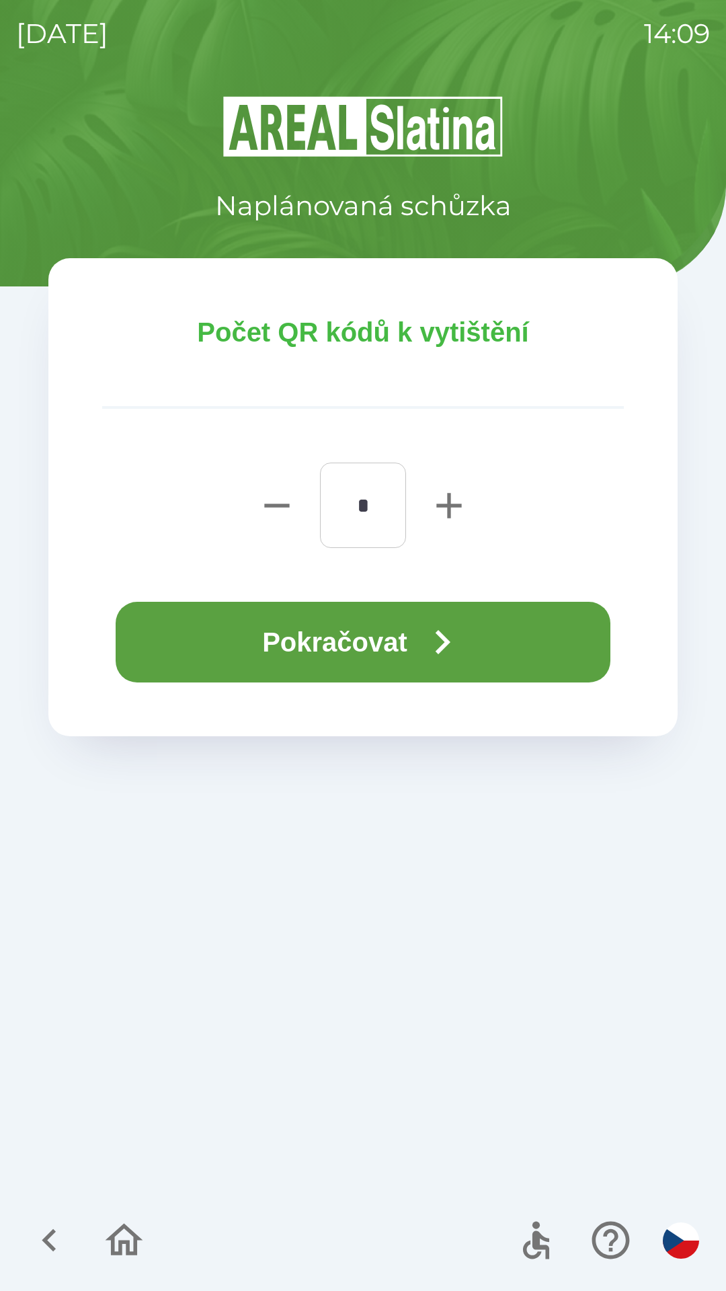
click at [394, 639] on button "Pokračovat" at bounding box center [363, 642] width 495 height 81
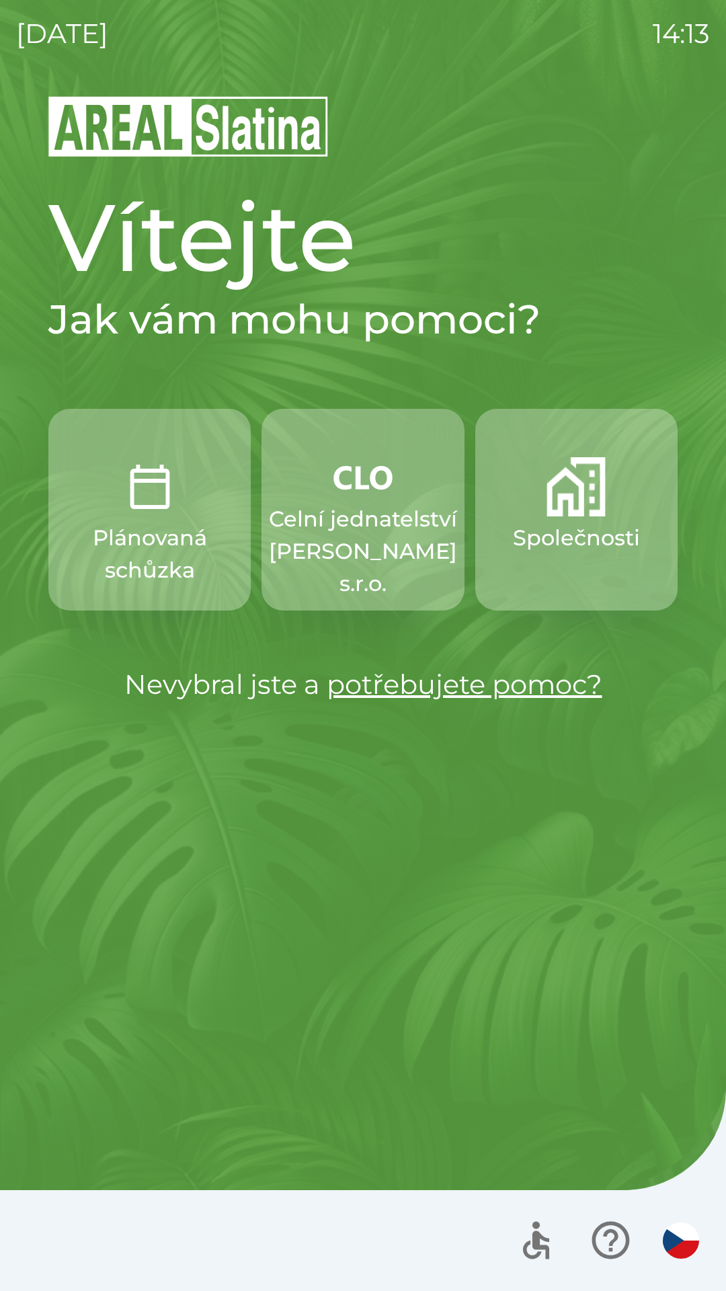
click at [380, 561] on p "Celní jednatelství [PERSON_NAME] s.r.o." at bounding box center [363, 551] width 188 height 97
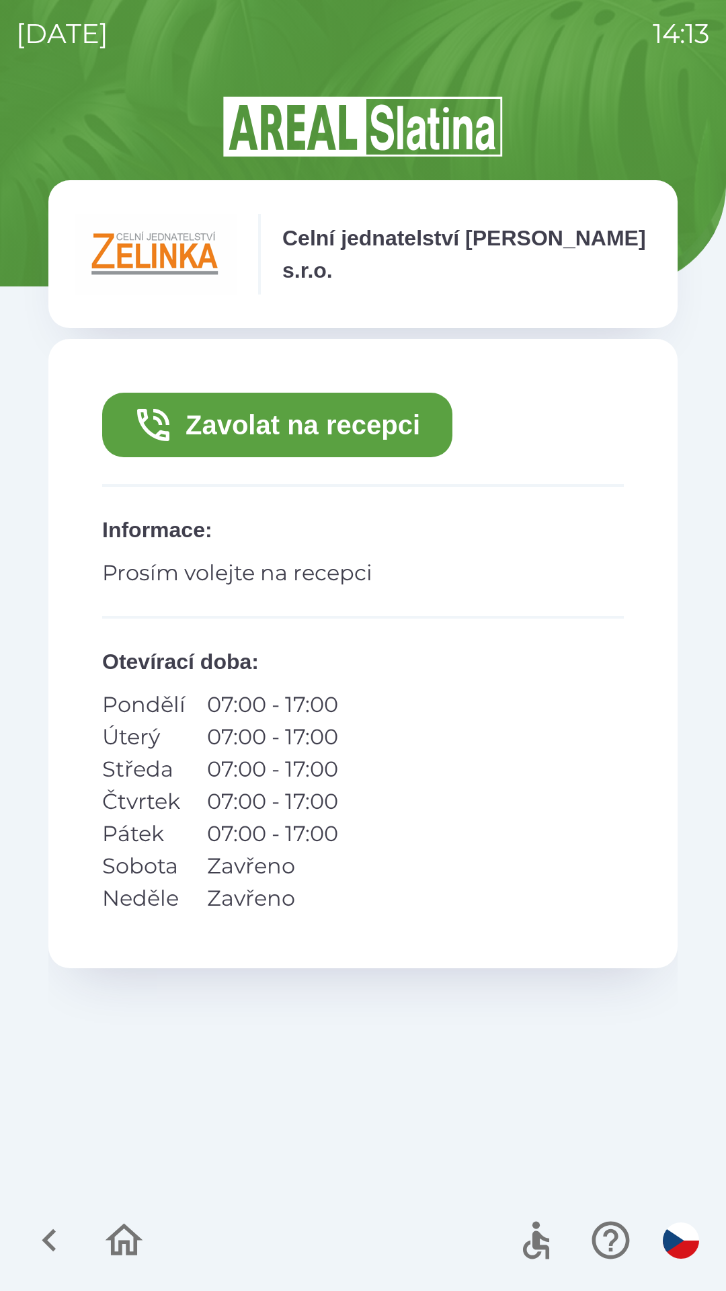
click at [315, 415] on button "Zavolat na recepci" at bounding box center [277, 425] width 350 height 65
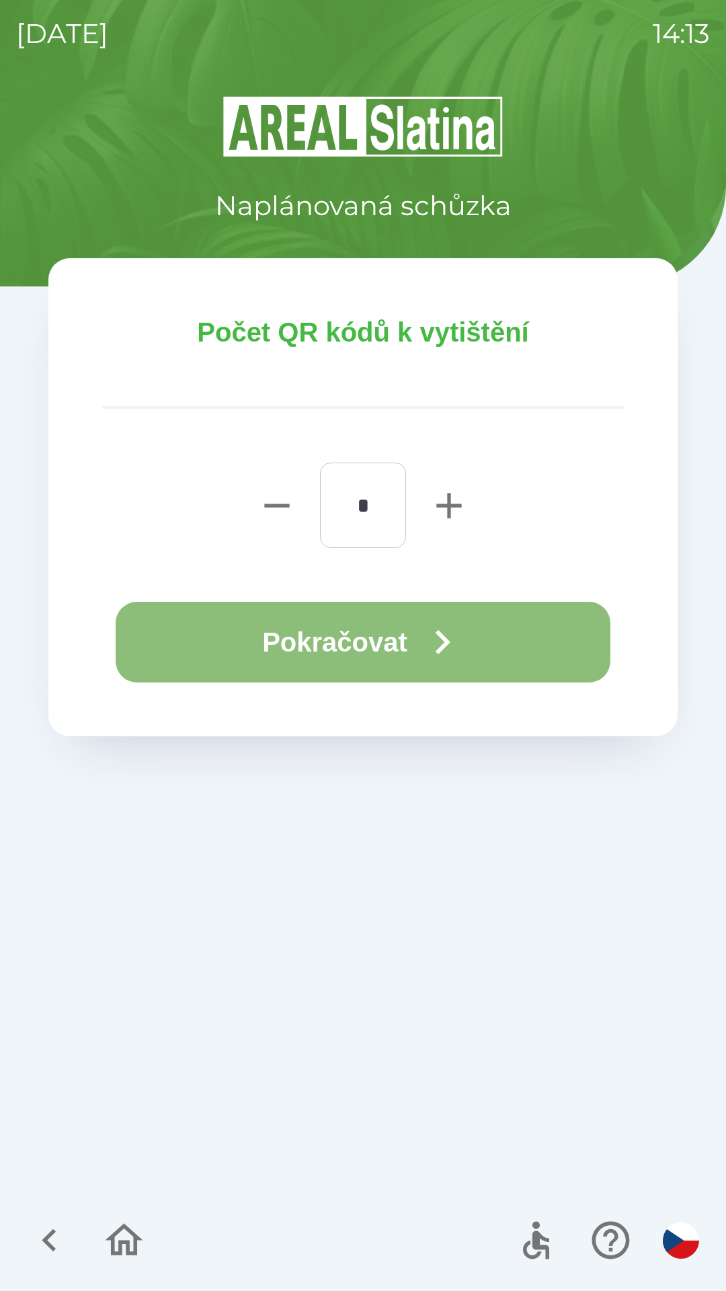
click at [324, 630] on button "Pokračovat" at bounding box center [363, 642] width 495 height 81
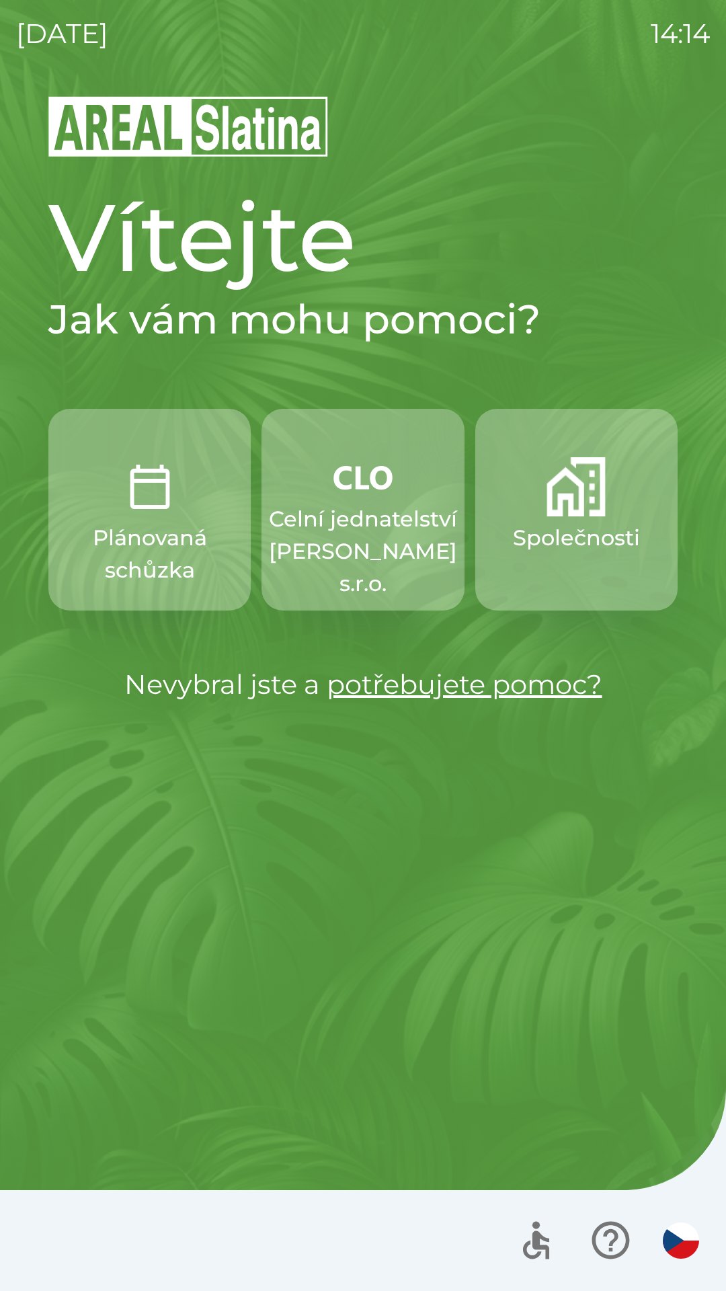
click at [560, 522] on p "Společnosti" at bounding box center [576, 538] width 127 height 32
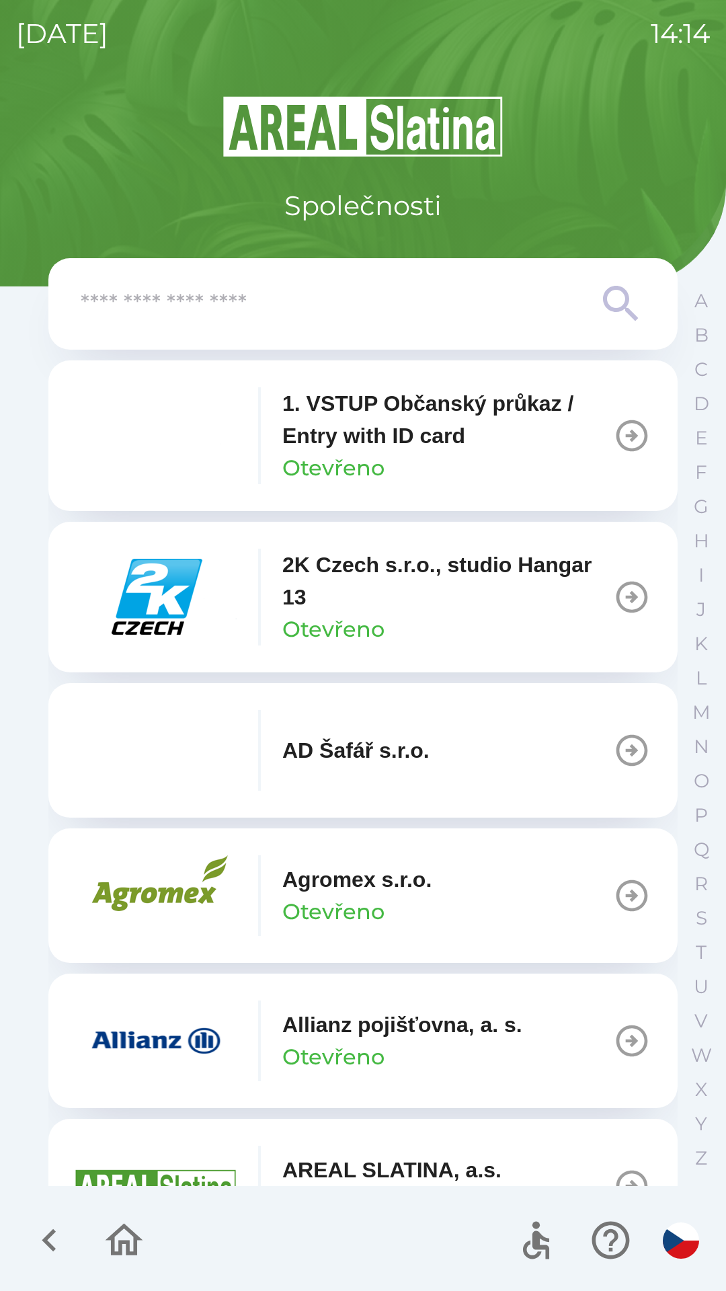
click at [446, 435] on p "1. VSTUP Občanský průkaz / Entry with ID card" at bounding box center [447, 419] width 331 height 65
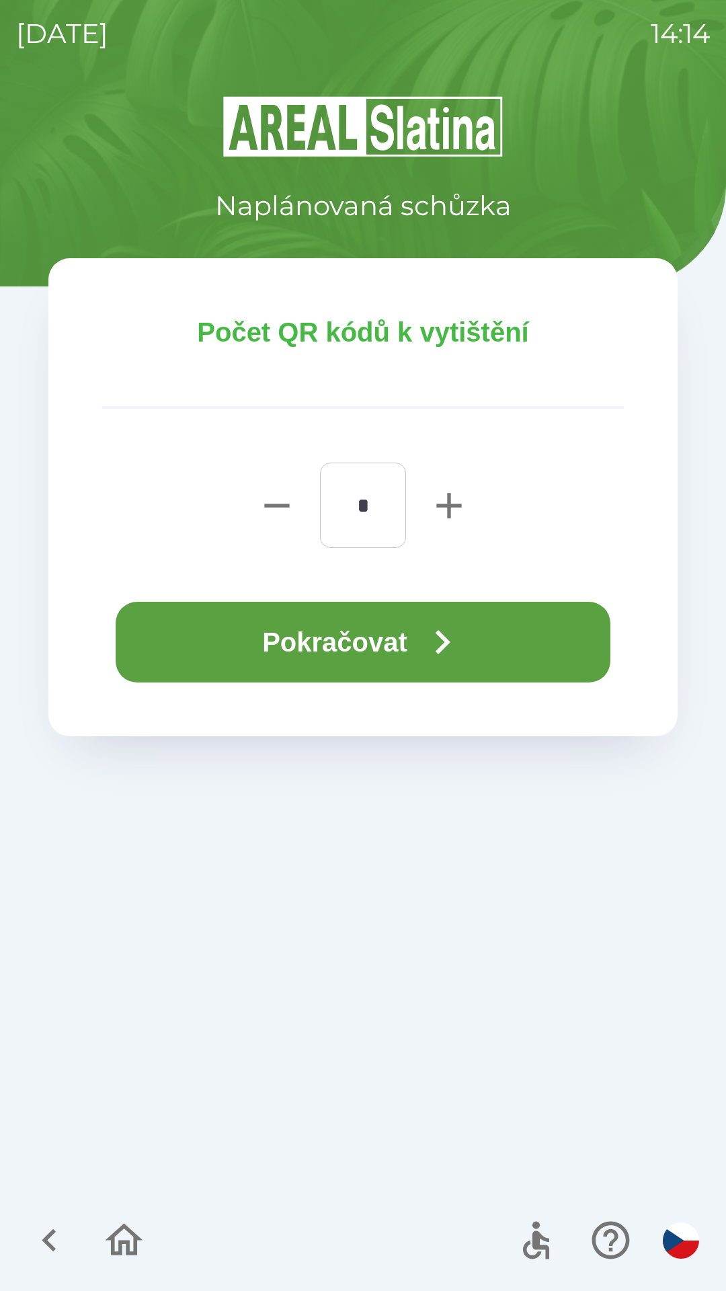
click at [384, 626] on button "Pokračovat" at bounding box center [363, 642] width 495 height 81
